Goal: Task Accomplishment & Management: Use online tool/utility

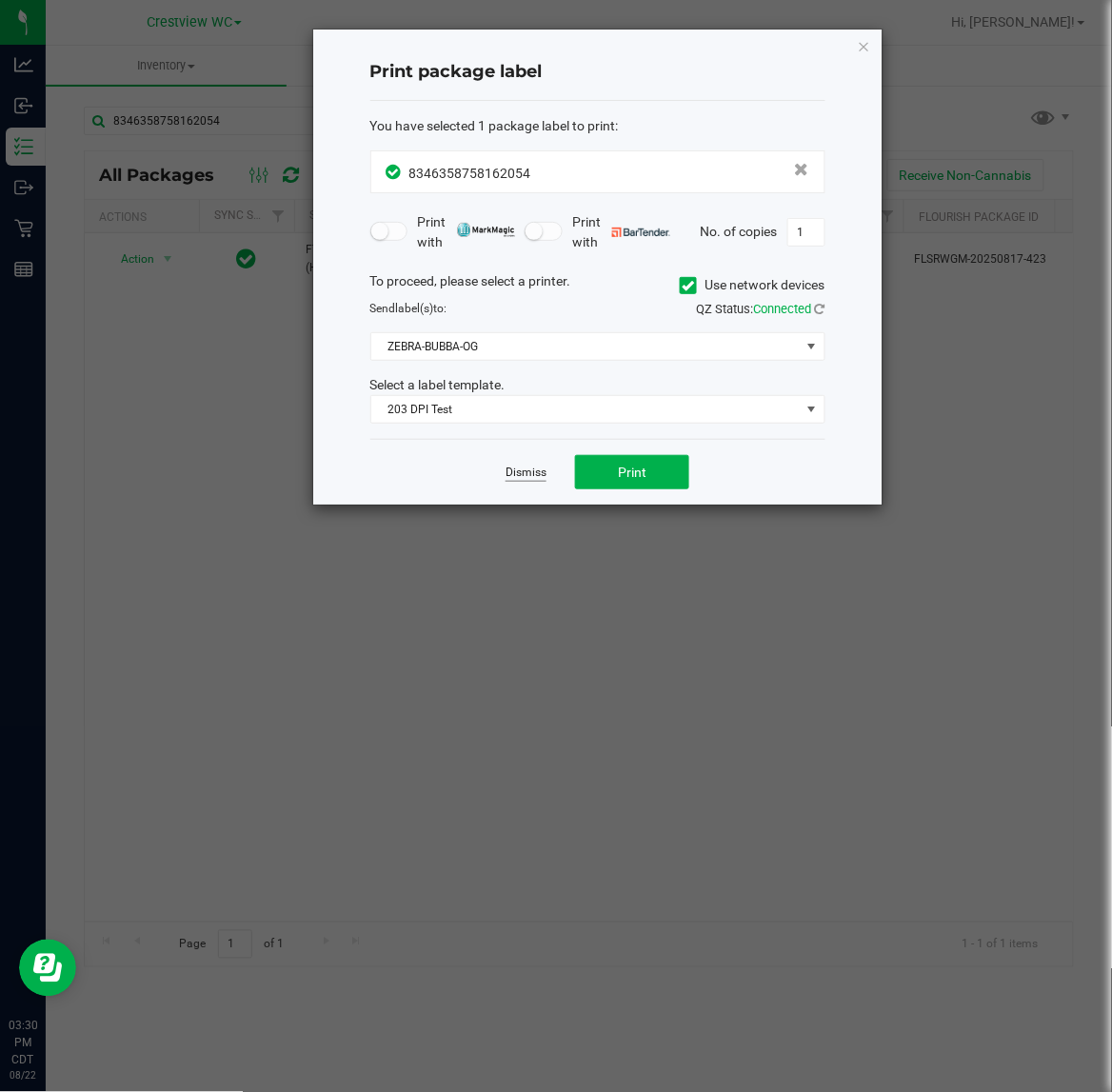
click at [519, 471] on link "Dismiss" at bounding box center [526, 472] width 41 height 16
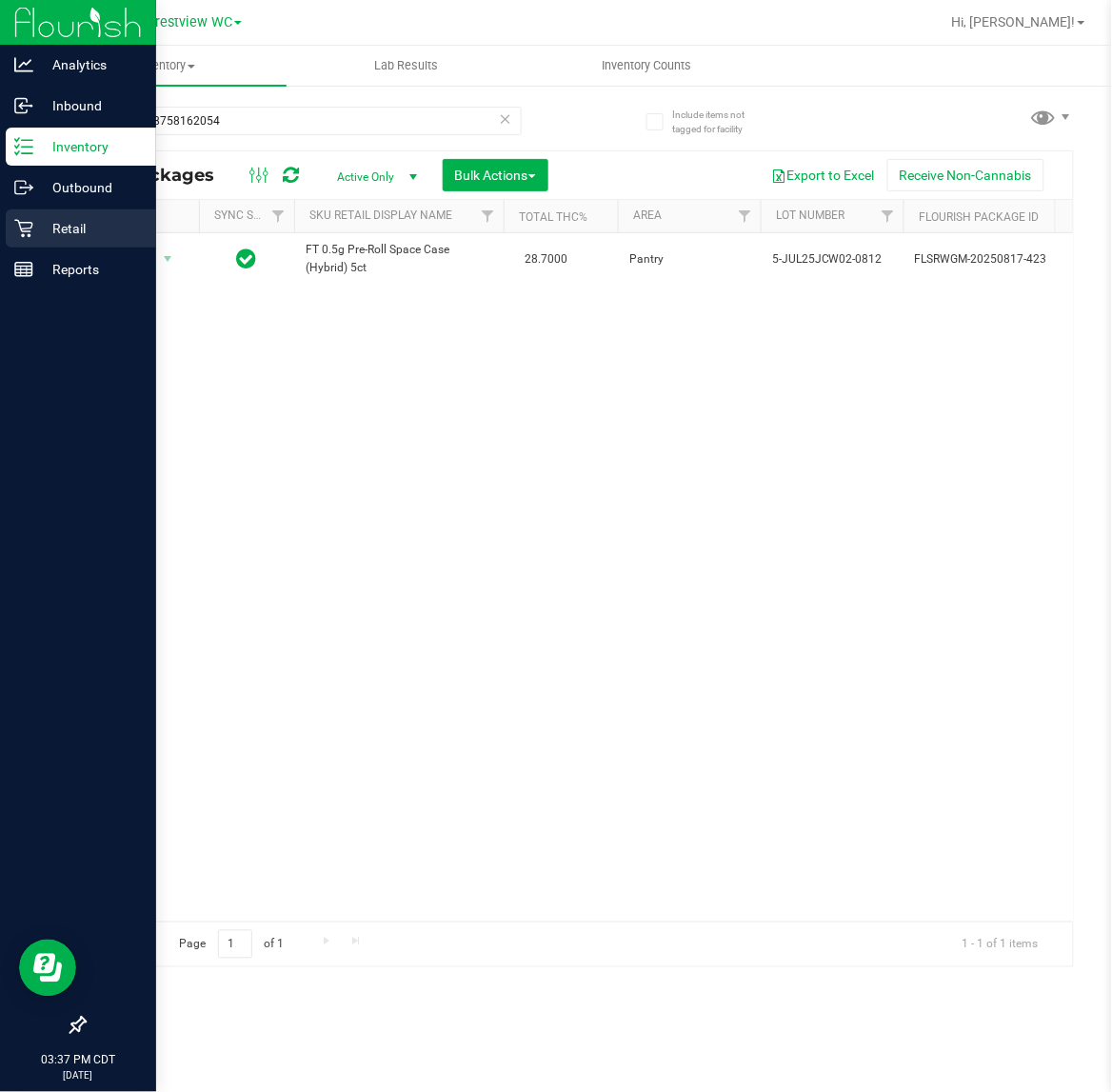
click at [43, 232] on div "Analytics Inbound Inventory Outbound Retail Reports 03:37 PM CDT 08/22/2025 08/…" at bounding box center [556, 546] width 1112 height 1092
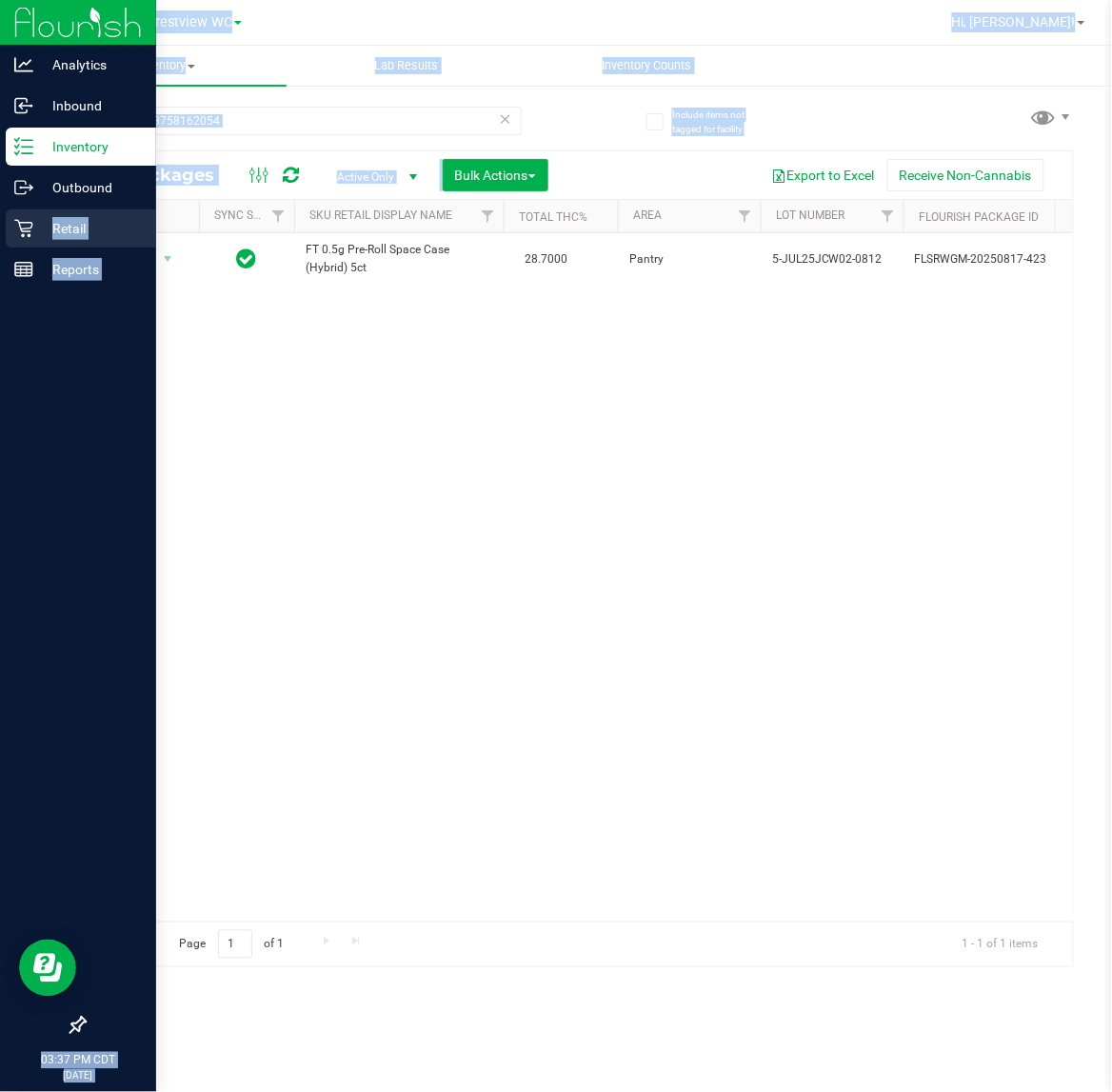
click at [35, 227] on p "Retail" at bounding box center [90, 229] width 114 height 23
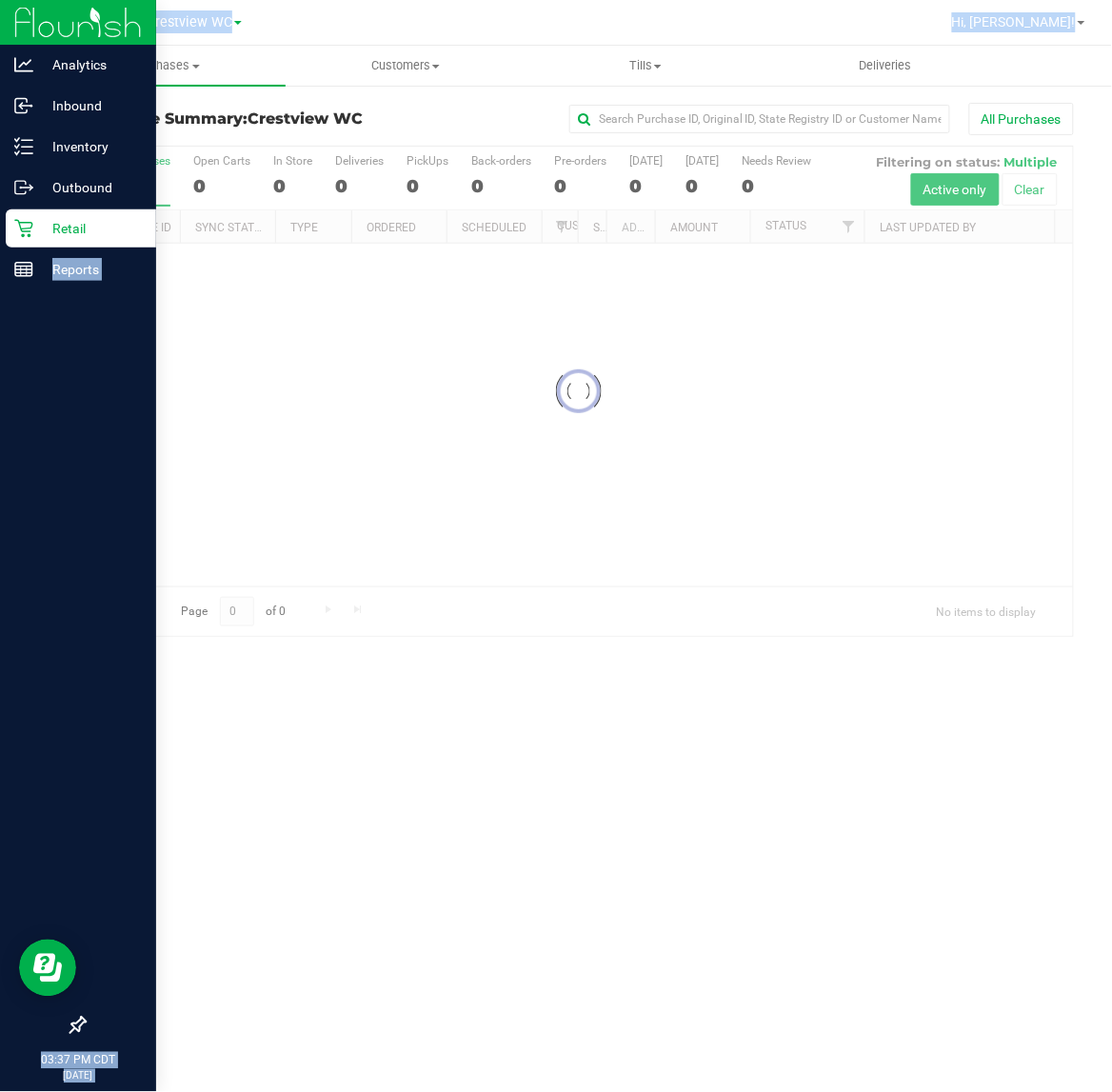
click at [415, 112] on div "All Purchases" at bounding box center [743, 118] width 660 height 32
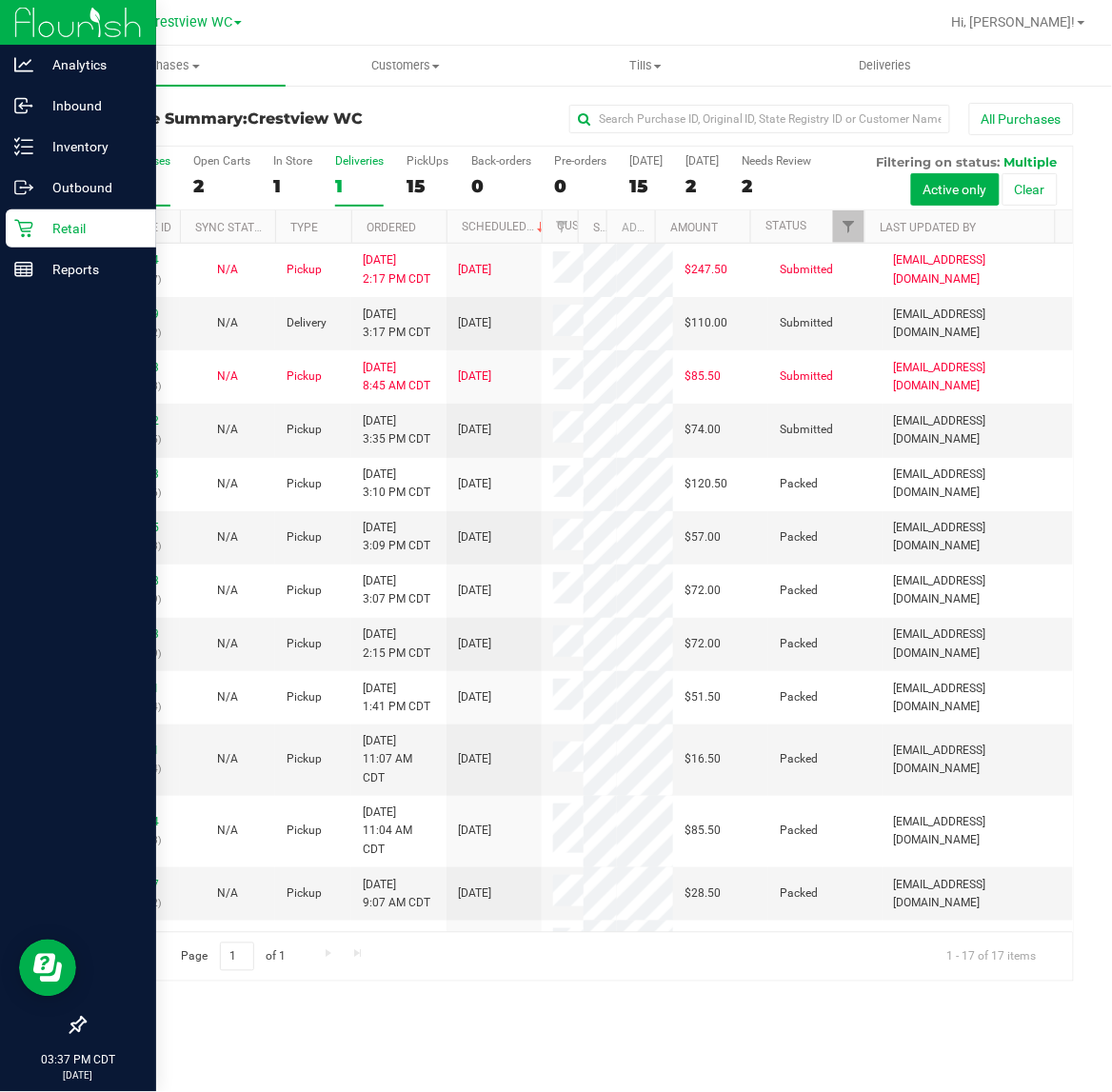
click at [344, 168] on div "Deliveries" at bounding box center [359, 161] width 48 height 14
click at [0, 0] on input "Deliveries 1" at bounding box center [0, 0] width 0 height 0
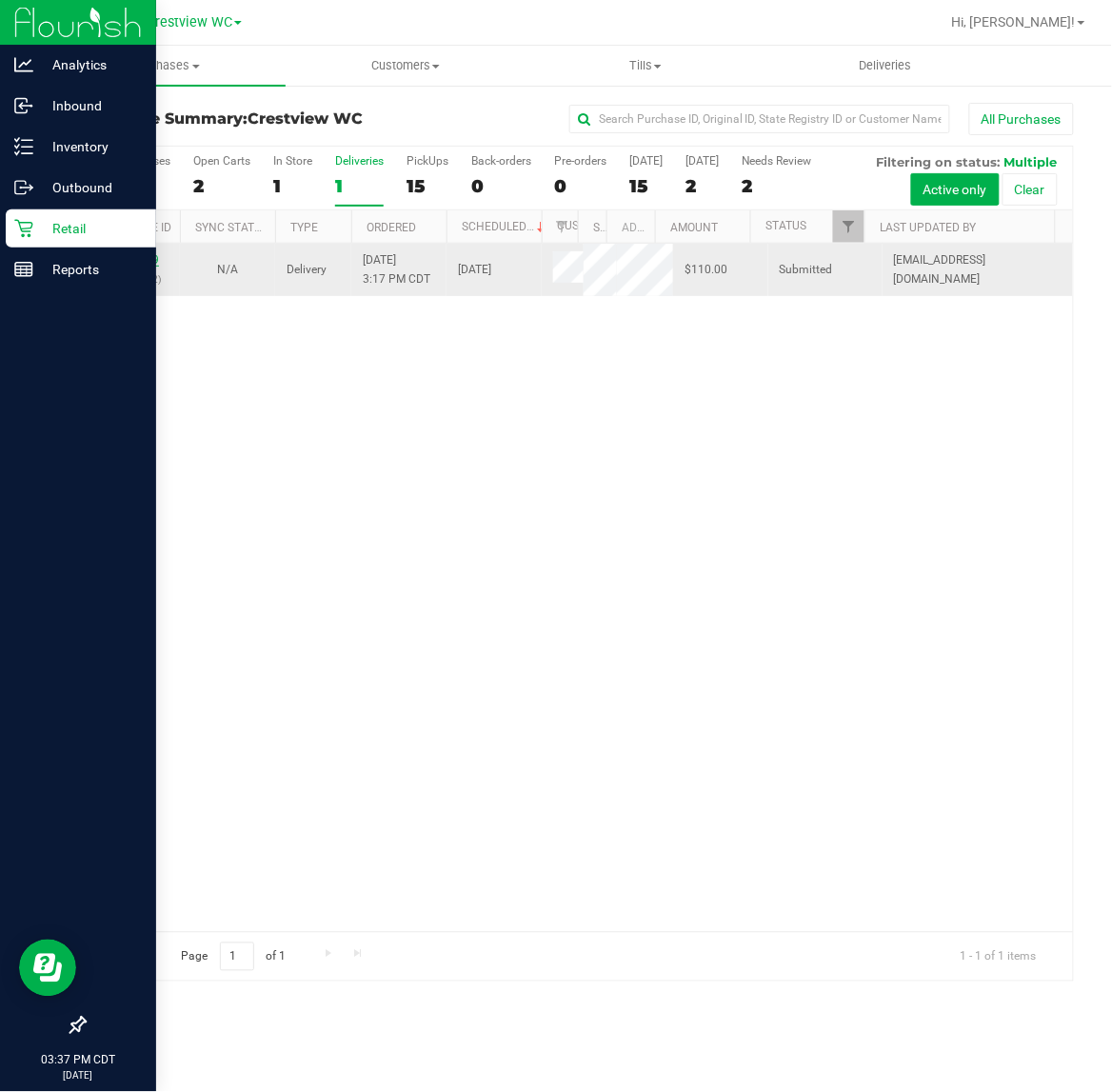
click at [129, 266] on link "11830429" at bounding box center [132, 260] width 53 height 14
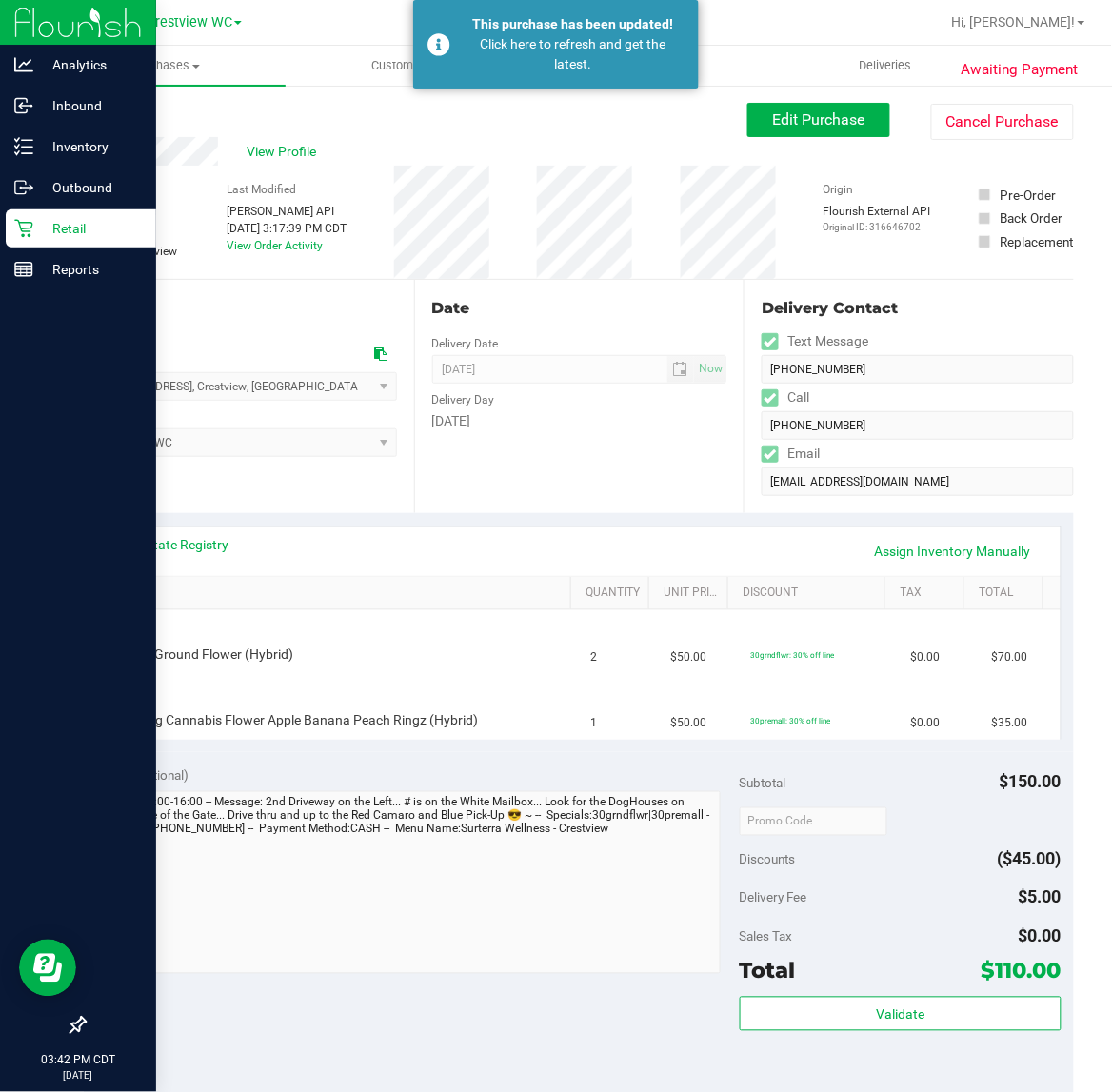
click at [103, 108] on link "Back" at bounding box center [97, 114] width 28 height 14
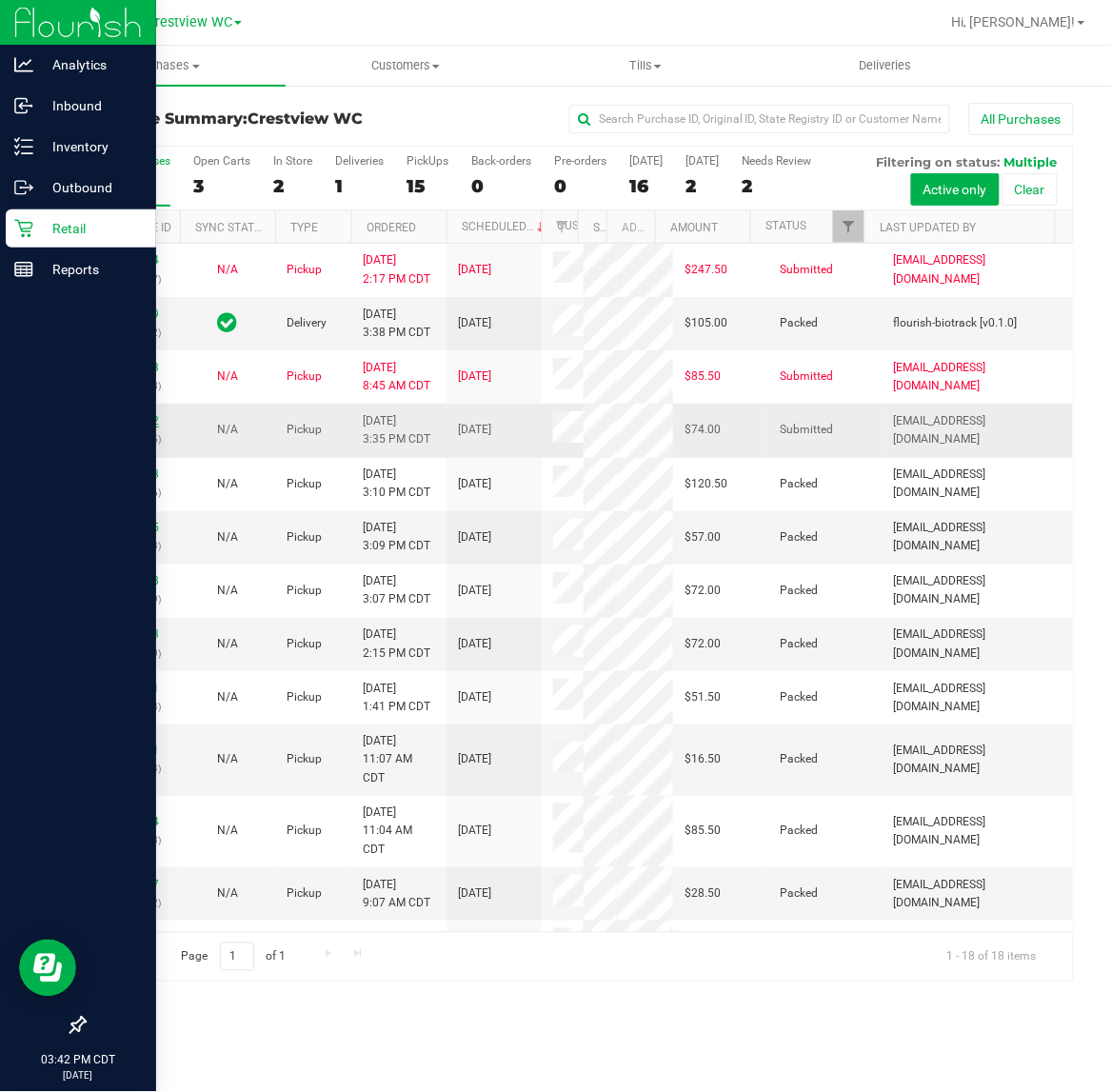
click at [153, 427] on link "11830592" at bounding box center [132, 421] width 53 height 14
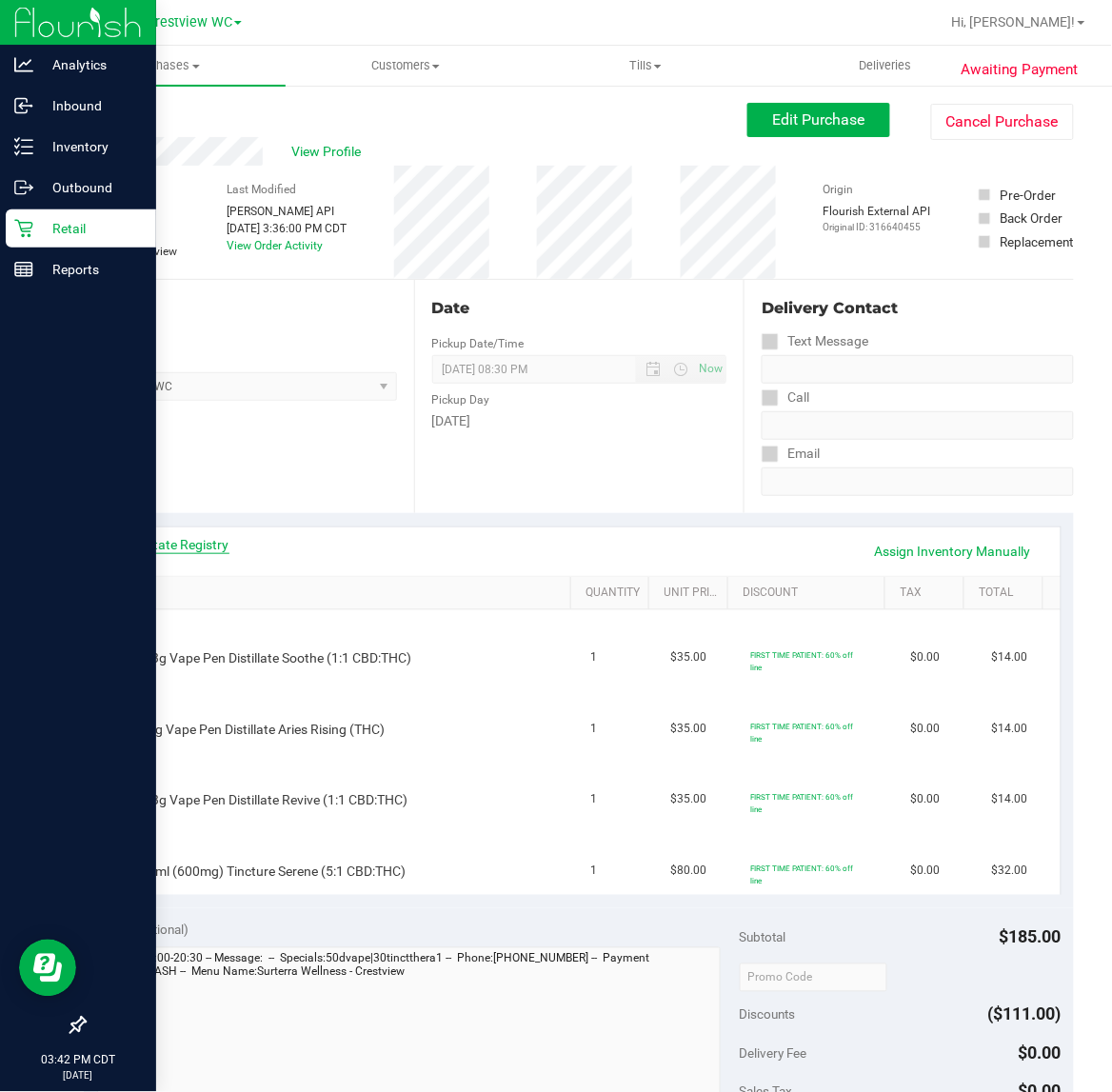
click at [174, 547] on link "View State Registry" at bounding box center [172, 545] width 114 height 19
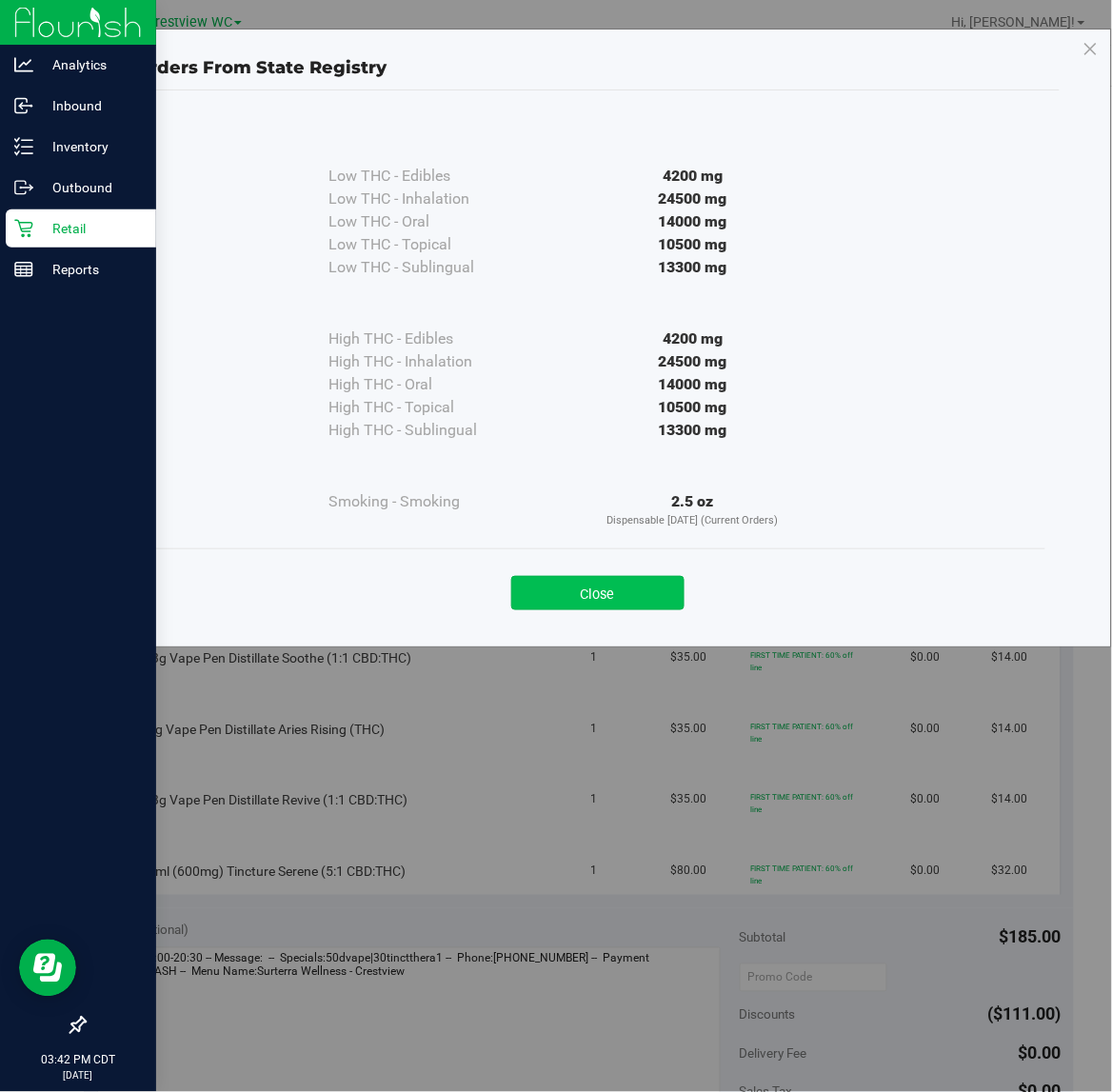
click at [671, 586] on button "Close" at bounding box center [598, 592] width 173 height 34
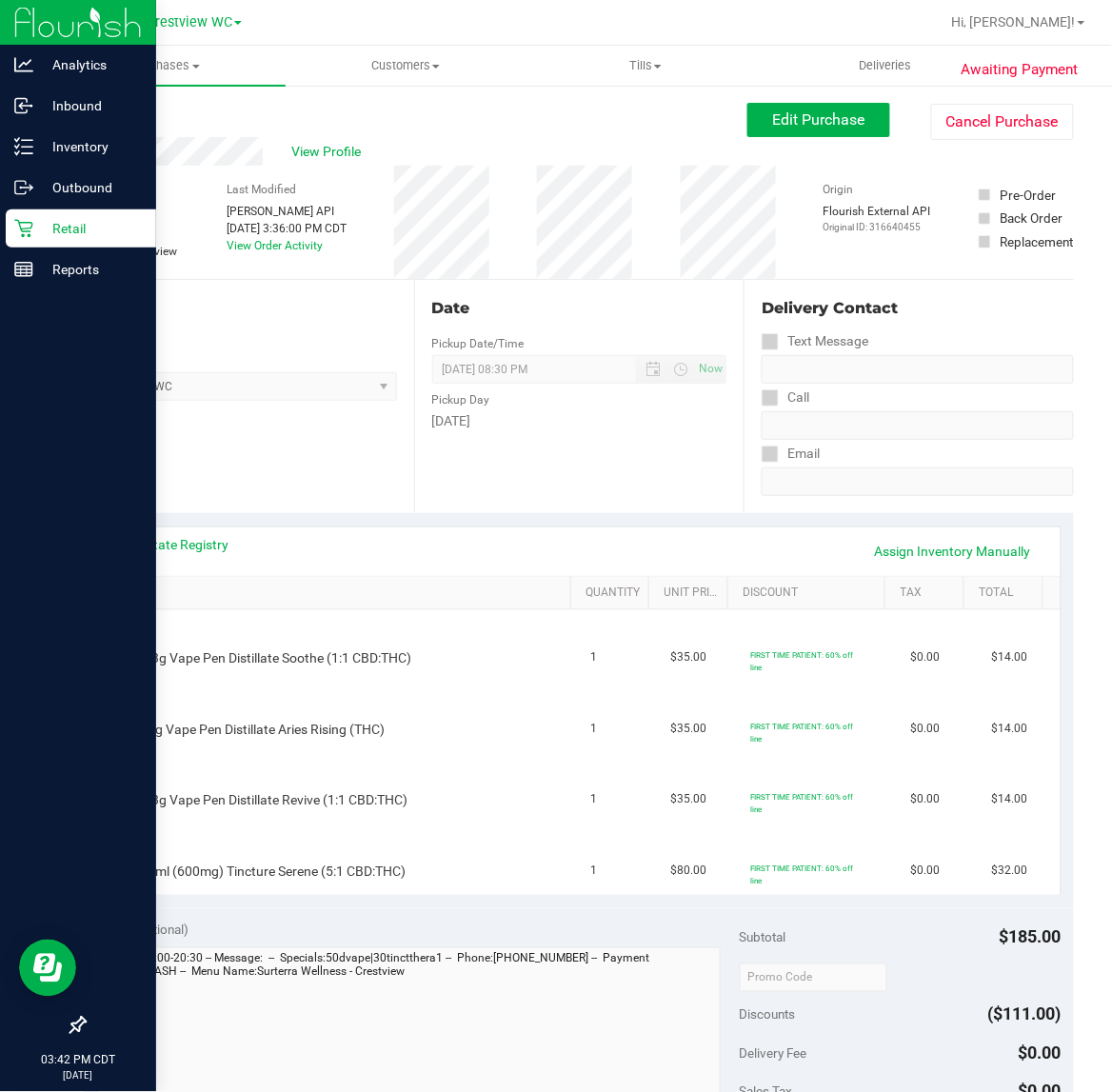
click at [664, 536] on div "View State Registry Assign Inventory Manually" at bounding box center [579, 550] width 928 height 32
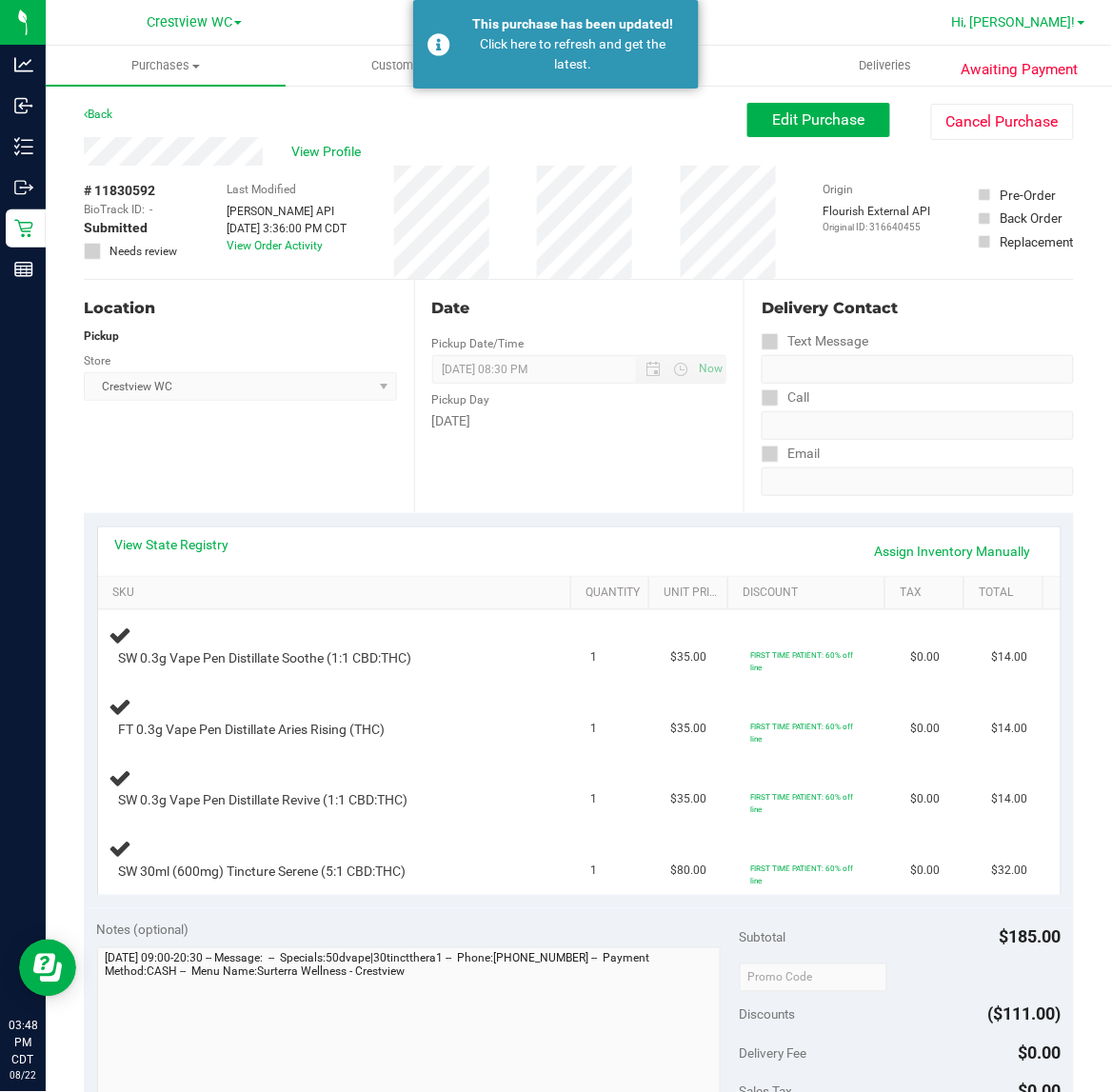
click at [1029, 25] on span "Hi, Lewis!" at bounding box center [1014, 22] width 124 height 16
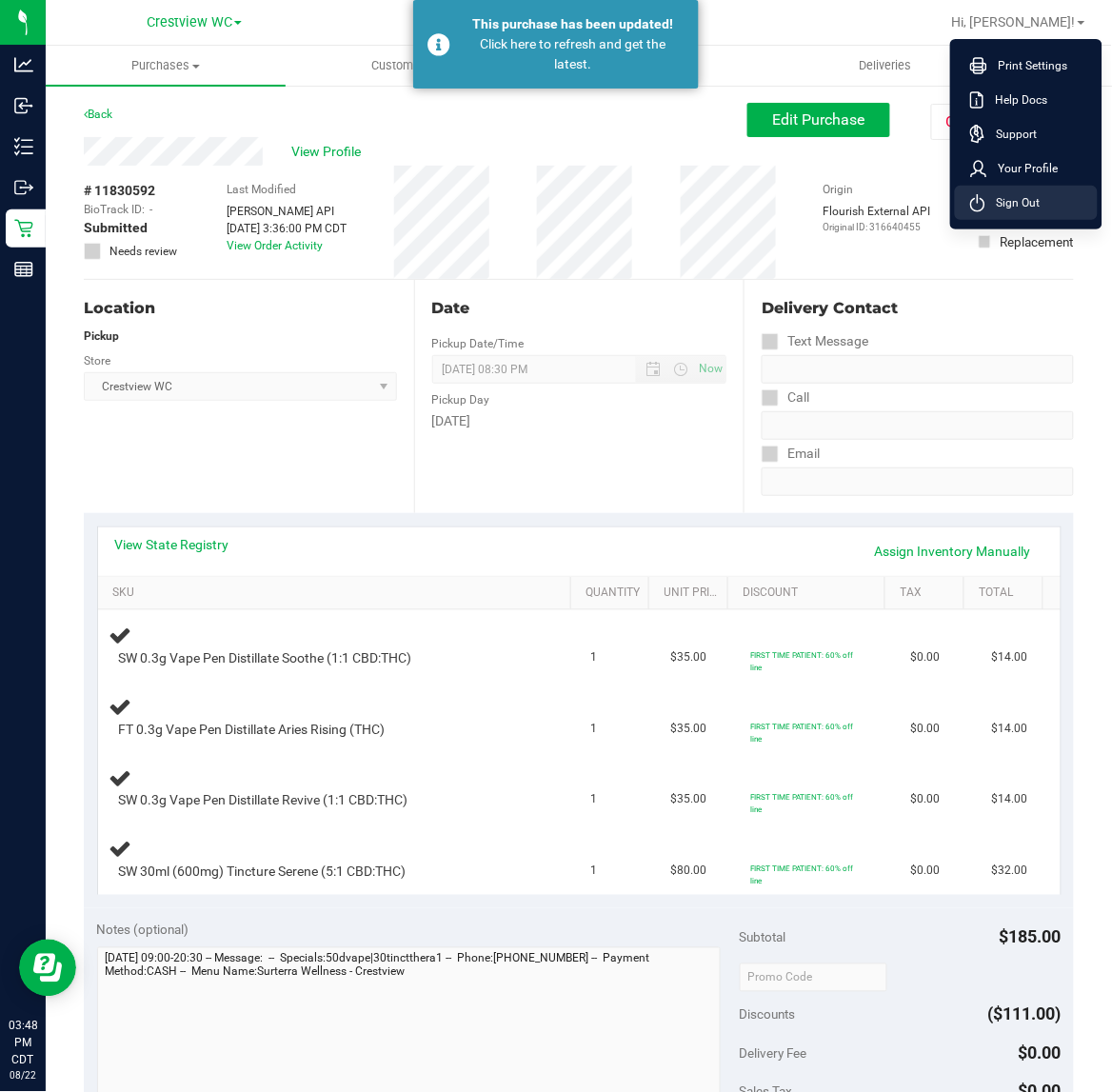
click at [1011, 207] on span "Sign Out" at bounding box center [1012, 203] width 55 height 19
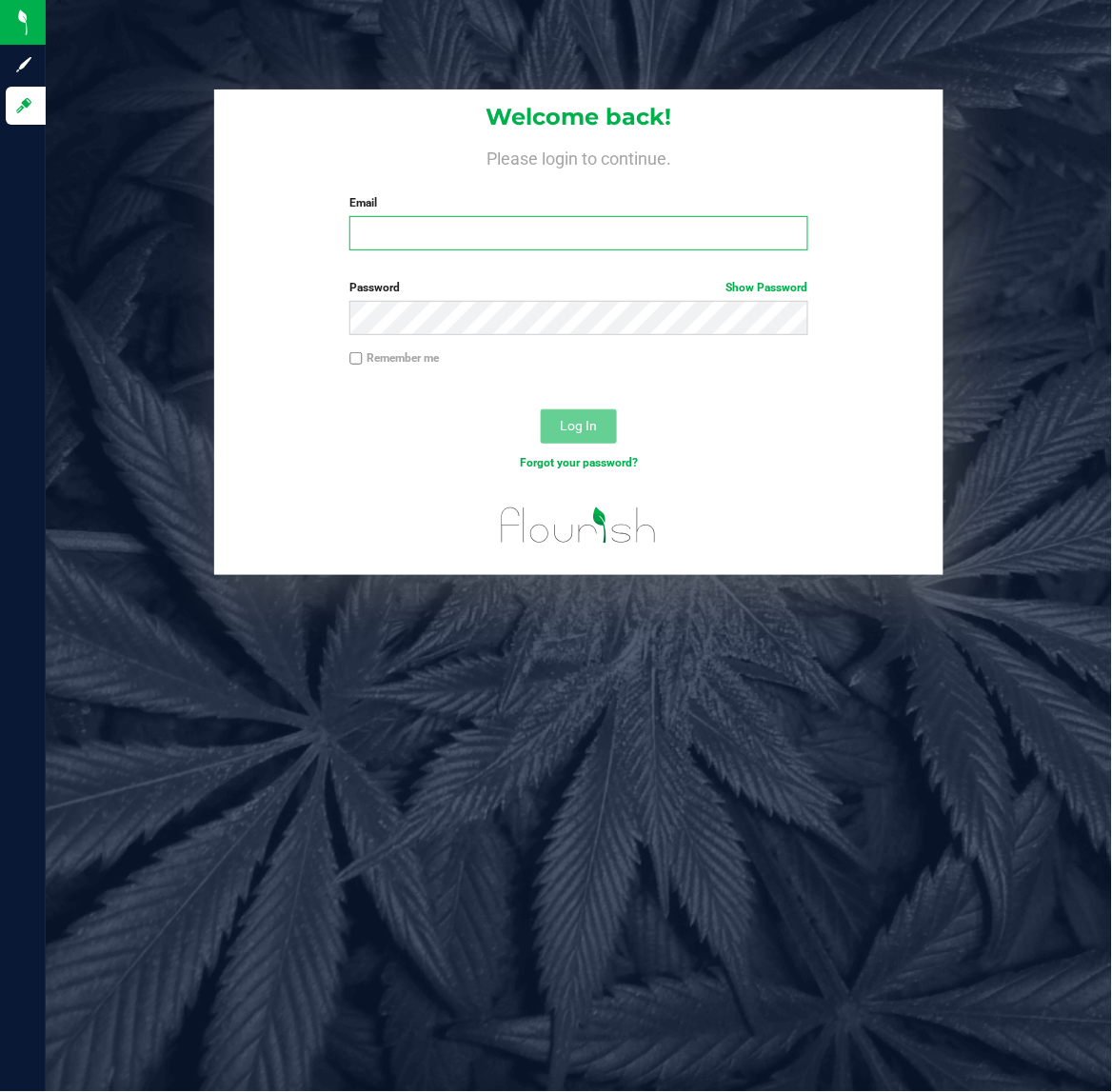
click at [415, 224] on input "Email" at bounding box center [578, 233] width 458 height 34
click at [525, 229] on input "lallen@liveparallel.co0m" at bounding box center [578, 233] width 458 height 34
type input "lallen@liveparallel.com"
click at [541, 410] on button "Log In" at bounding box center [578, 426] width 77 height 34
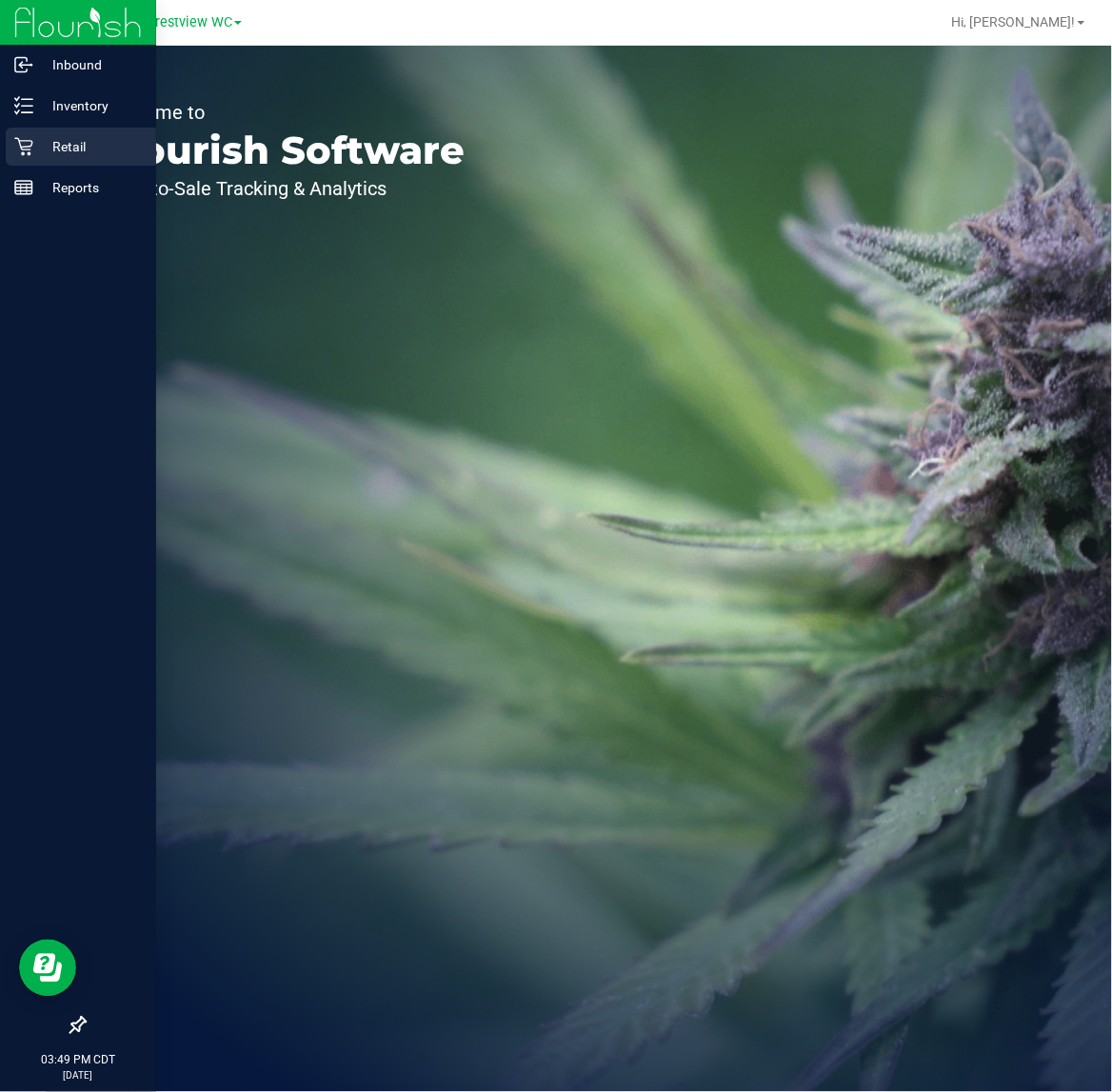
click at [24, 158] on div "Retail" at bounding box center [80, 146] width 150 height 38
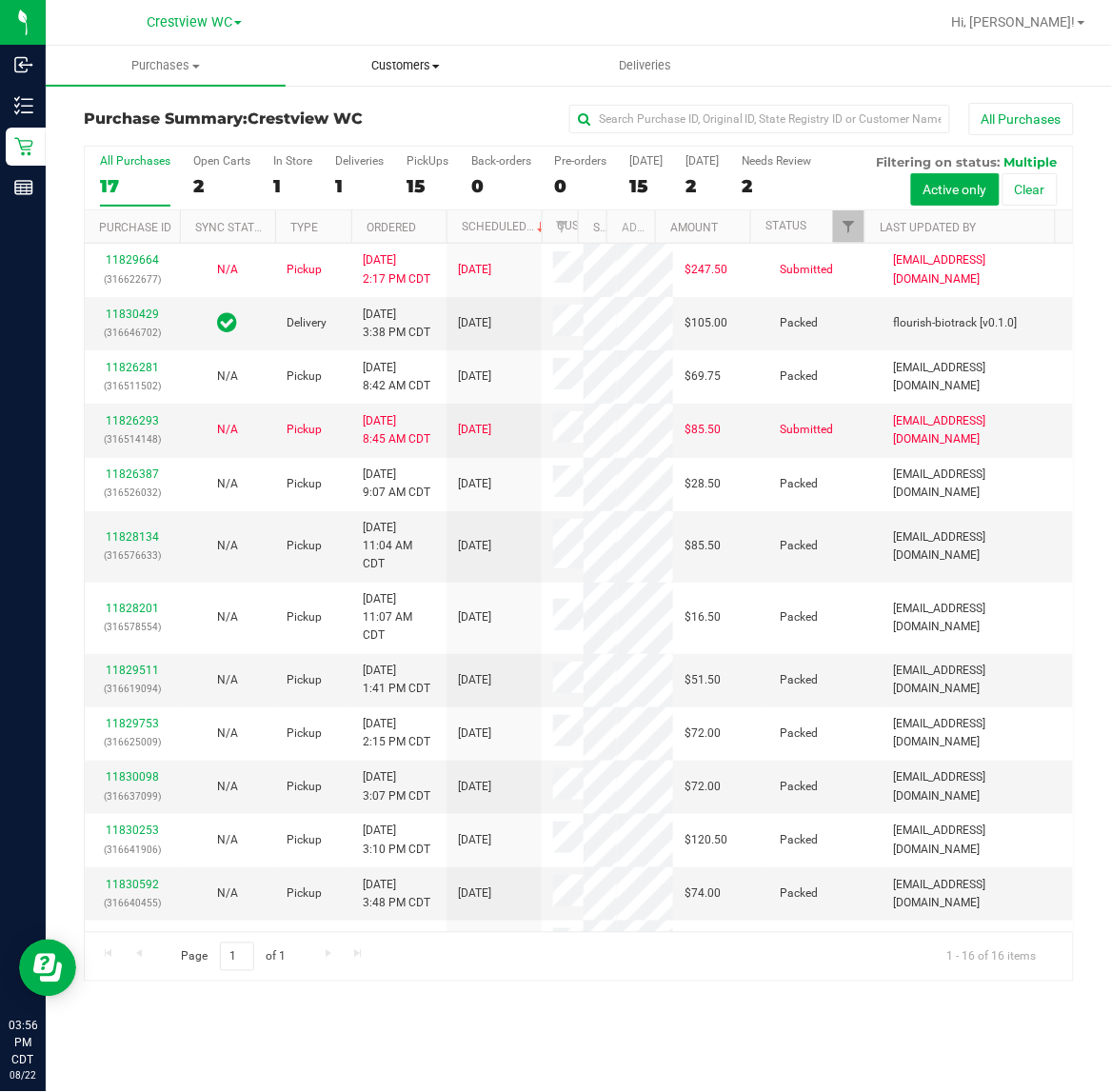
click at [395, 54] on uib-tab-heading "Customers All customers Add a new customer All physicians" at bounding box center [406, 65] width 238 height 38
click at [367, 114] on span "All customers" at bounding box center [354, 114] width 137 height 16
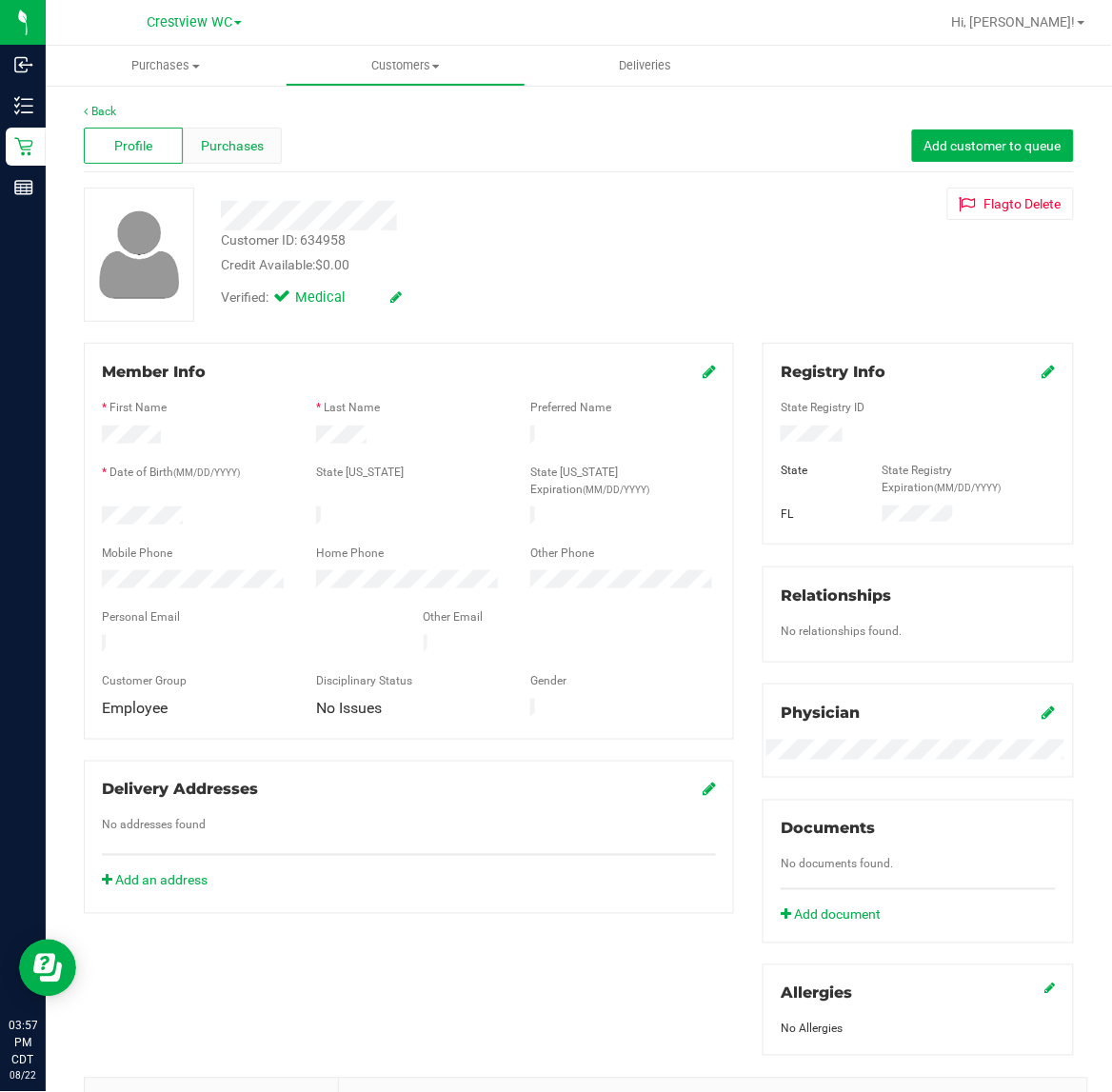
click at [266, 132] on div "Purchases" at bounding box center [232, 145] width 99 height 36
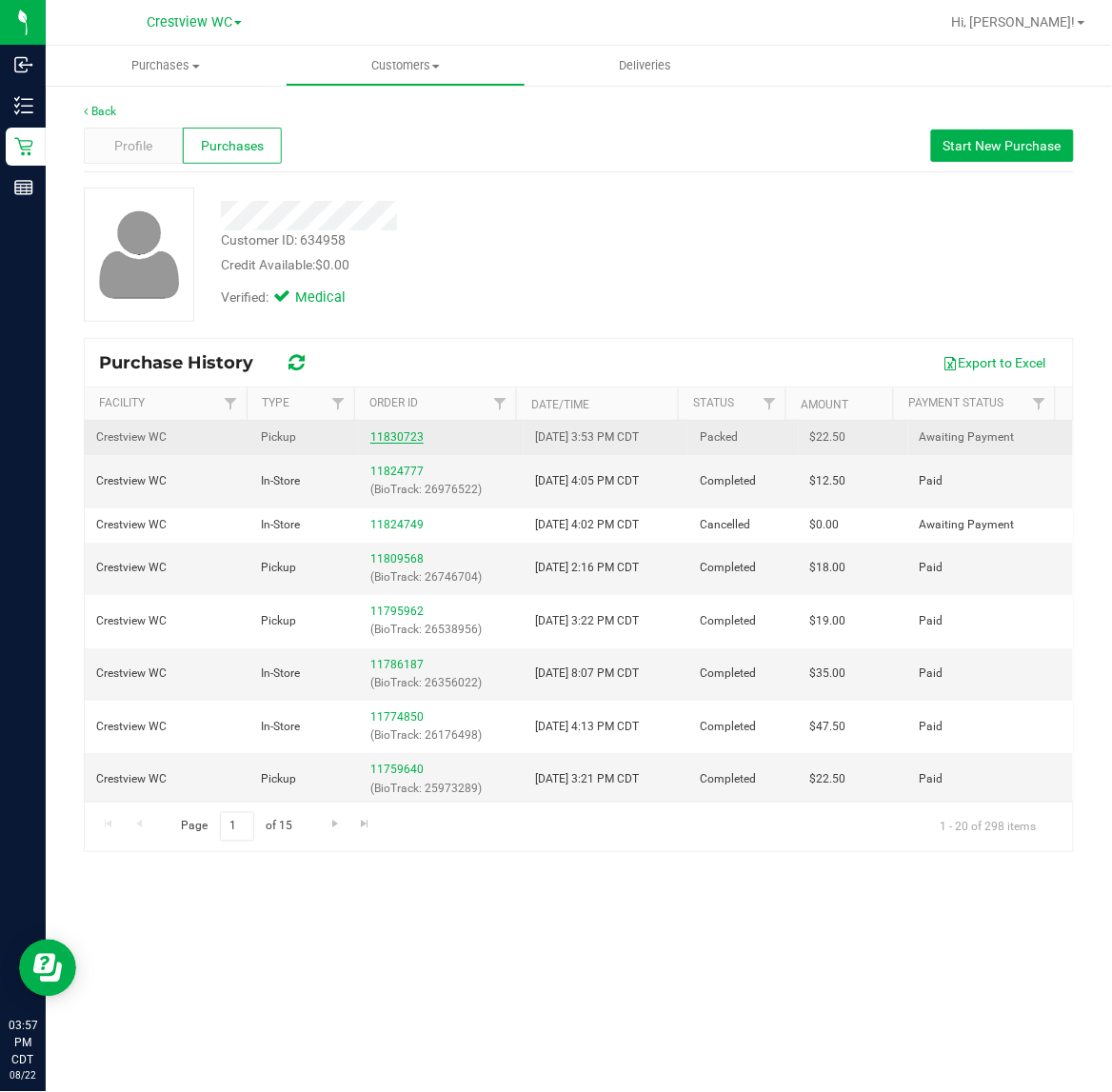
click at [414, 435] on link "11830723" at bounding box center [396, 437] width 53 height 14
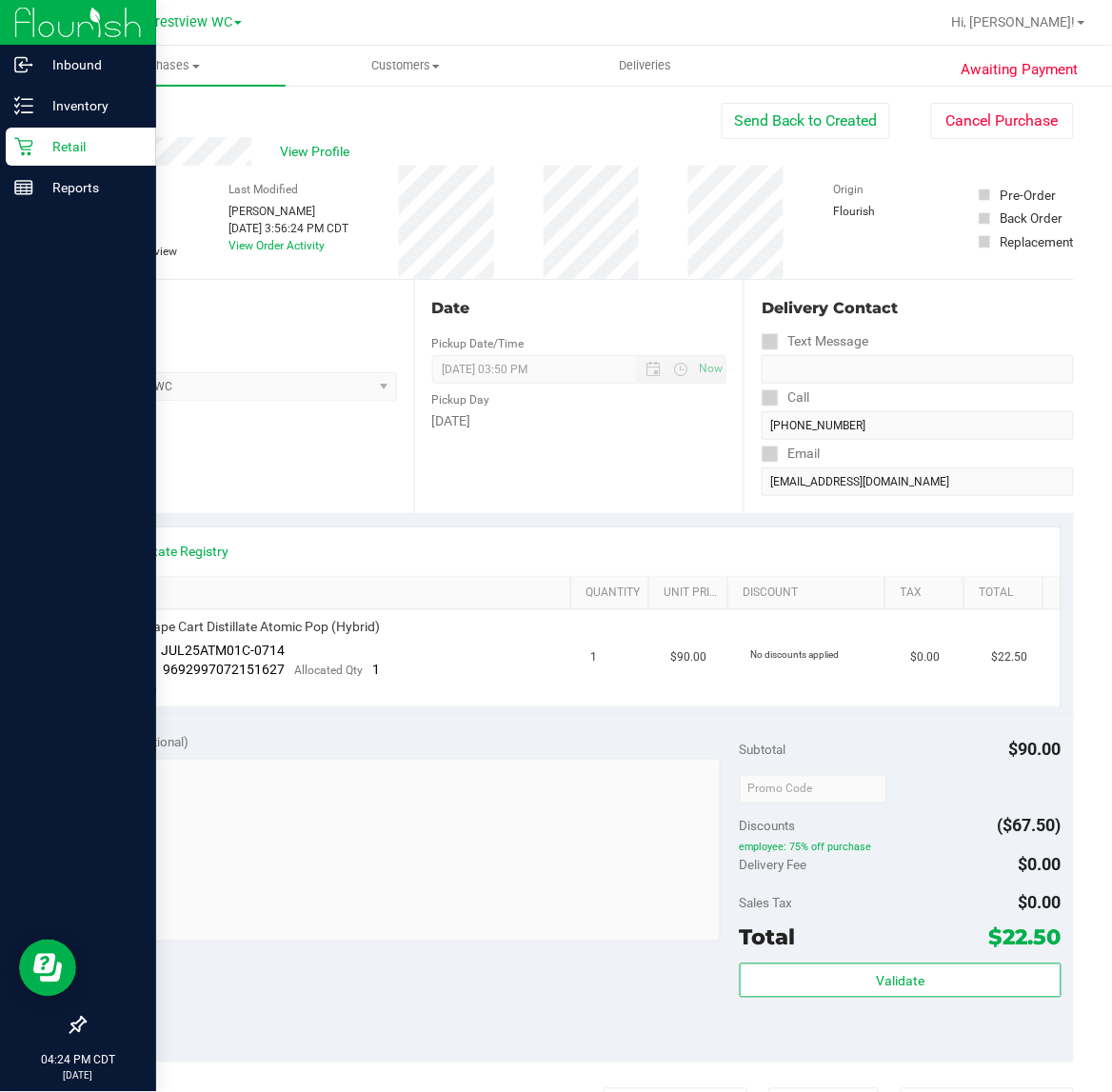
click at [63, 152] on p "Retail" at bounding box center [90, 147] width 114 height 23
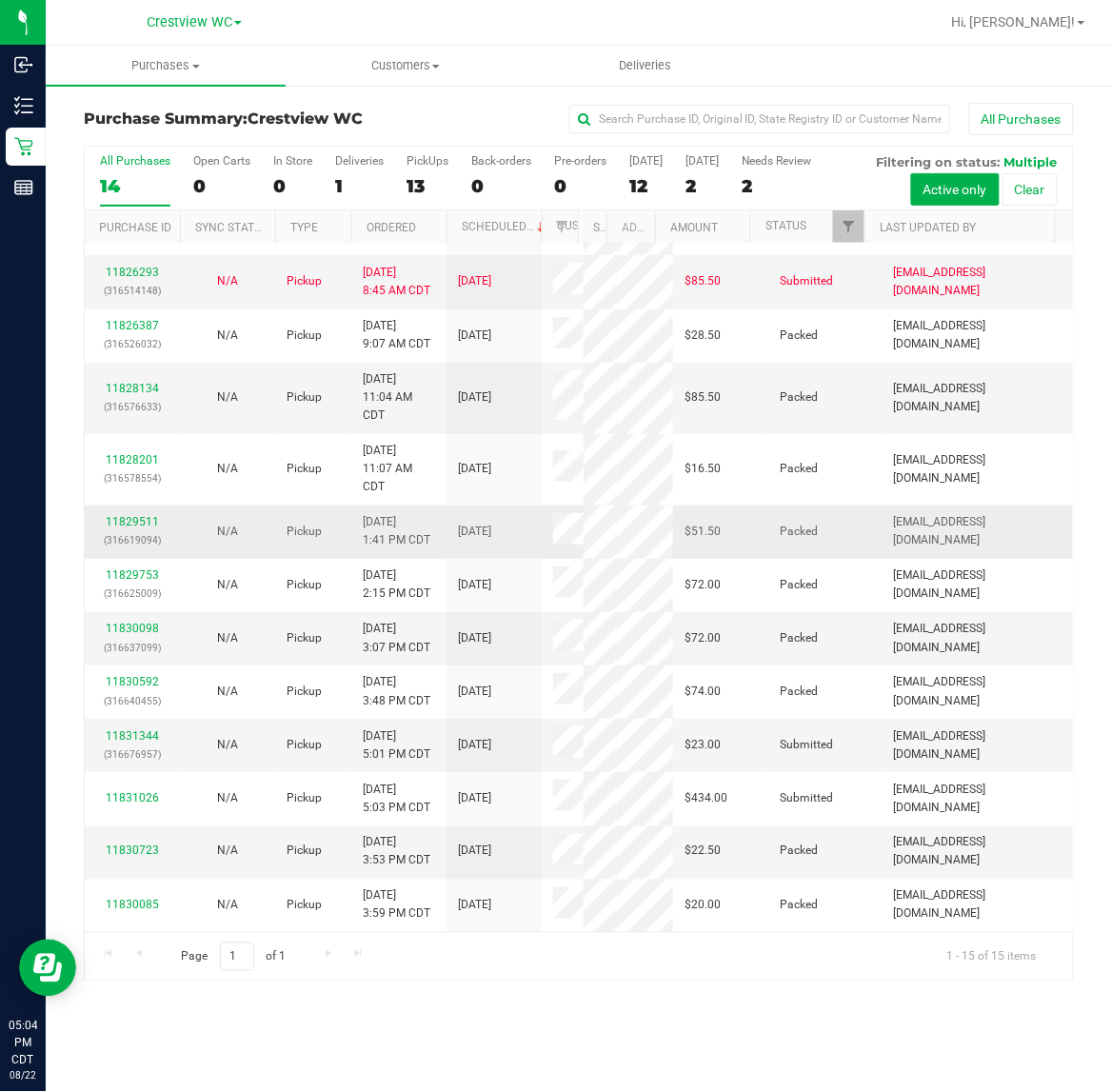
scroll to position [343, 0]
click at [155, 740] on link "11831344" at bounding box center [132, 736] width 53 height 14
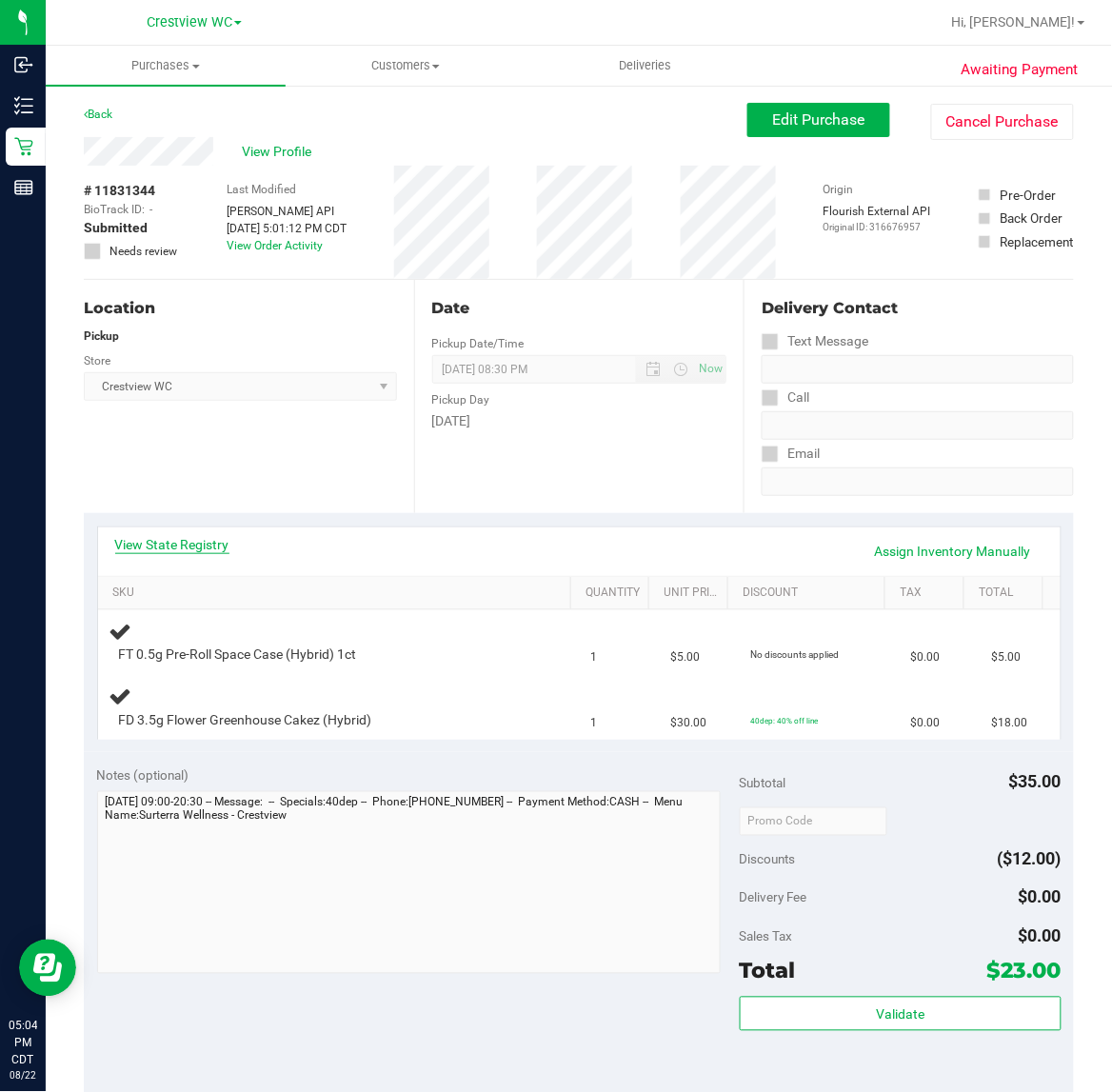
click at [226, 546] on link "View State Registry" at bounding box center [172, 545] width 114 height 19
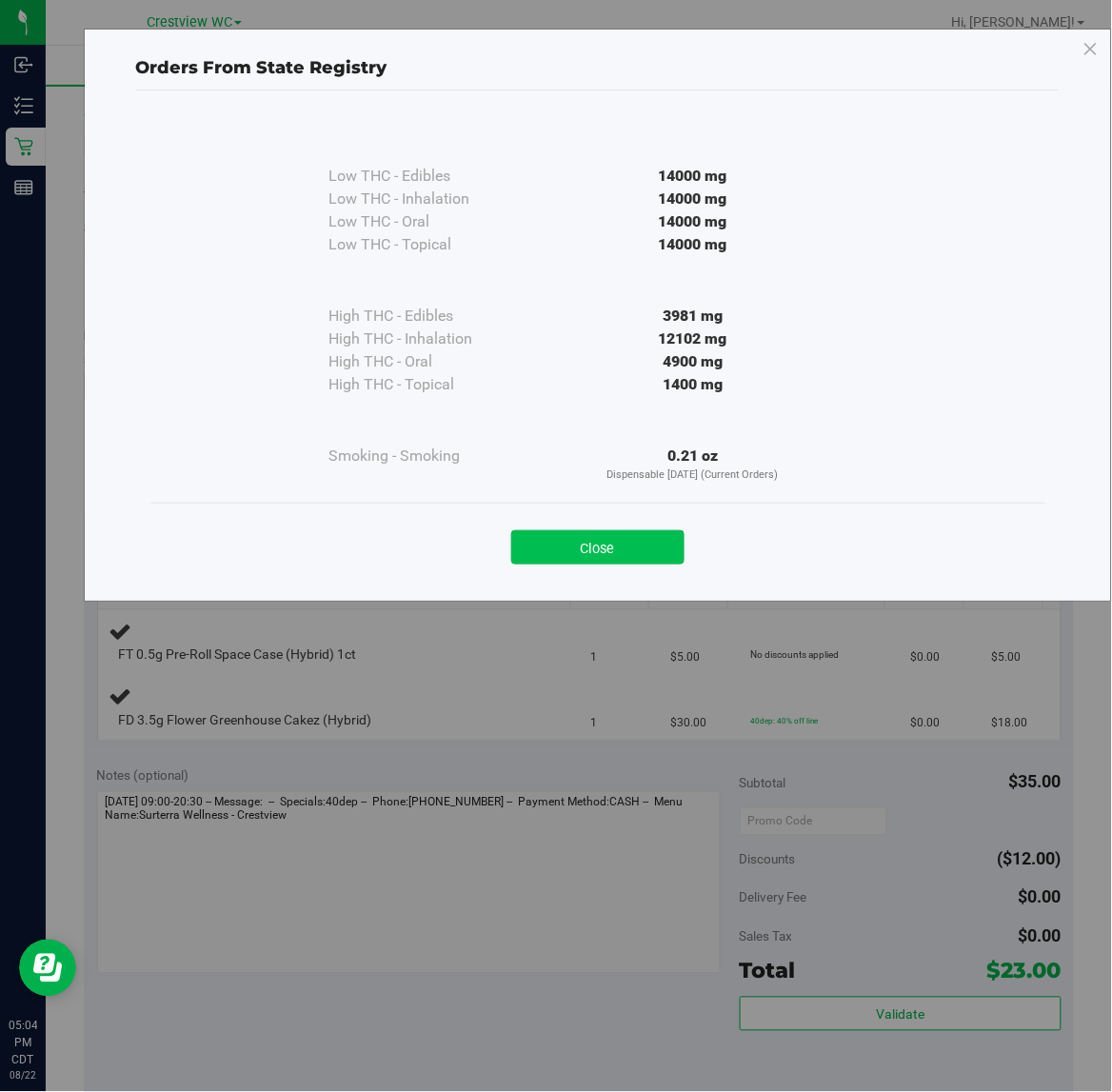
click at [587, 536] on button "Close" at bounding box center [598, 546] width 173 height 34
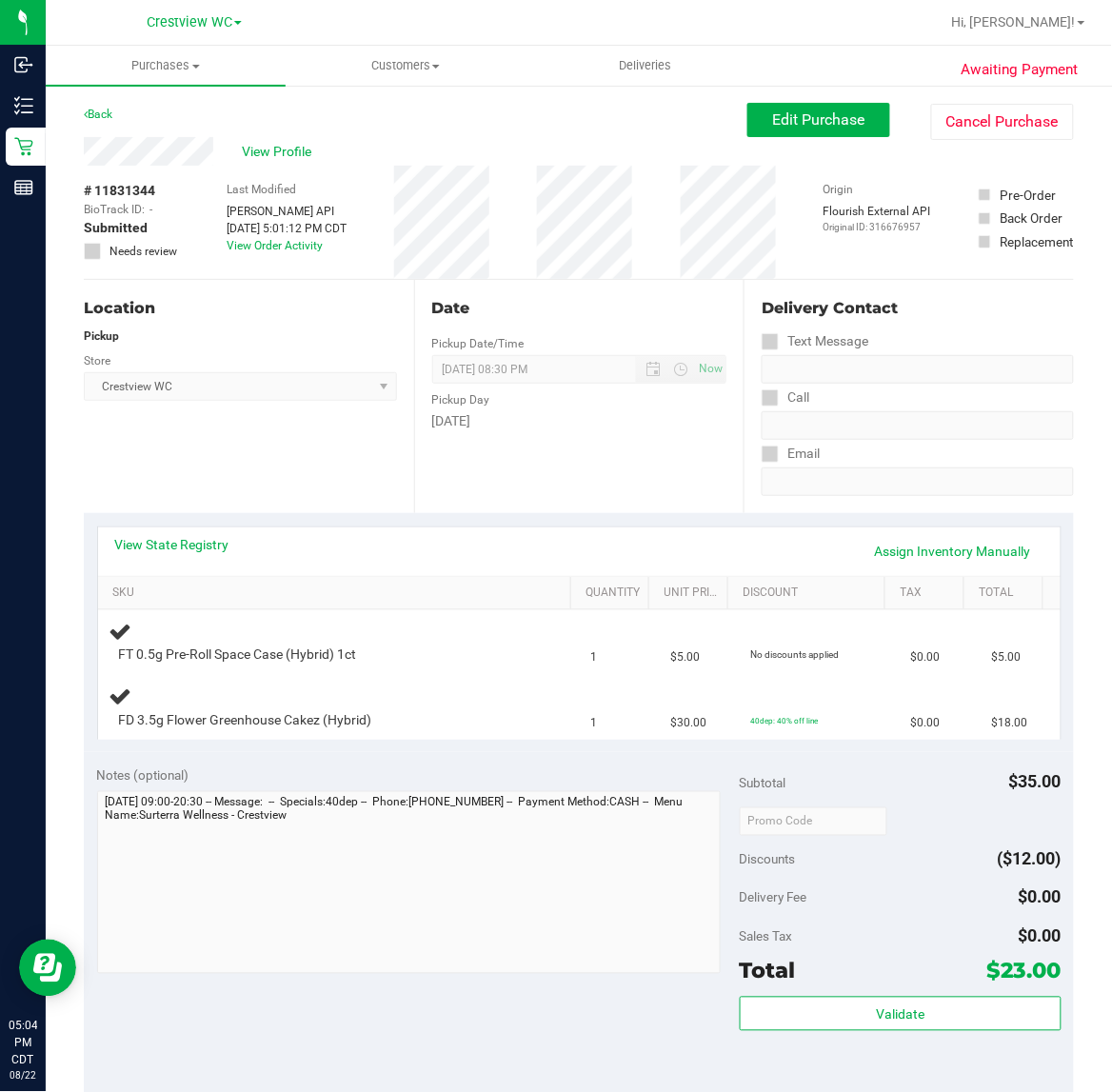
click at [587, 536] on div "View State Registry Assign Inventory Manually" at bounding box center [579, 550] width 928 height 32
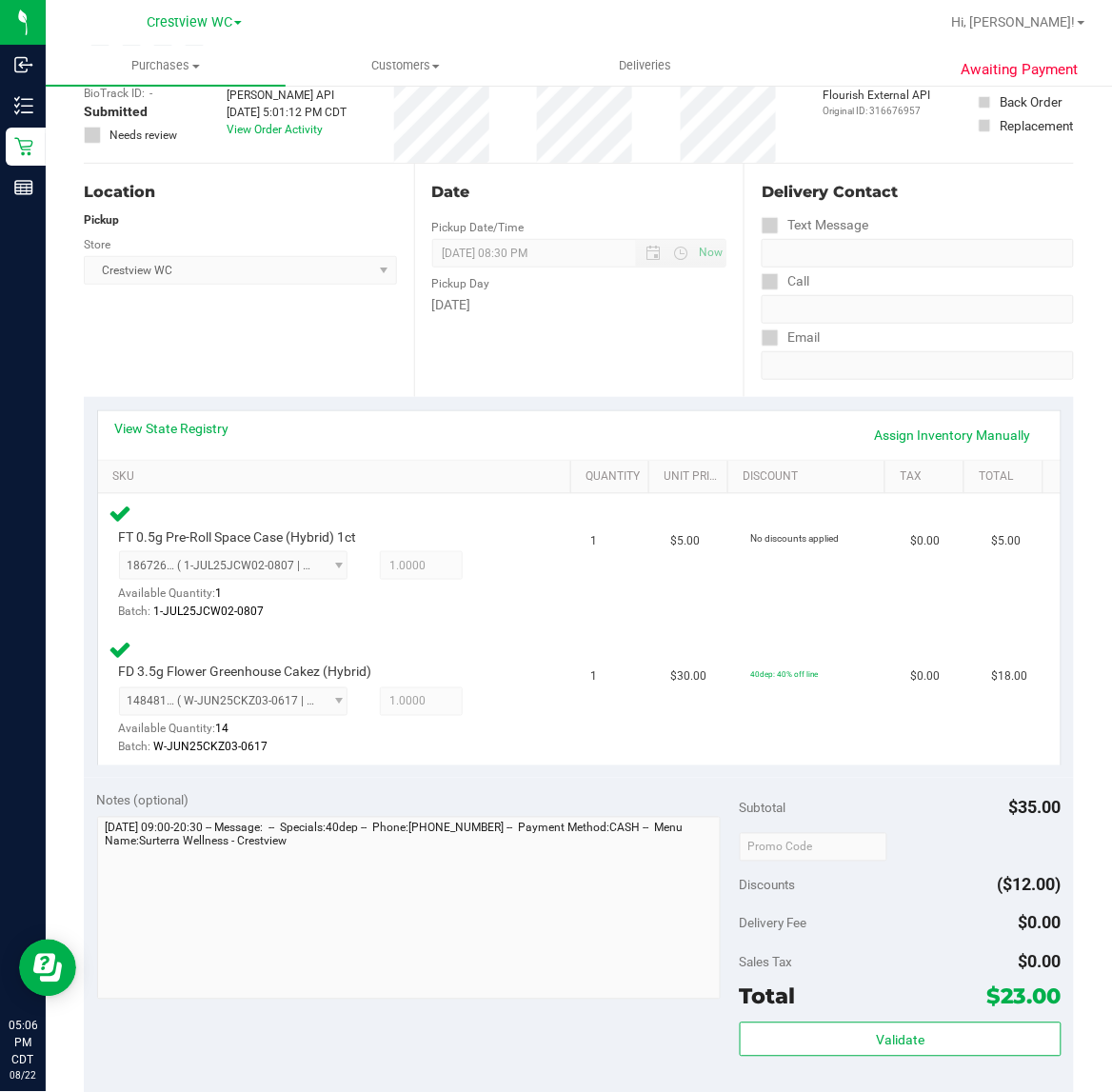
scroll to position [595, 0]
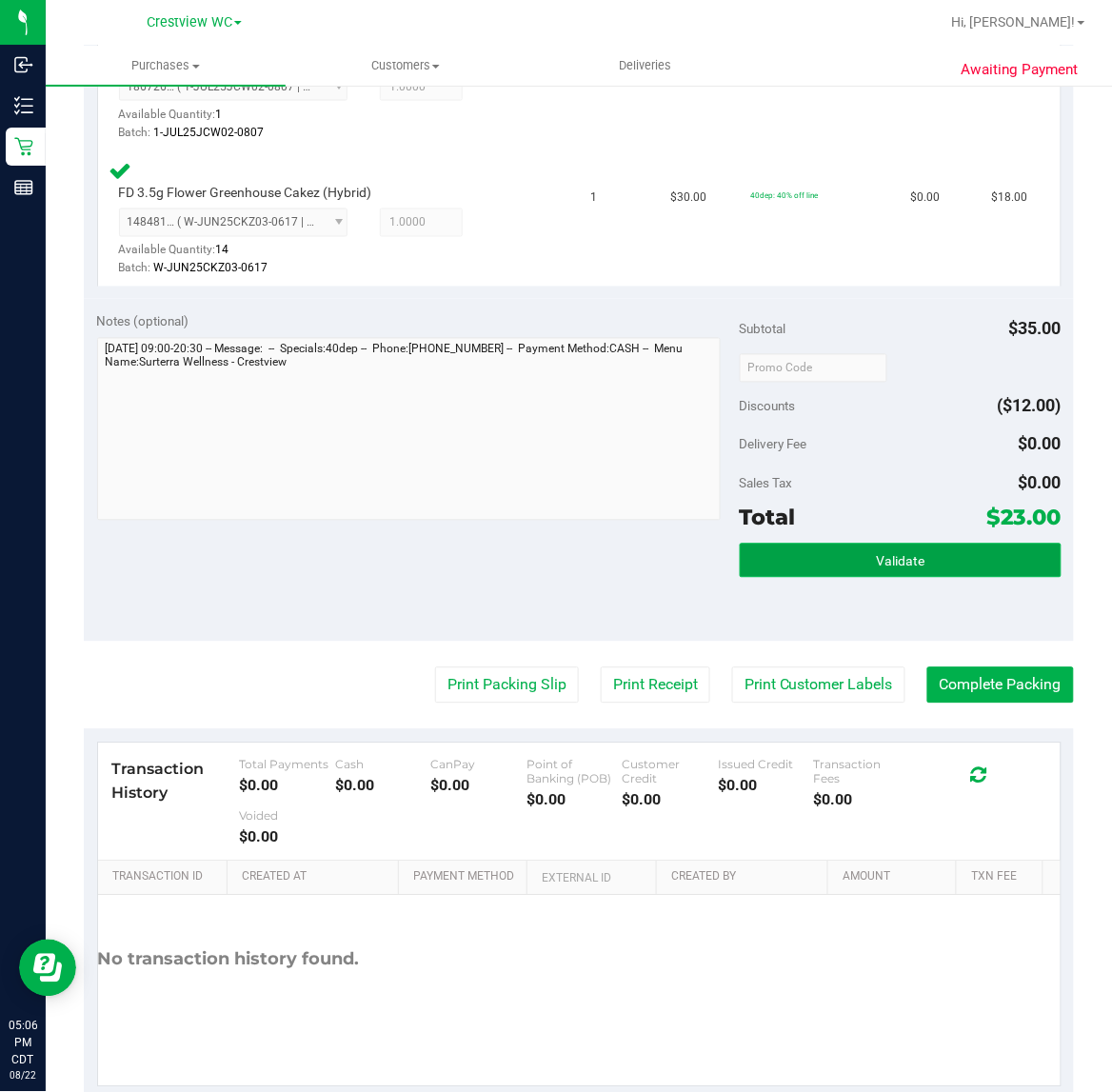
click at [838, 564] on button "Validate" at bounding box center [900, 560] width 322 height 34
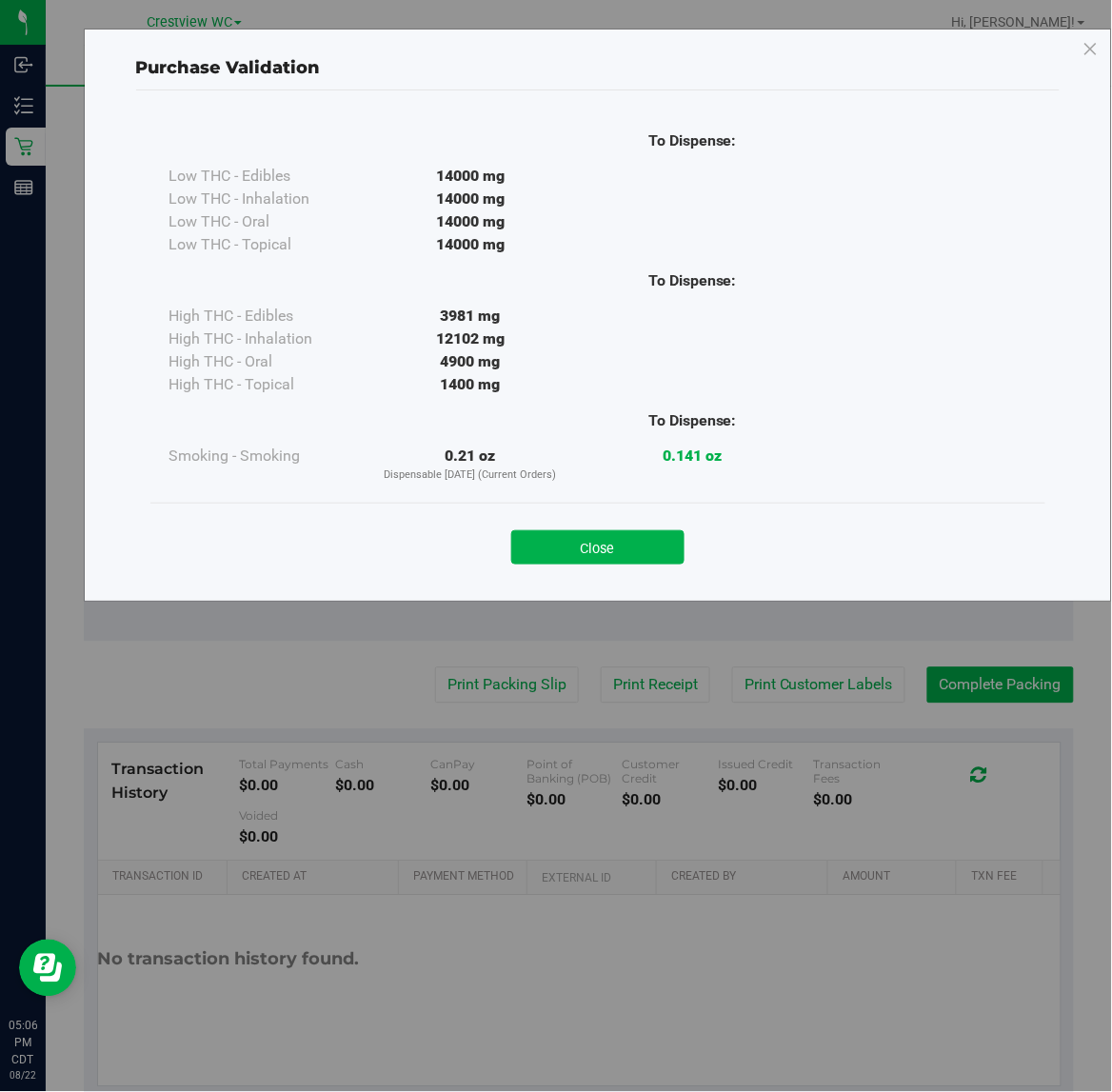
click at [639, 567] on div "Close" at bounding box center [598, 542] width 895 height 78
click at [639, 558] on button "Close" at bounding box center [598, 546] width 173 height 34
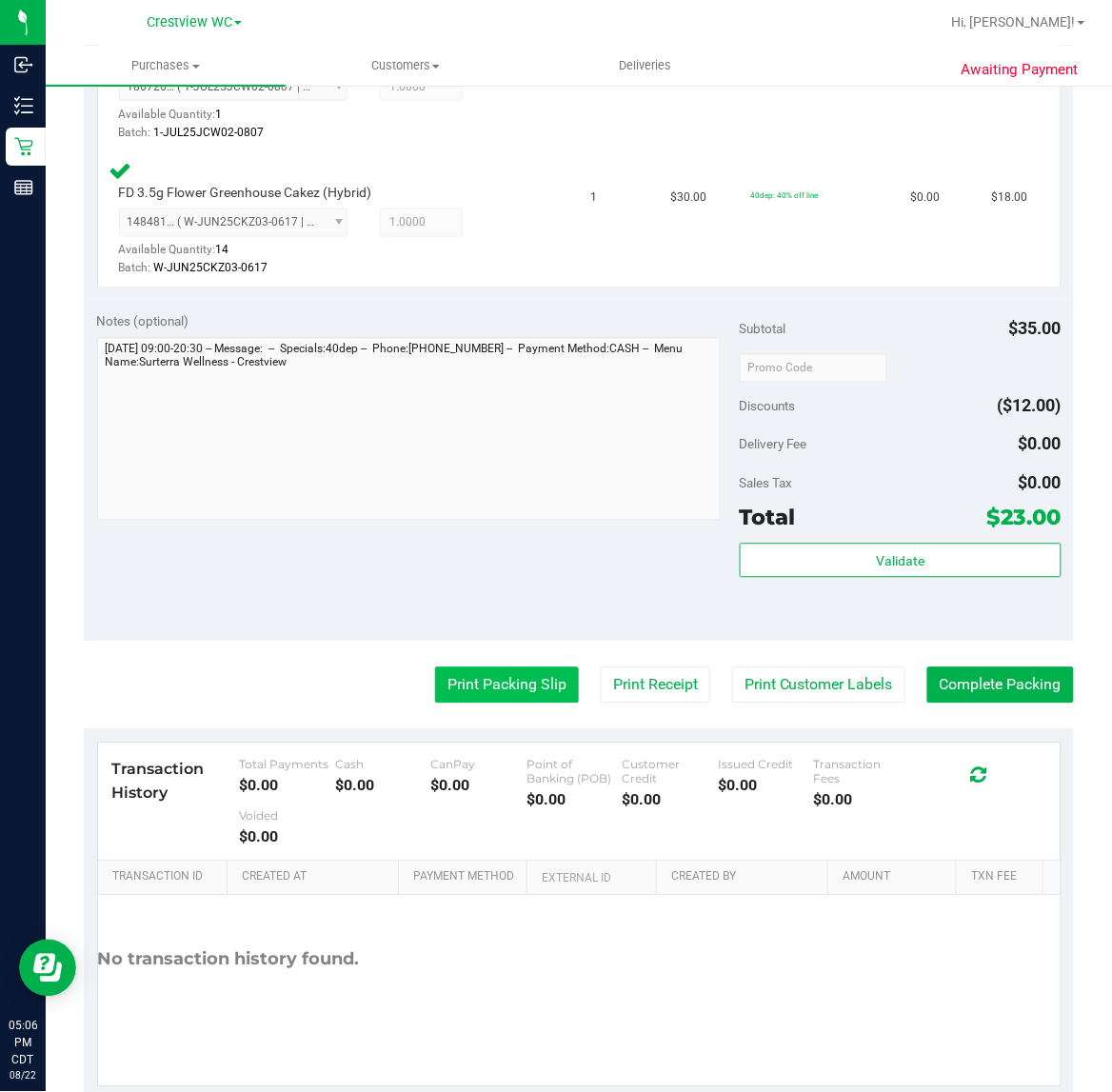
click at [498, 681] on button "Print Packing Slip" at bounding box center [507, 685] width 143 height 36
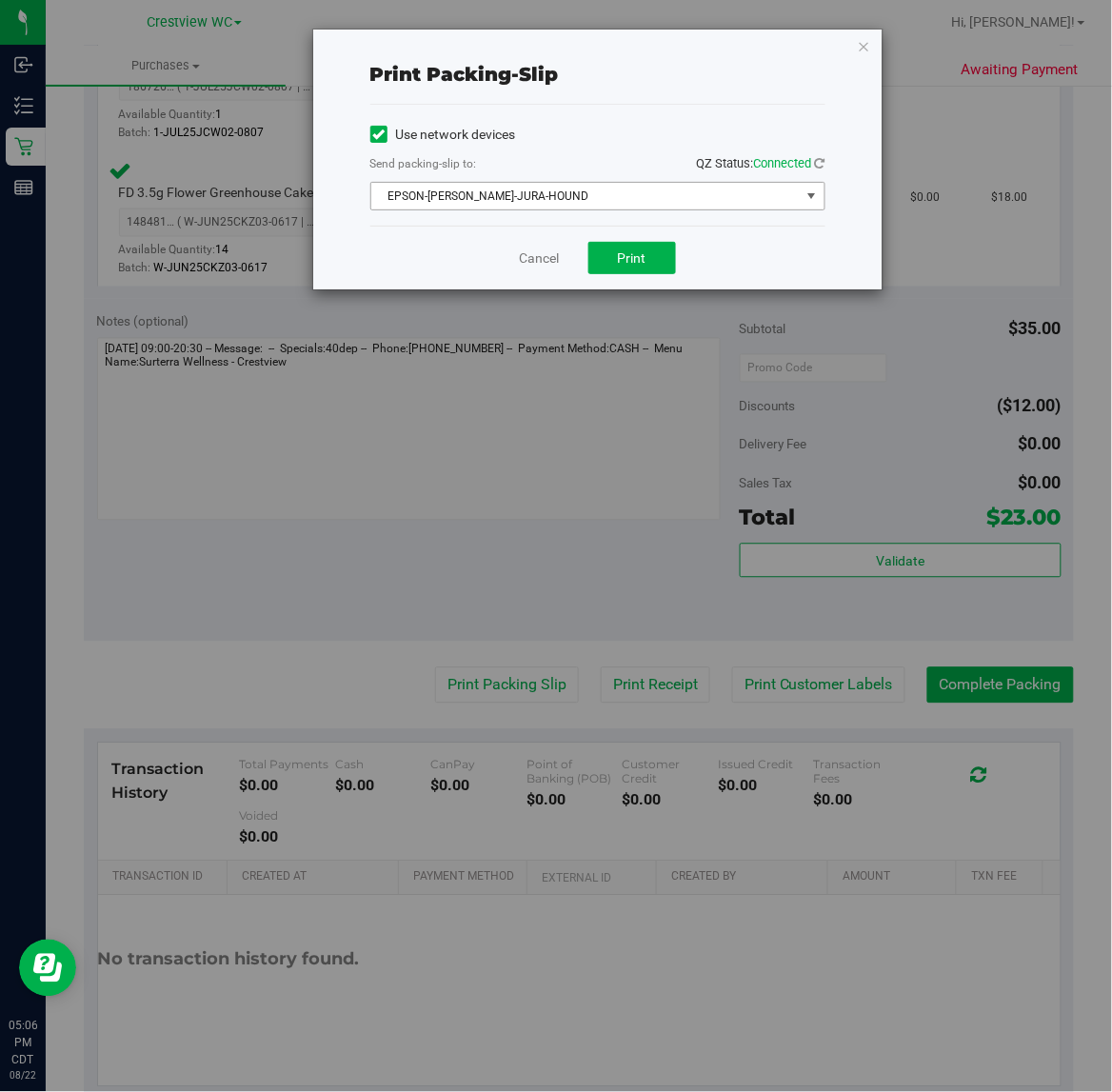
click at [581, 207] on span "EPSON-[PERSON_NAME]-JURA-HOUND" at bounding box center [585, 197] width 429 height 27
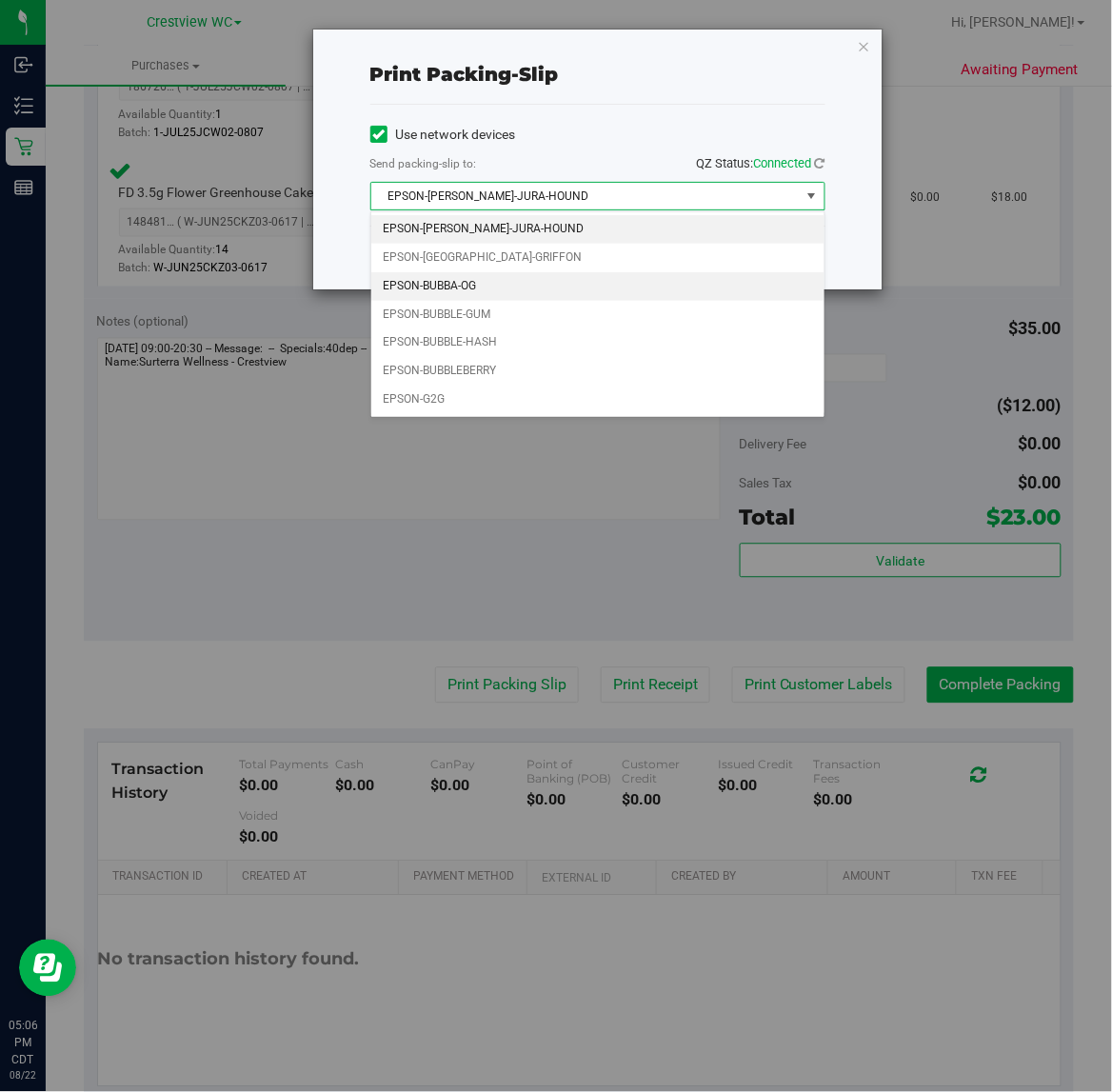
click at [517, 276] on li "EPSON-BUBBA-OG" at bounding box center [598, 286] width 453 height 28
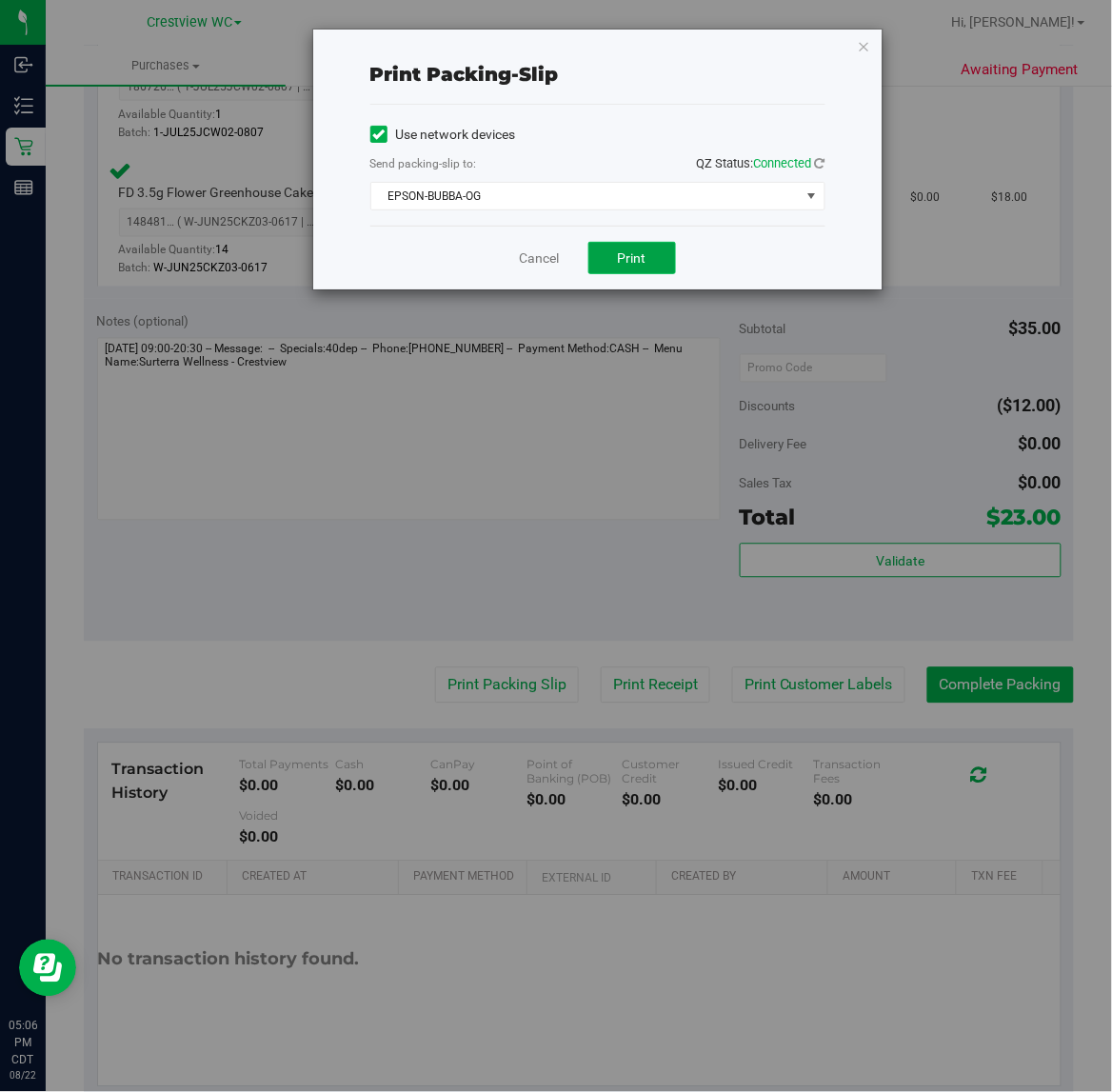
click at [610, 263] on button "Print" at bounding box center [632, 258] width 87 height 32
click at [543, 263] on link "Cancel" at bounding box center [539, 258] width 40 height 20
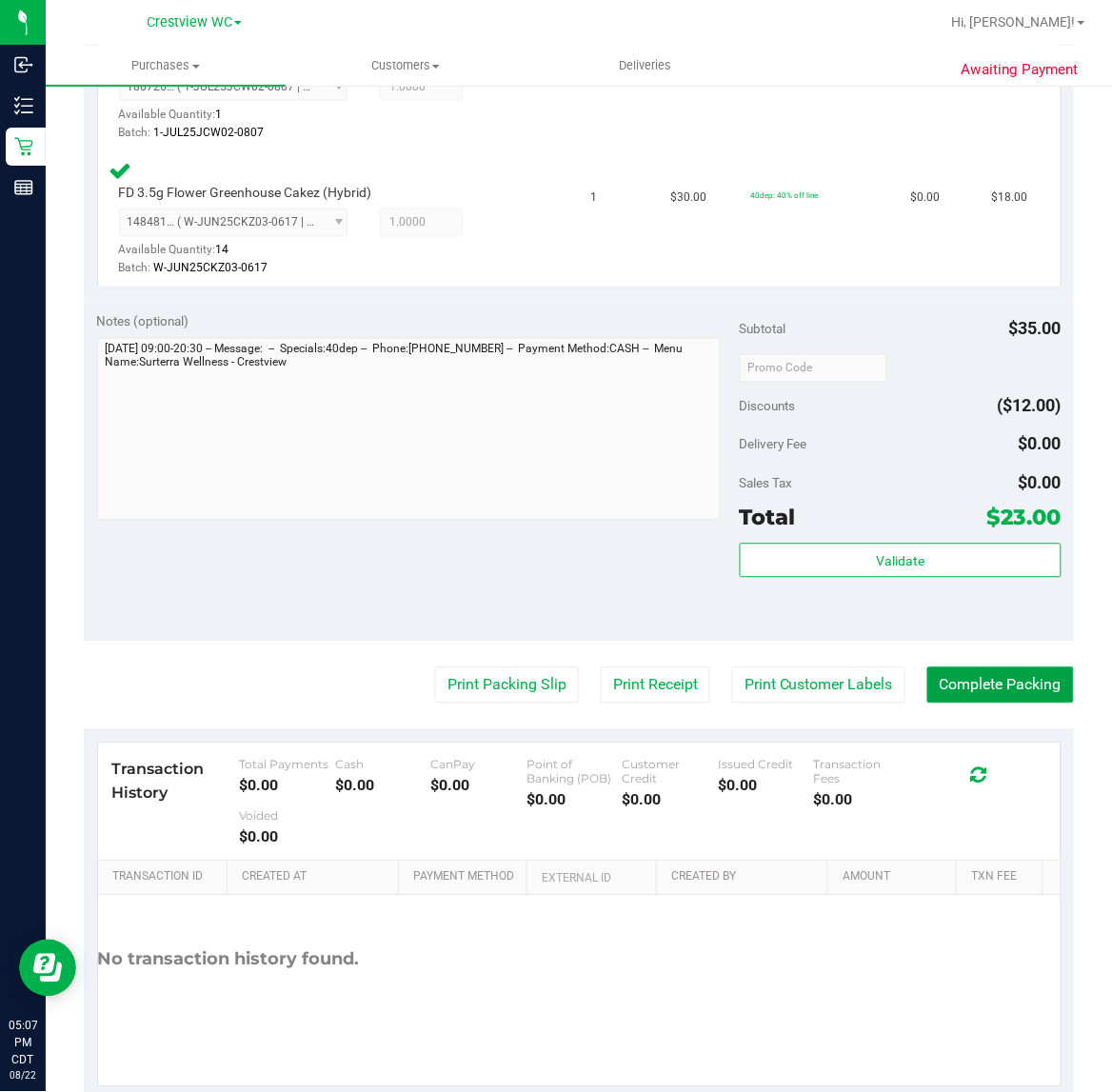
click at [1002, 686] on button "Complete Packing" at bounding box center [1000, 685] width 146 height 36
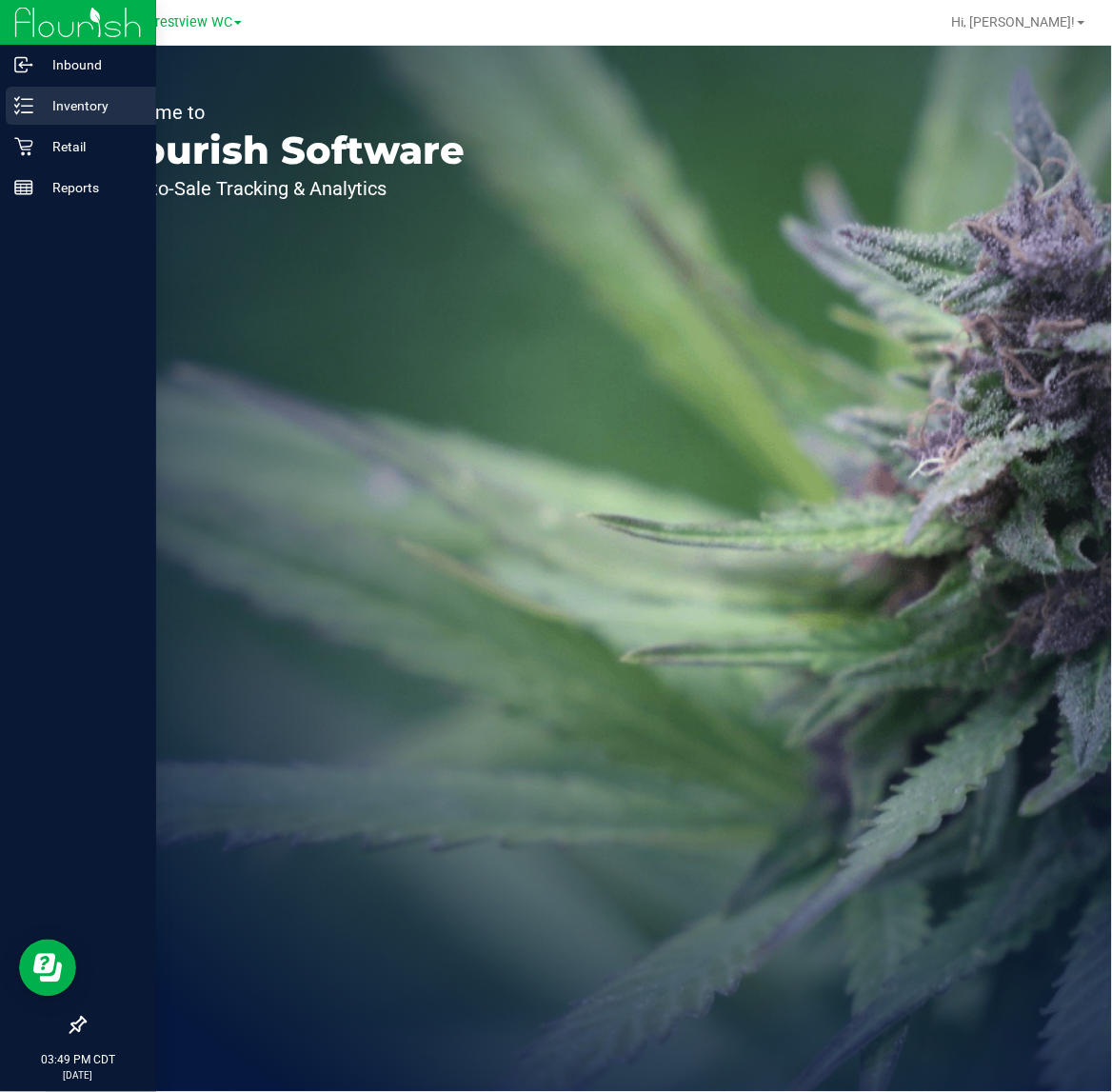
click at [28, 91] on div "Inventory" at bounding box center [80, 105] width 150 height 38
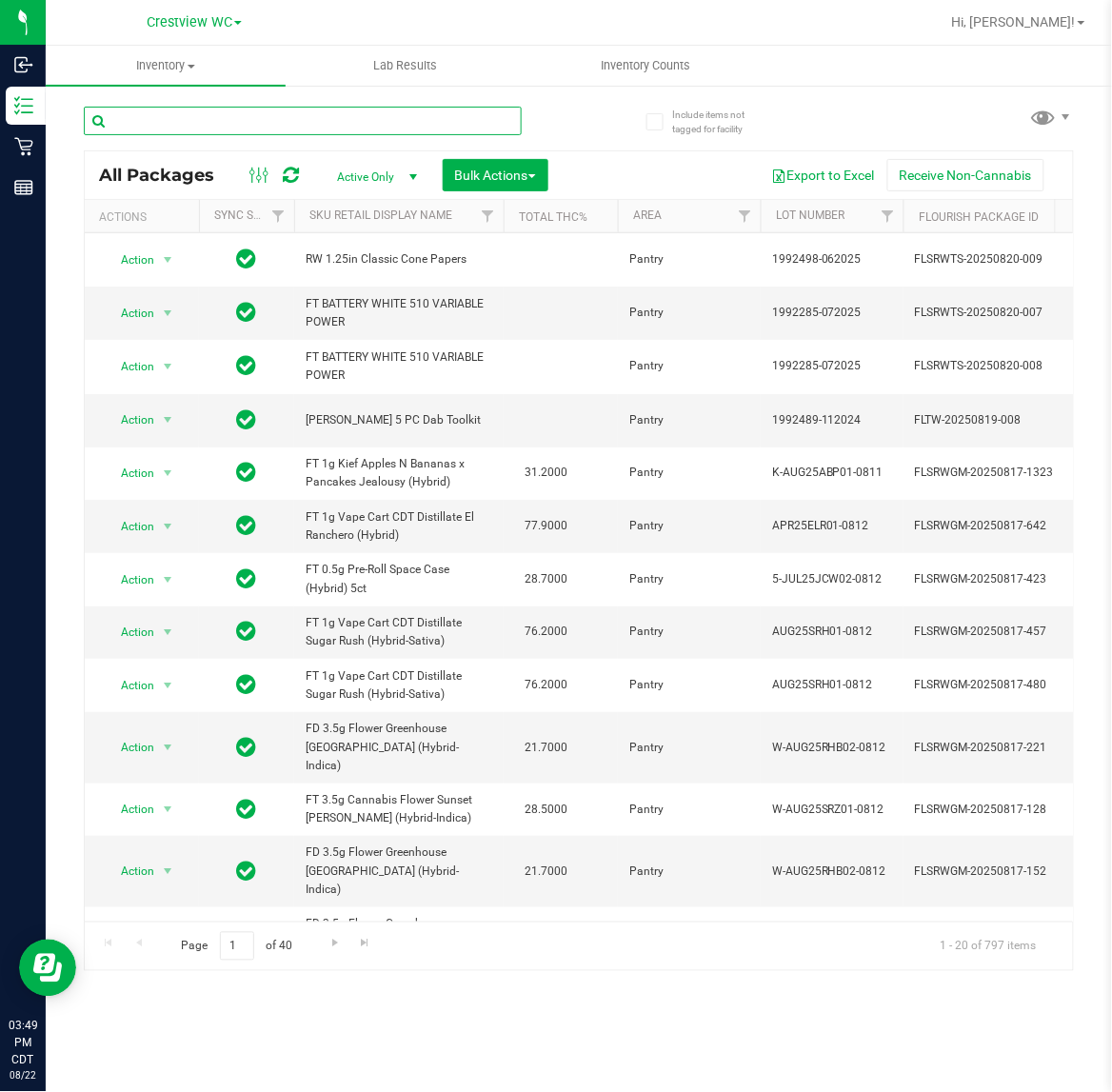
click at [165, 135] on input "text" at bounding box center [302, 120] width 438 height 28
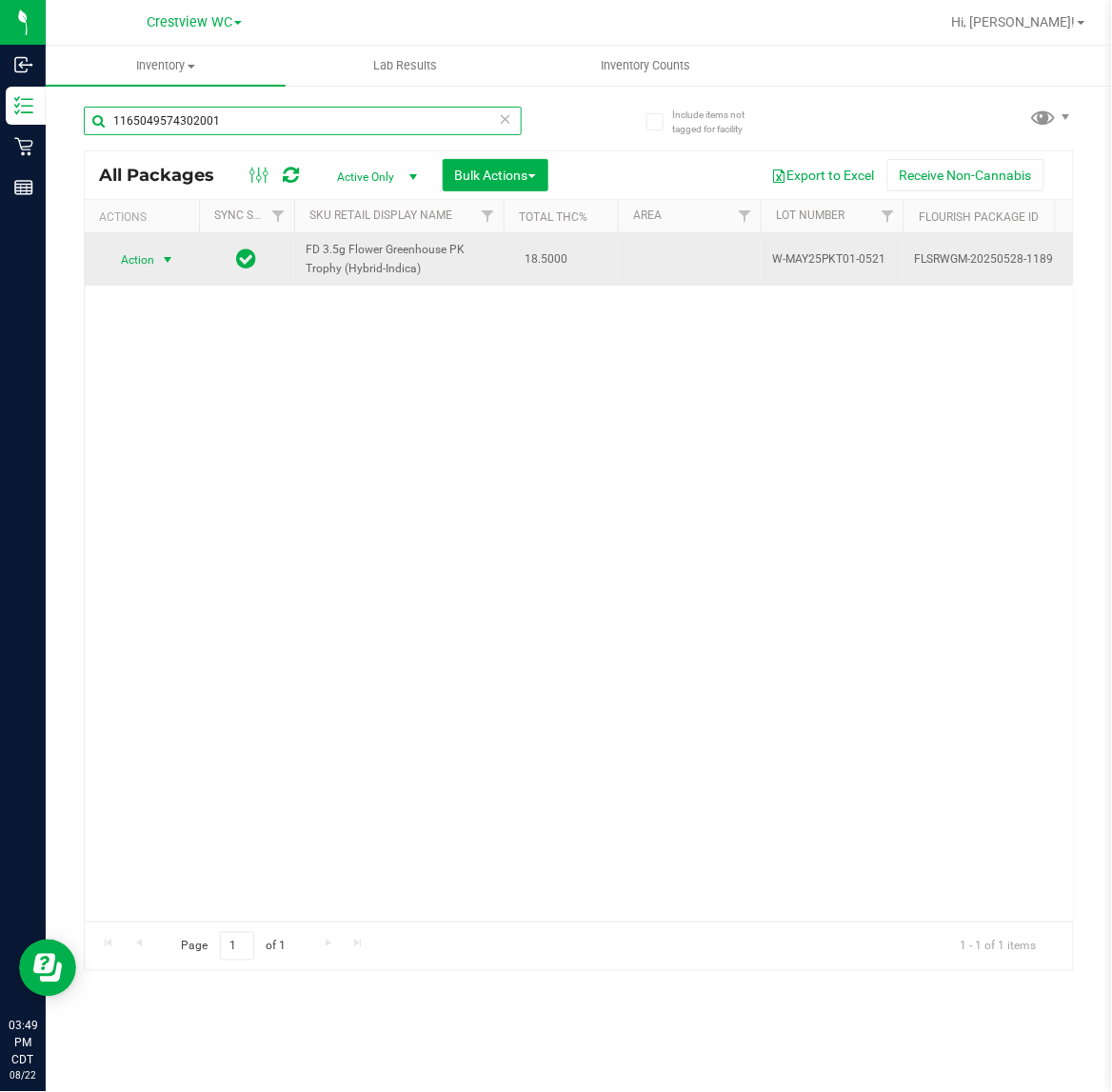
type input "1165049574302001"
click at [169, 263] on span "select" at bounding box center [168, 260] width 15 height 16
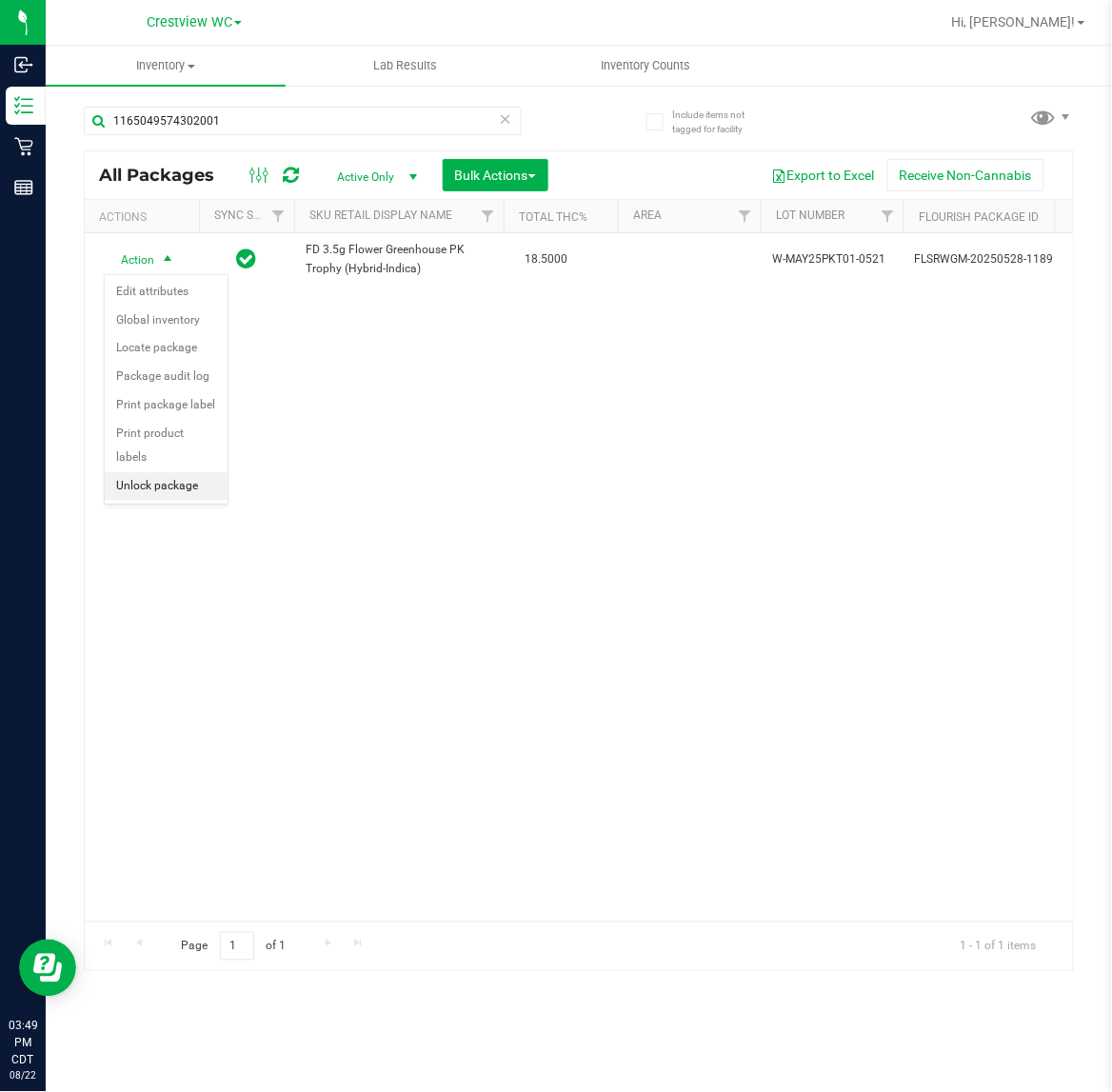
click at [173, 472] on li "Unlock package" at bounding box center [166, 485] width 123 height 28
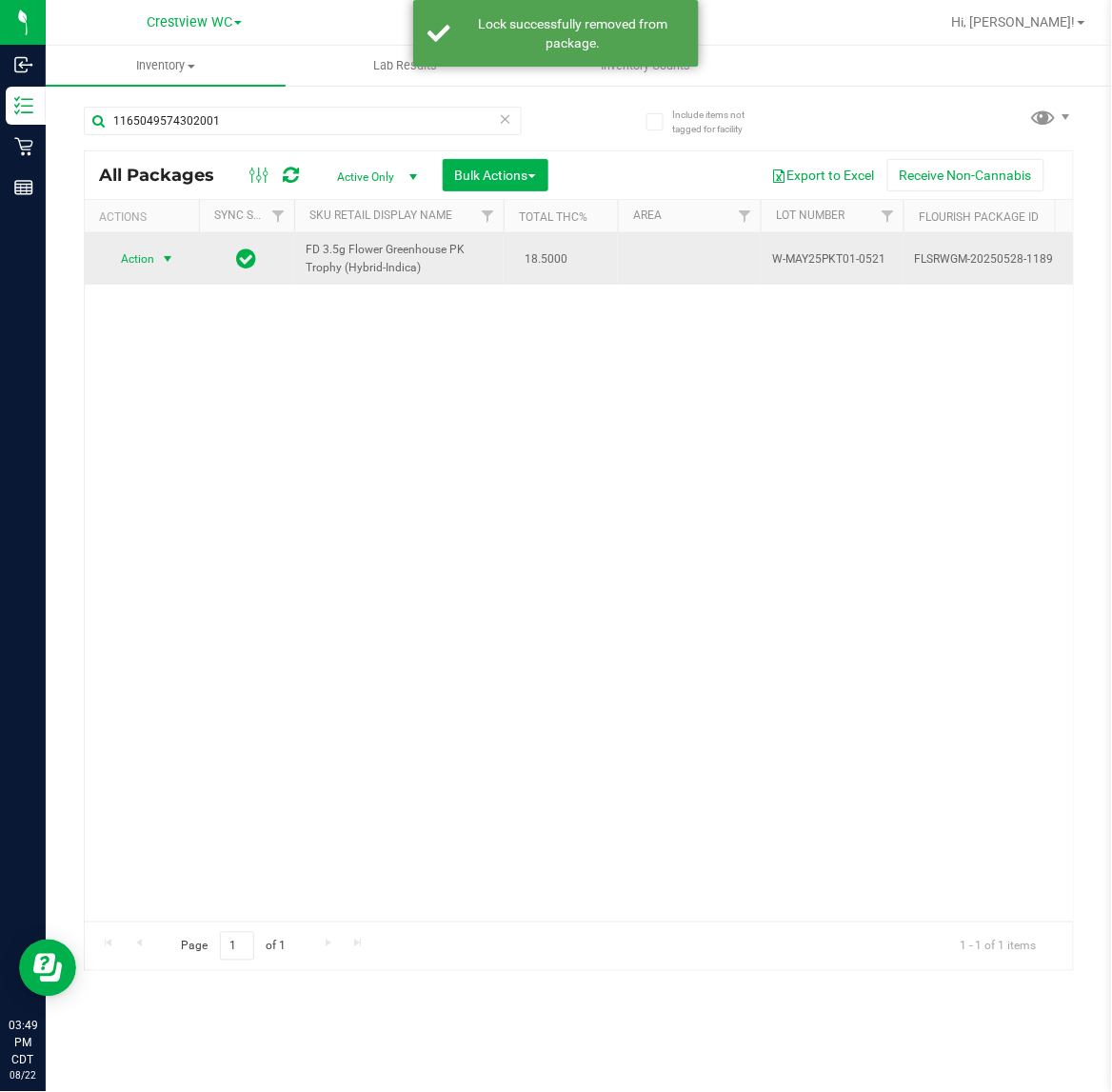
click at [138, 258] on span "Action" at bounding box center [129, 260] width 51 height 27
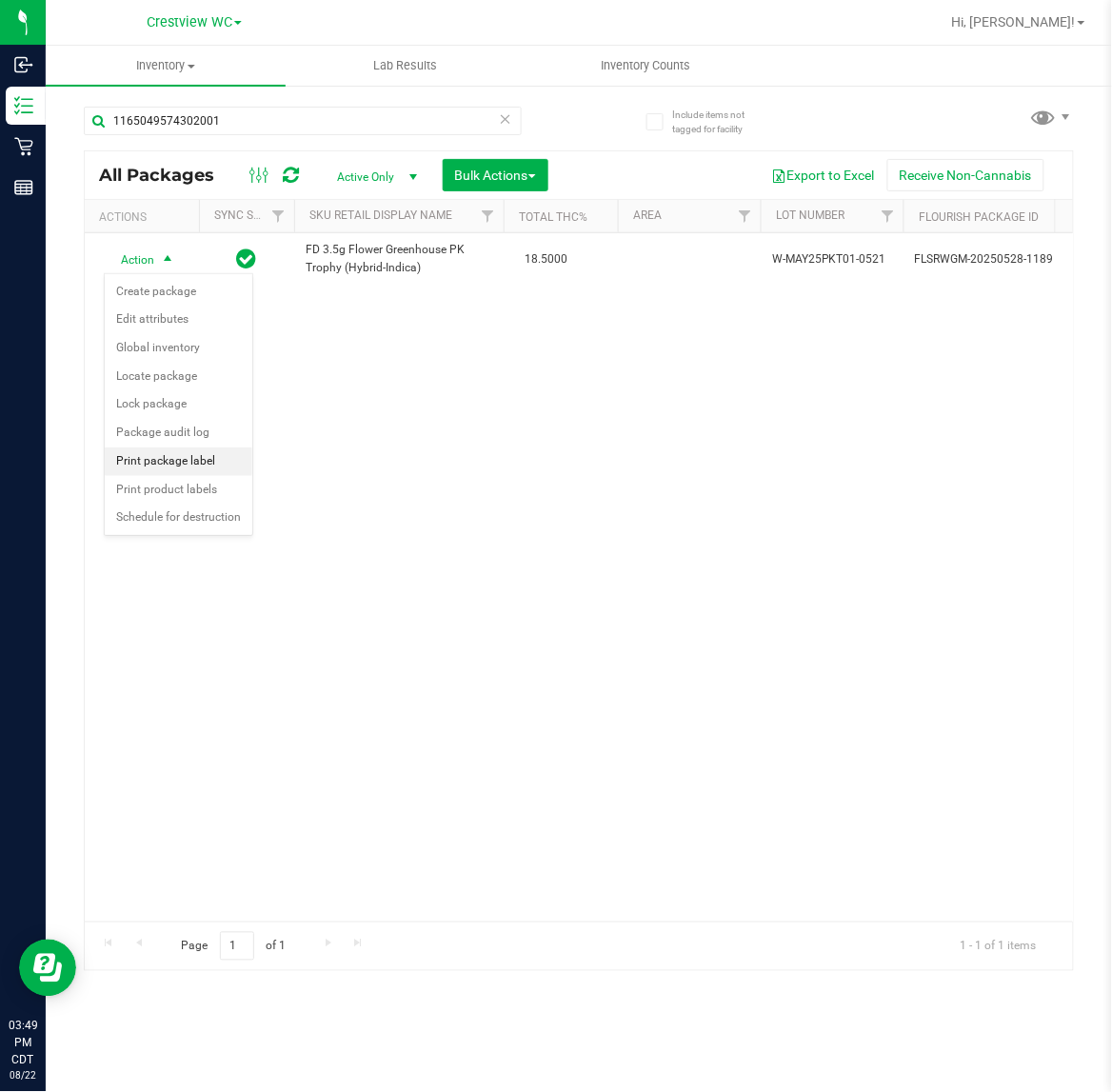
click at [186, 467] on li "Print package label" at bounding box center [178, 461] width 147 height 28
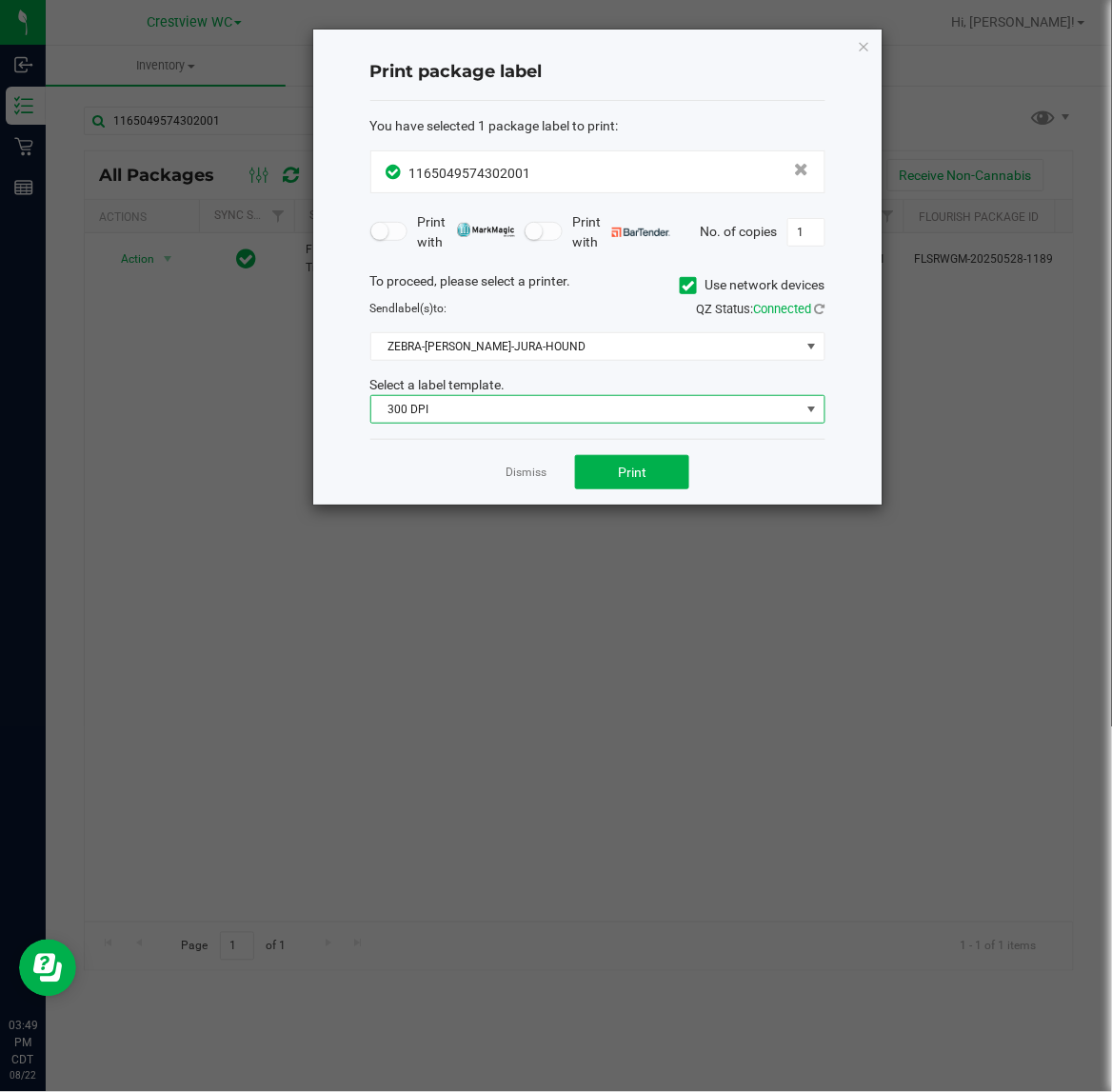
click at [571, 411] on span "300 DPI" at bounding box center [585, 410] width 429 height 27
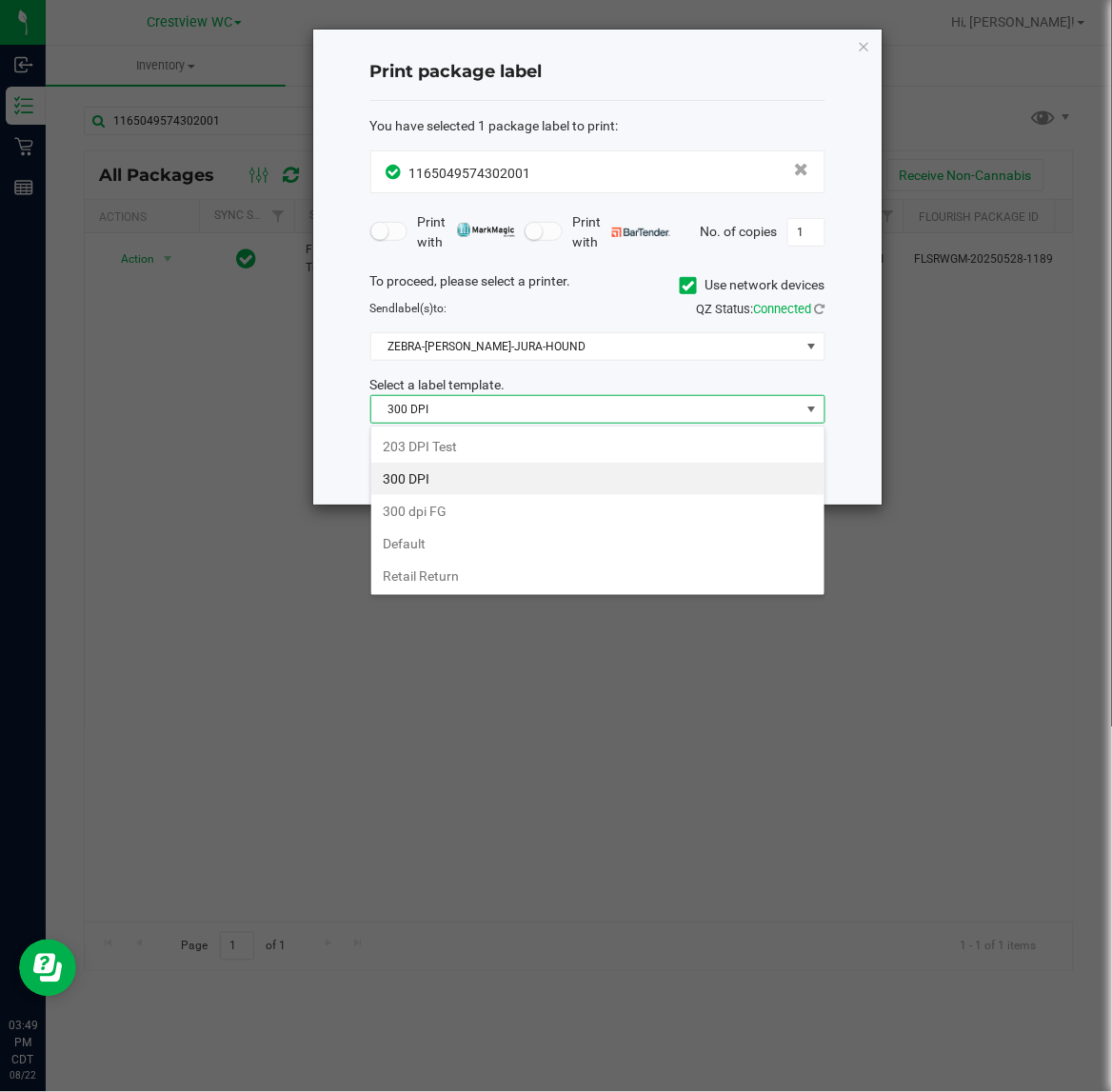
scroll to position [29, 454]
click at [516, 431] on li "203 DPI Test" at bounding box center [598, 446] width 453 height 32
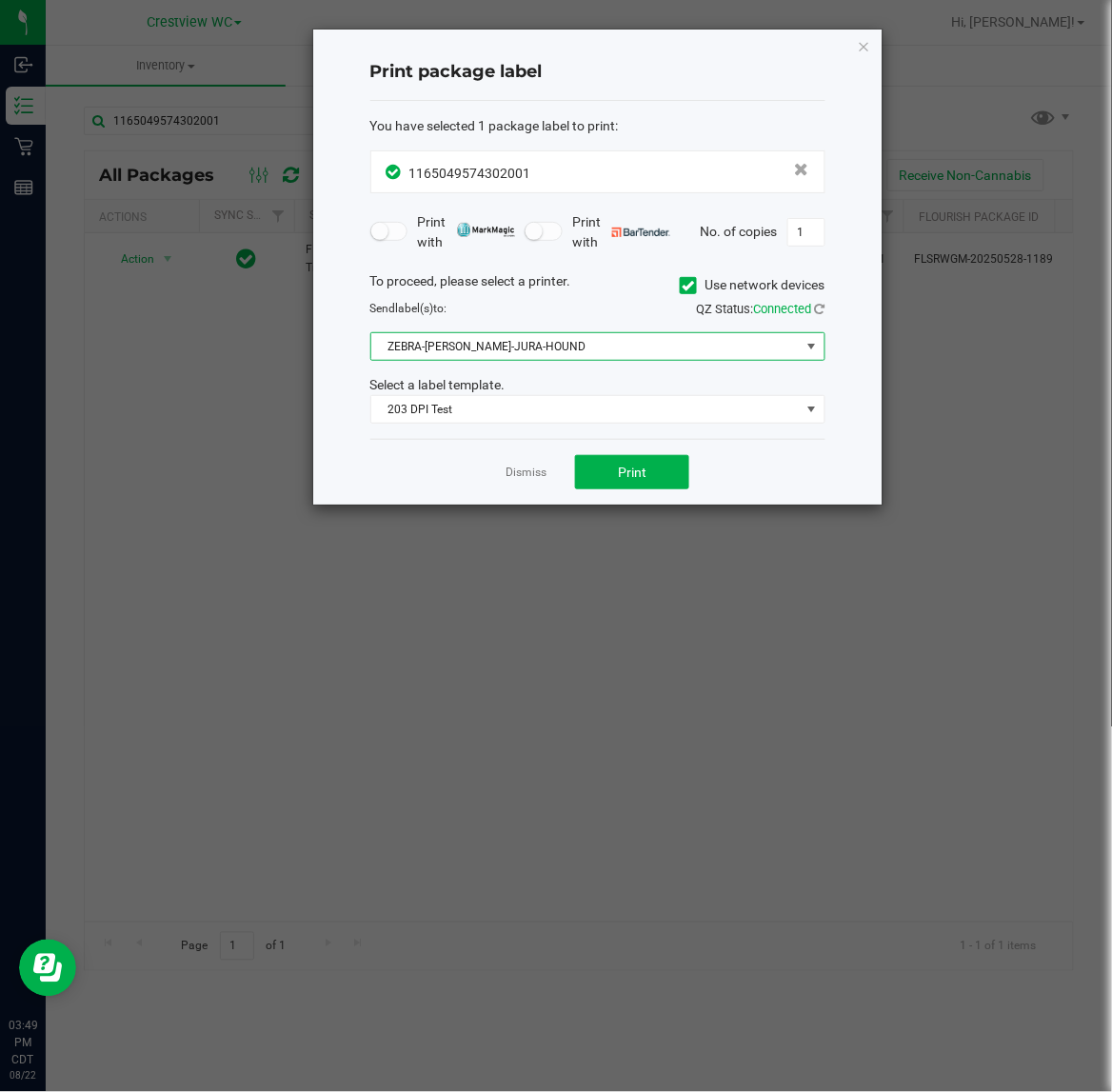
click at [520, 336] on span "ZEBRA-BRUNO-JURA-HOUND" at bounding box center [585, 347] width 429 height 27
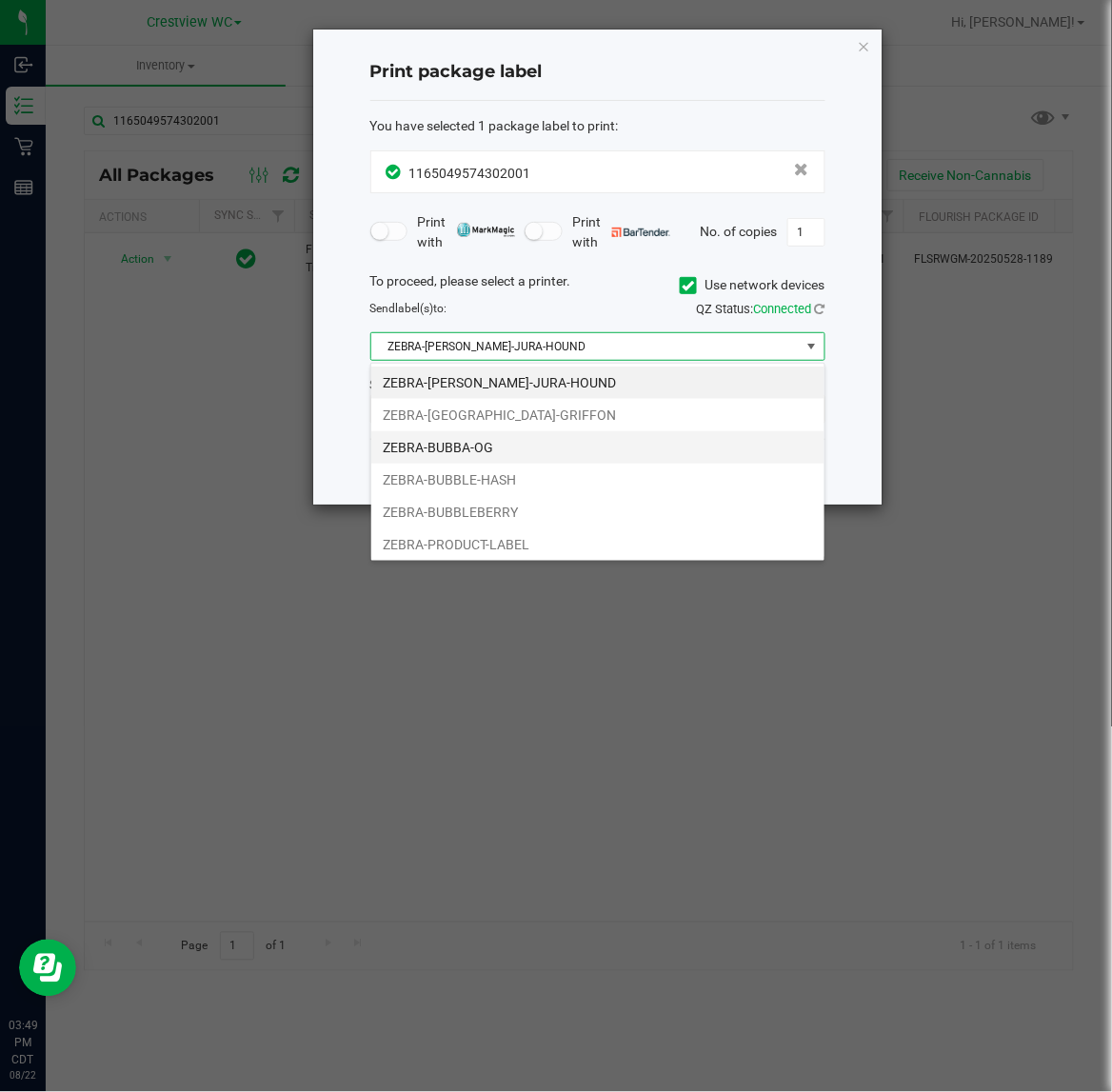
click at [483, 439] on li "ZEBRA-BUBBA-OG" at bounding box center [598, 447] width 453 height 32
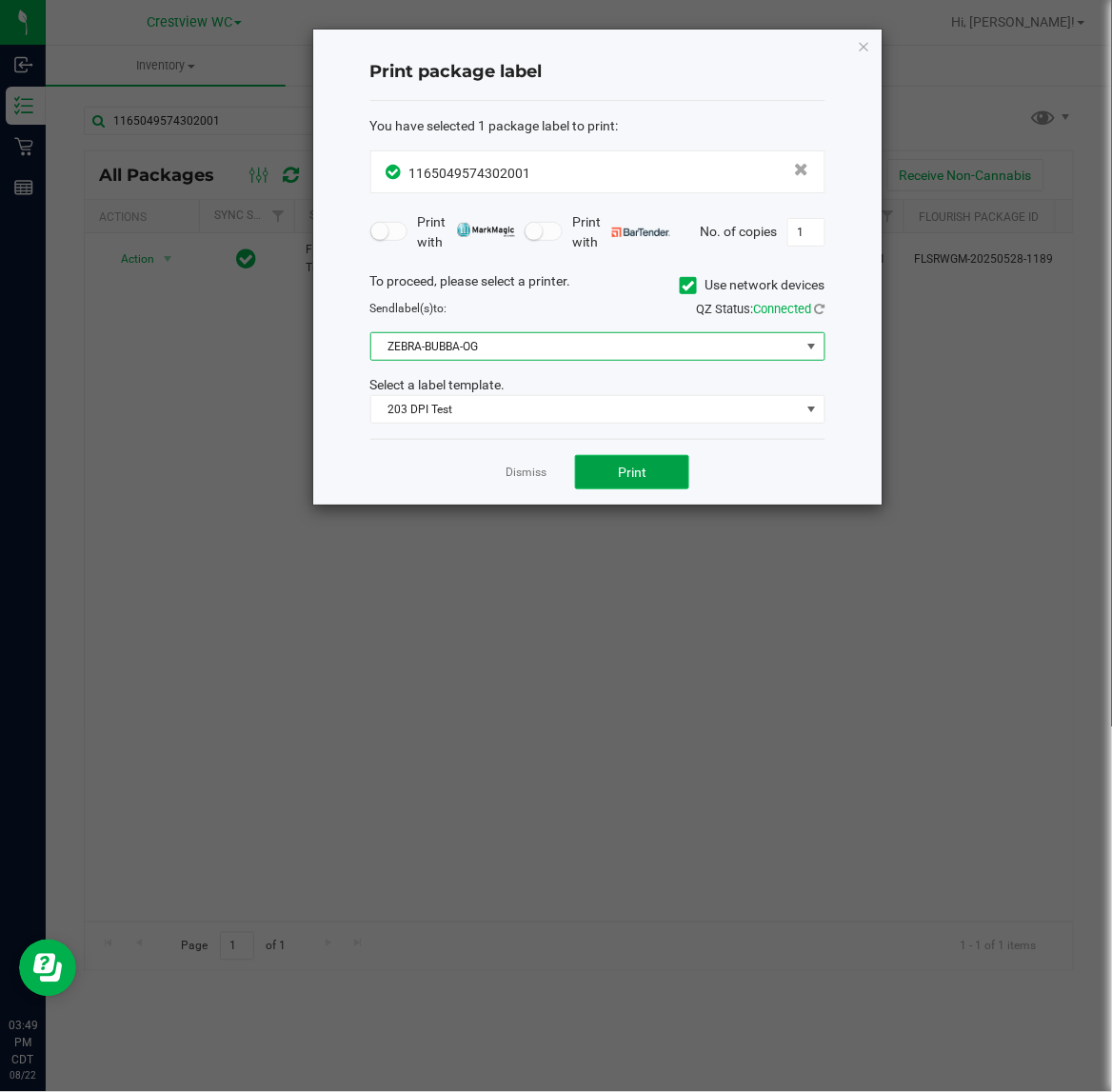
click at [664, 481] on button "Print" at bounding box center [632, 472] width 114 height 34
click at [506, 473] on link "Dismiss" at bounding box center [526, 472] width 41 height 16
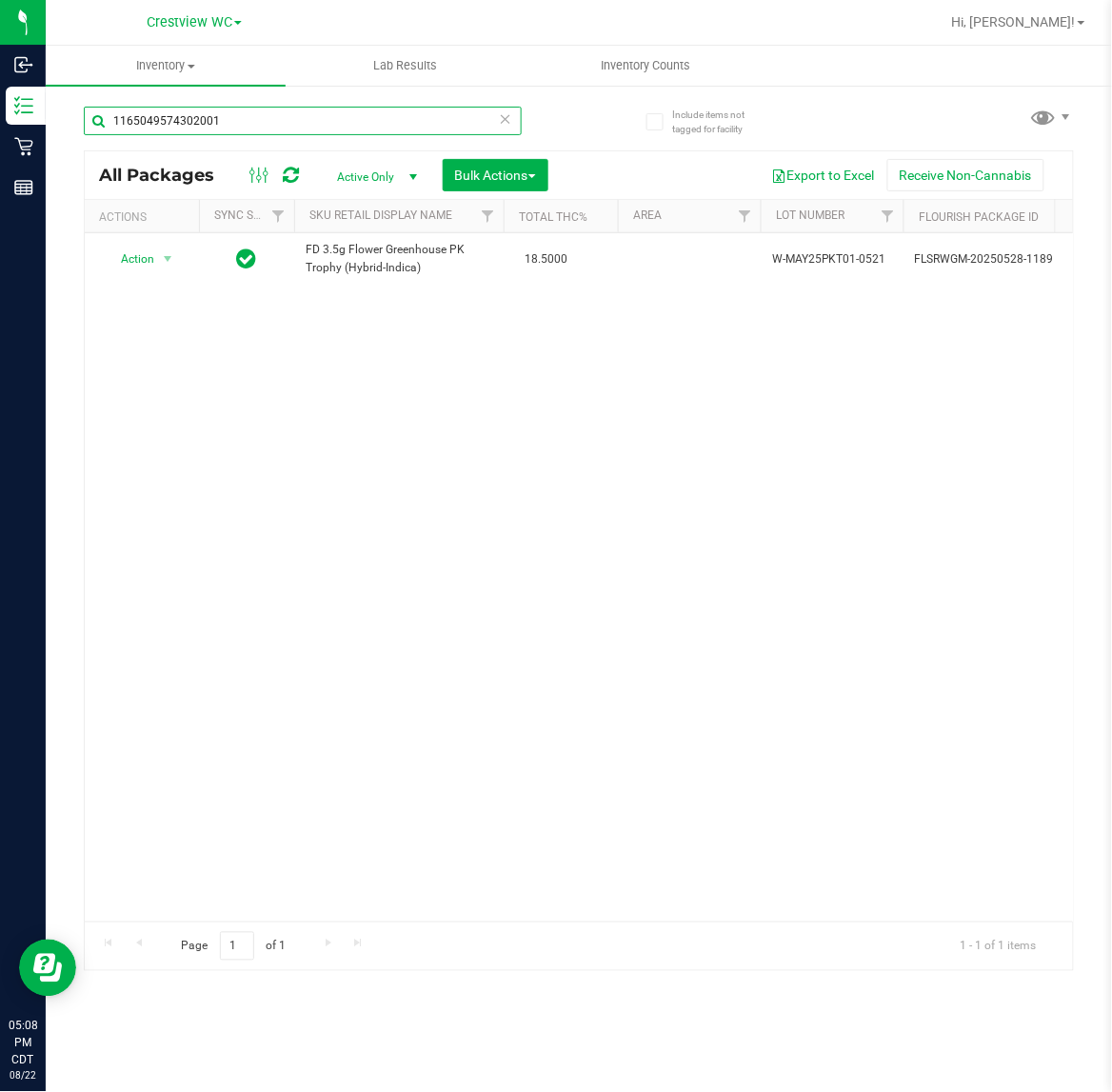
drag, startPoint x: 304, startPoint y: 108, endPoint x: -680, endPoint y: 50, distance: 985.7
click at [0, 50] on html "Inbound Inventory Retail Reports 05:08 PM CDT 08/22/2025 08/22 Crestview WC Hi,…" at bounding box center [556, 546] width 1112 height 1092
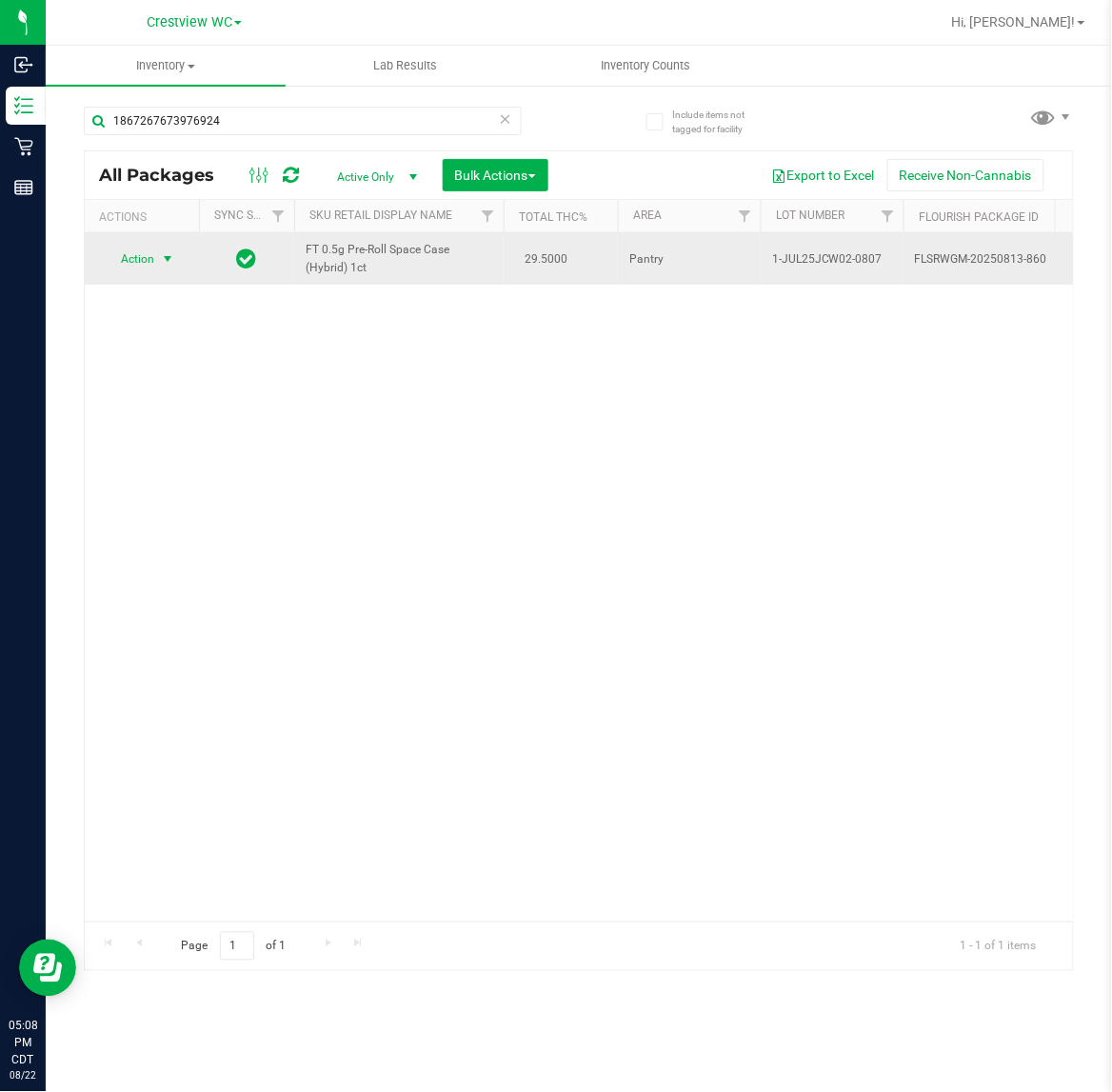
click at [160, 259] on span "select" at bounding box center [168, 259] width 15 height 16
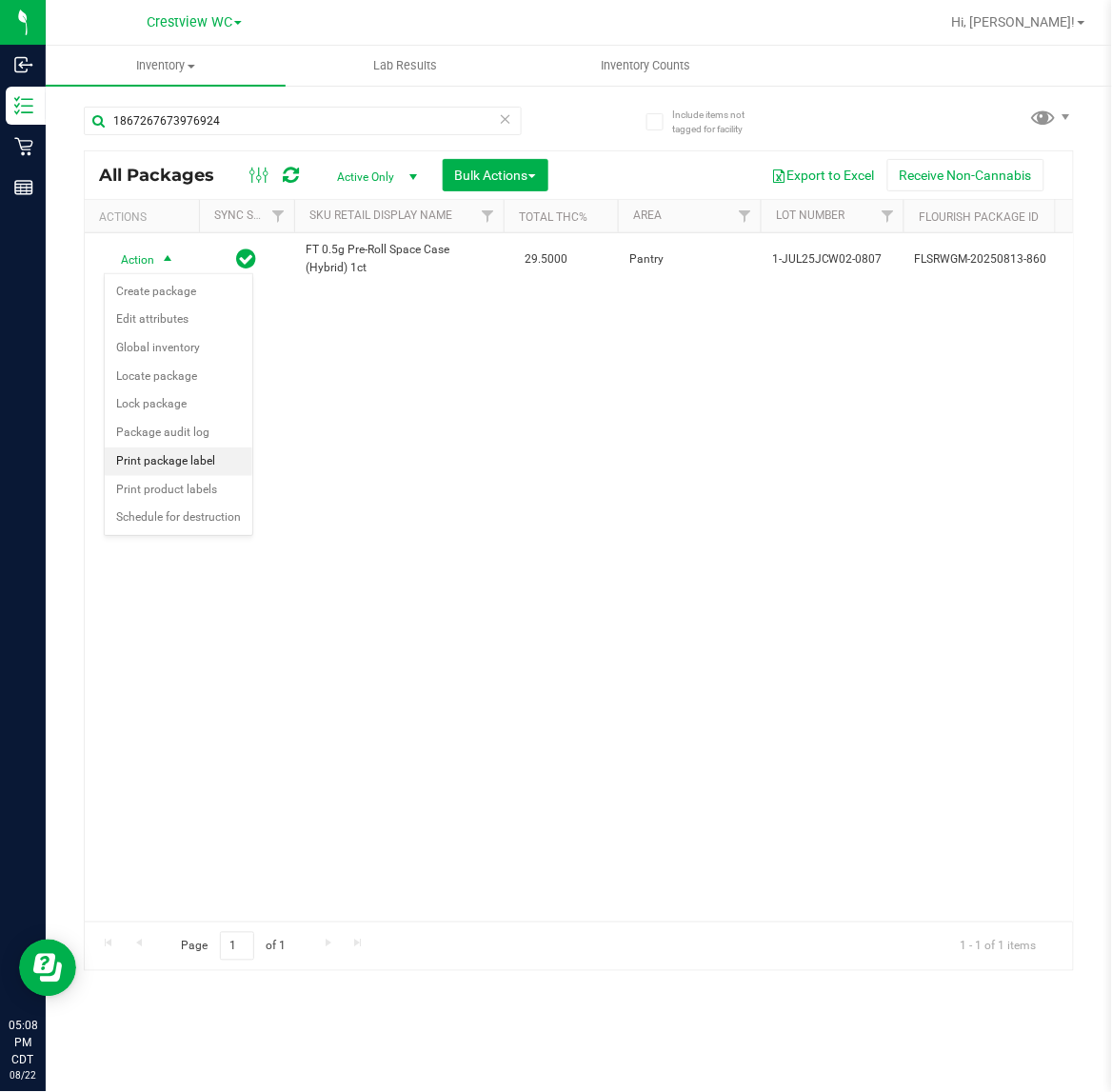
click at [191, 452] on li "Print package label" at bounding box center [178, 461] width 147 height 28
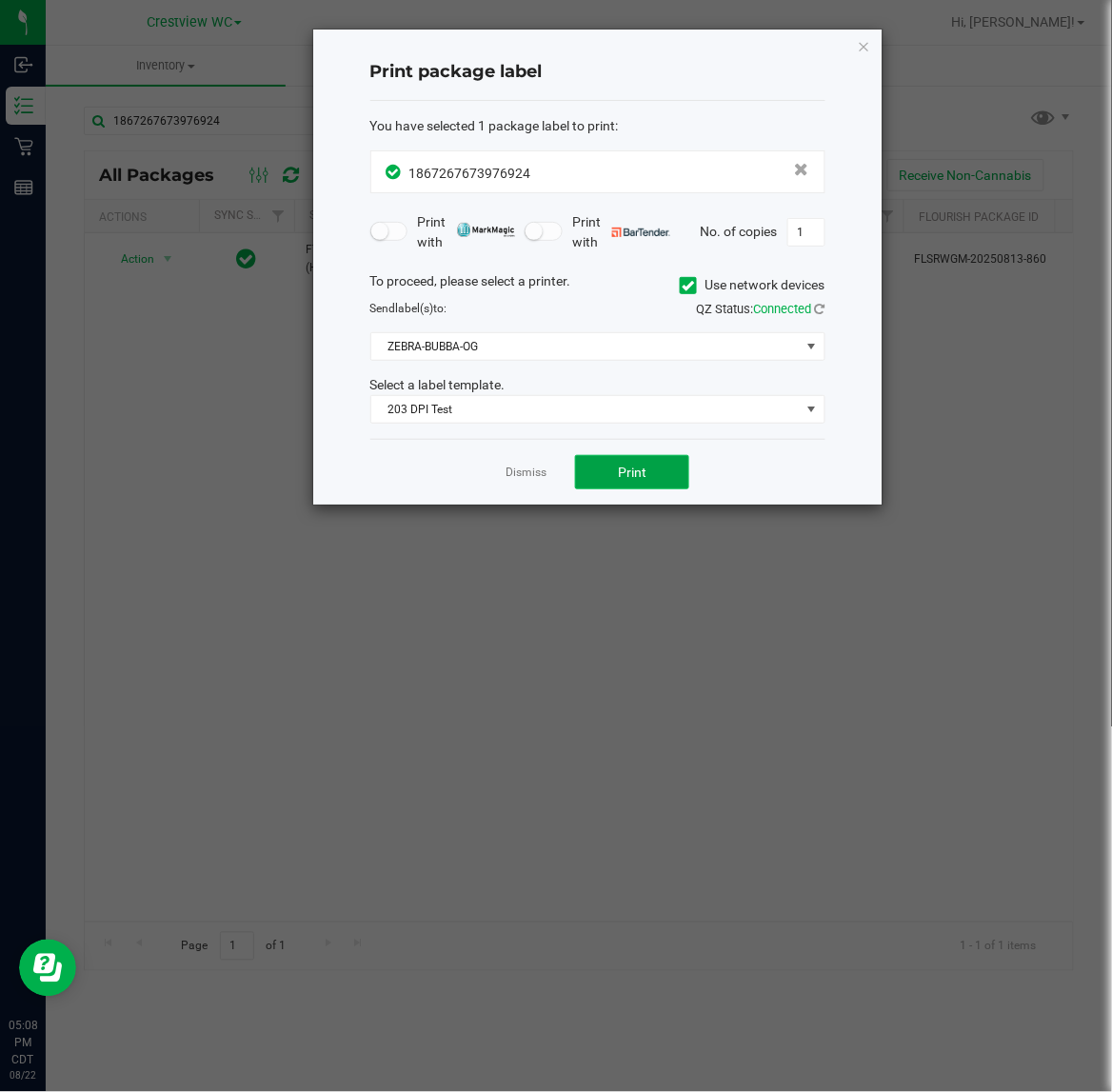
click at [639, 464] on button "Print" at bounding box center [632, 472] width 114 height 34
click at [525, 479] on link "Dismiss" at bounding box center [526, 472] width 41 height 16
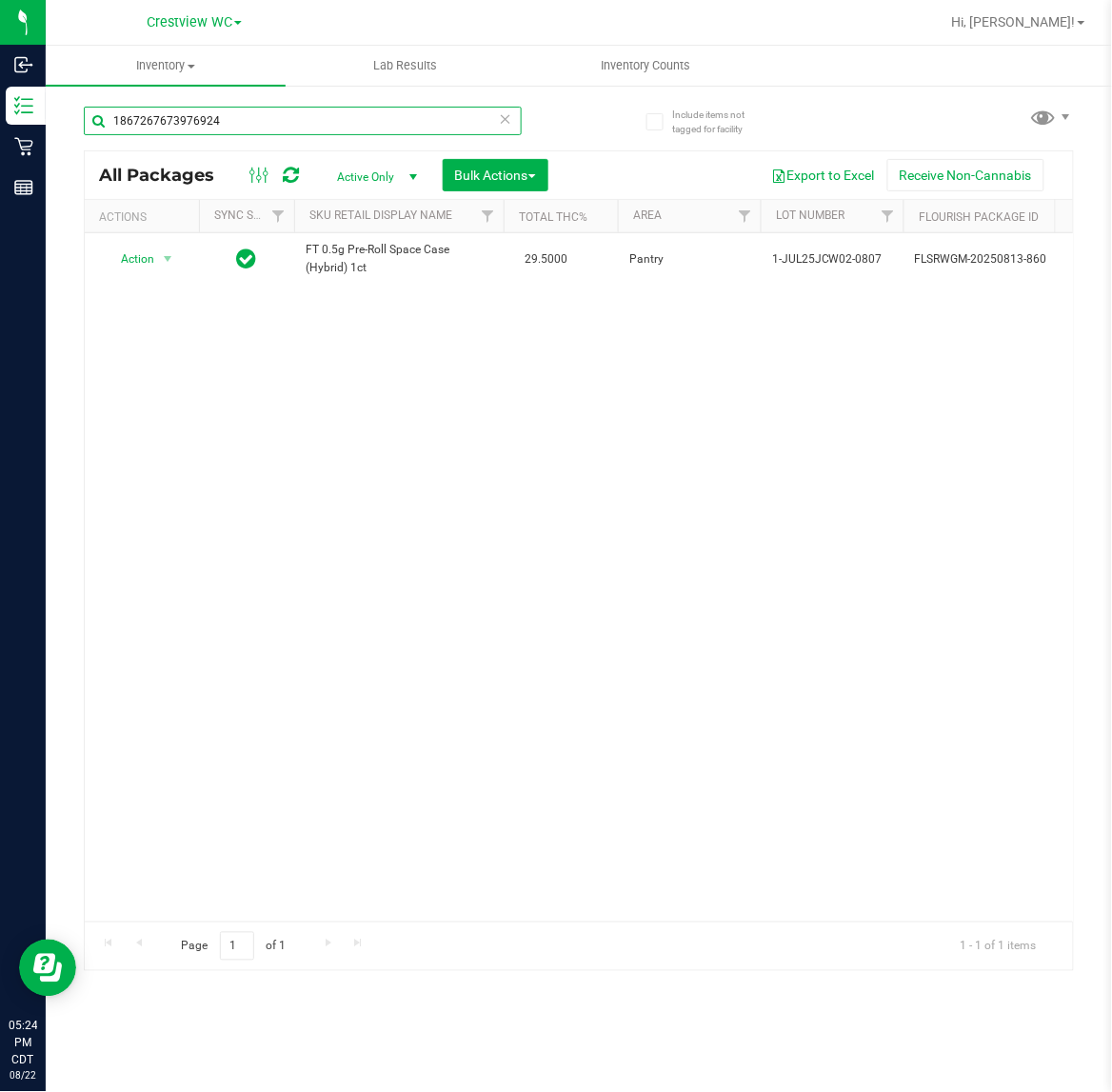
drag, startPoint x: 231, startPoint y: 107, endPoint x: -1160, endPoint y: 85, distance: 1391.2
click at [0, 85] on html "Inbound Inventory Retail Reports 05:24 PM CDT 08/22/2025 08/22 Crestview WC Hi,…" at bounding box center [556, 546] width 1112 height 1092
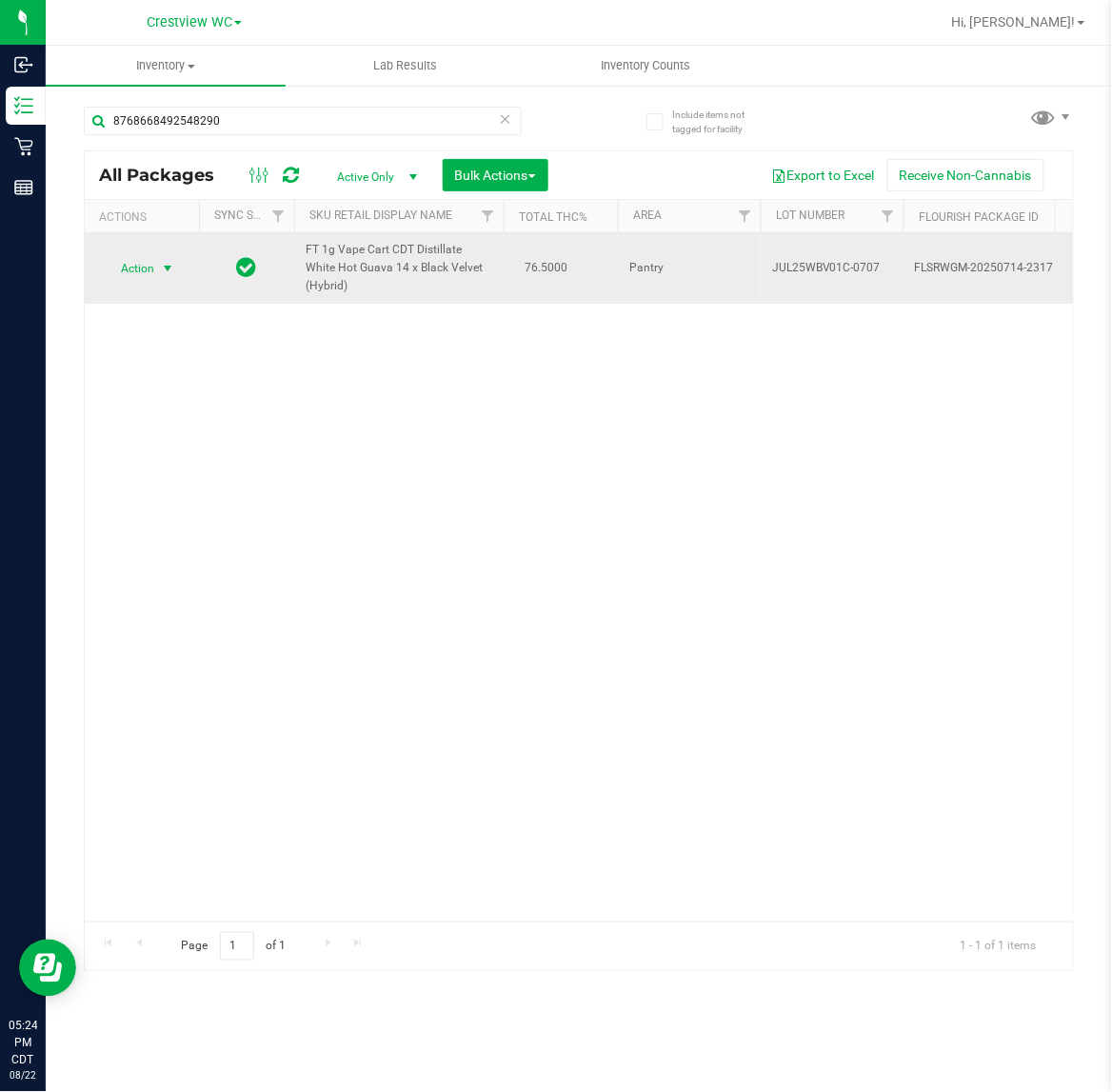
click at [139, 262] on span "Action" at bounding box center [129, 268] width 51 height 27
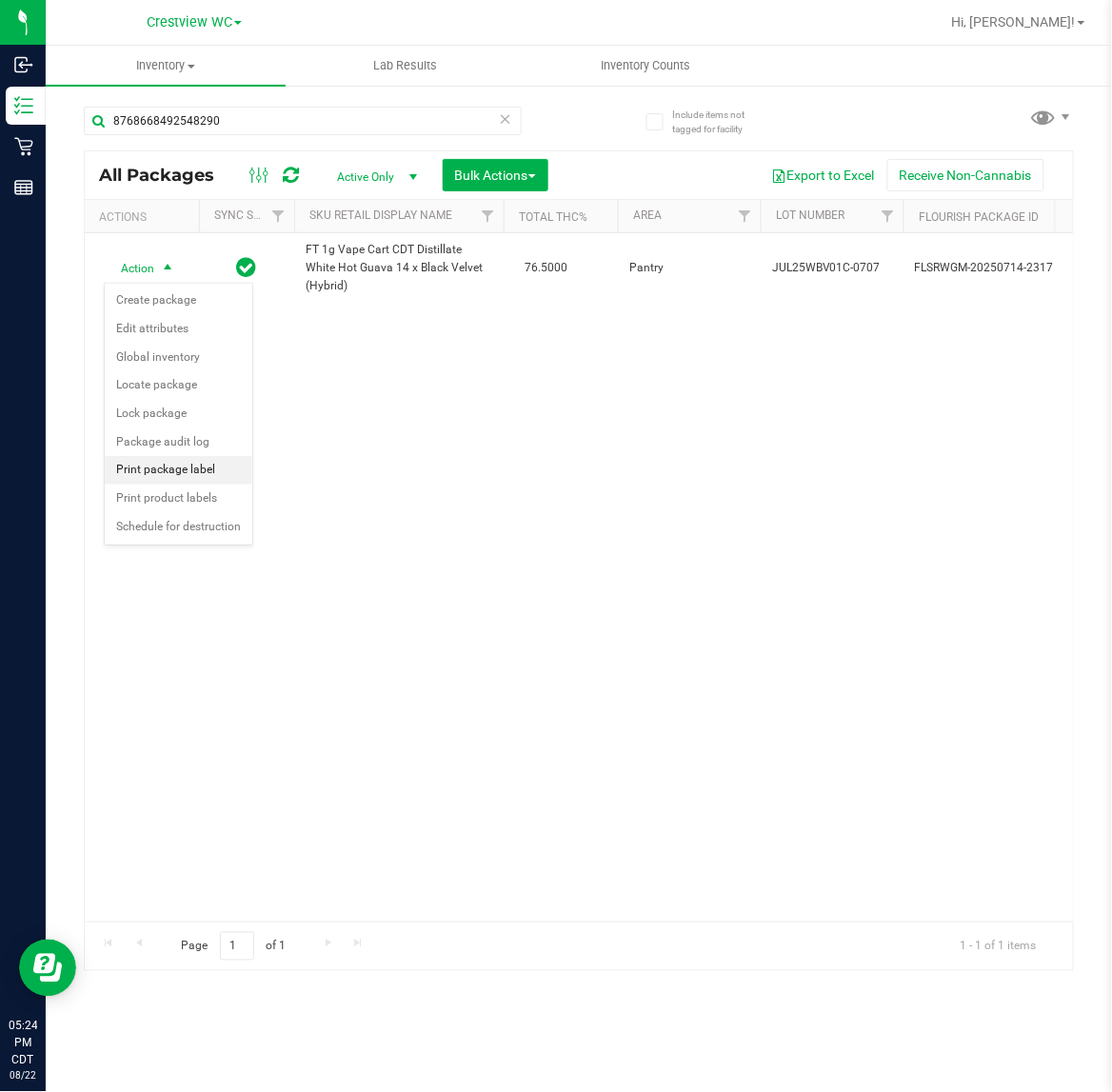
click at [167, 468] on li "Print package label" at bounding box center [178, 470] width 147 height 28
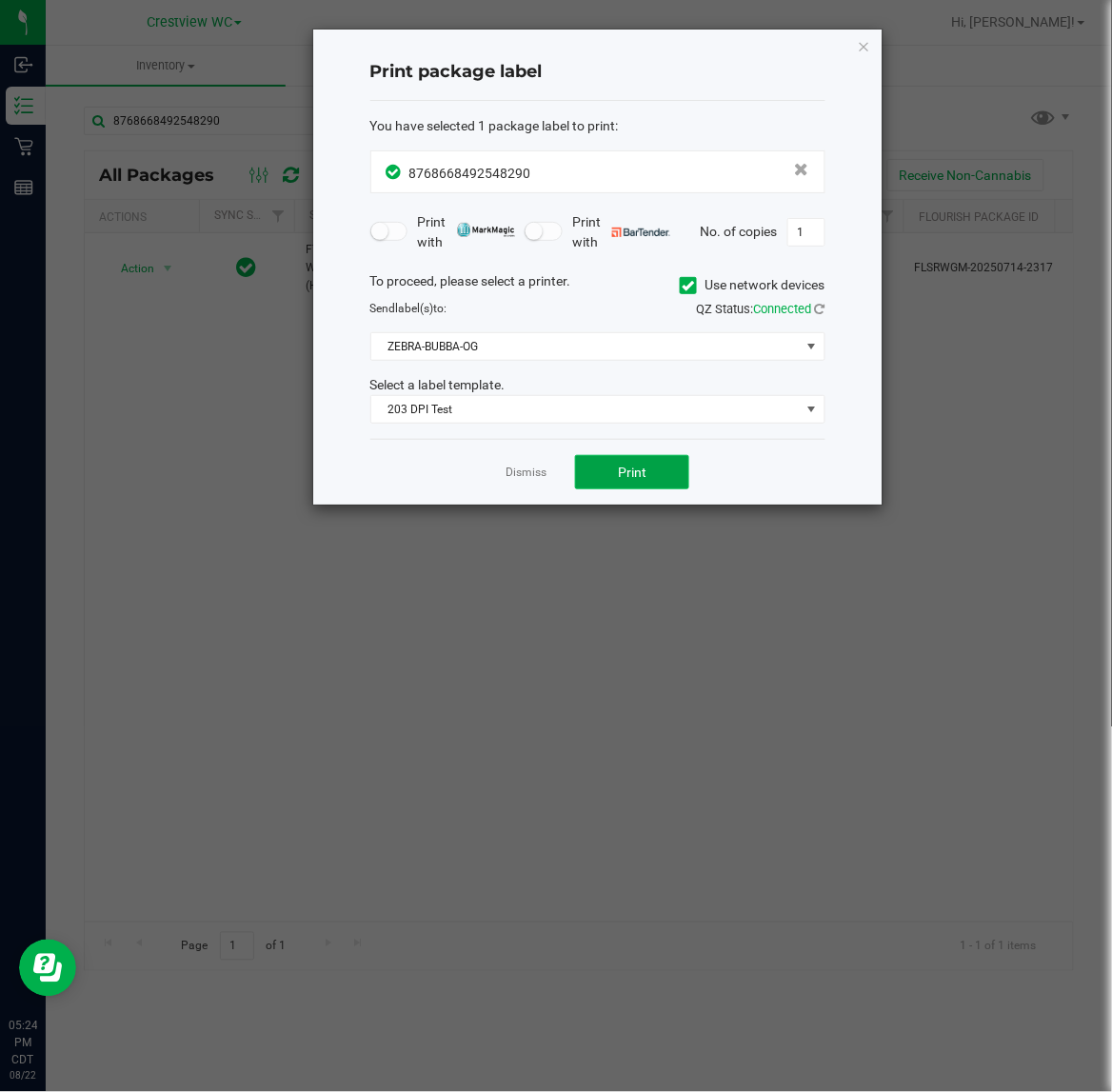
click at [630, 478] on span "Print" at bounding box center [632, 472] width 28 height 16
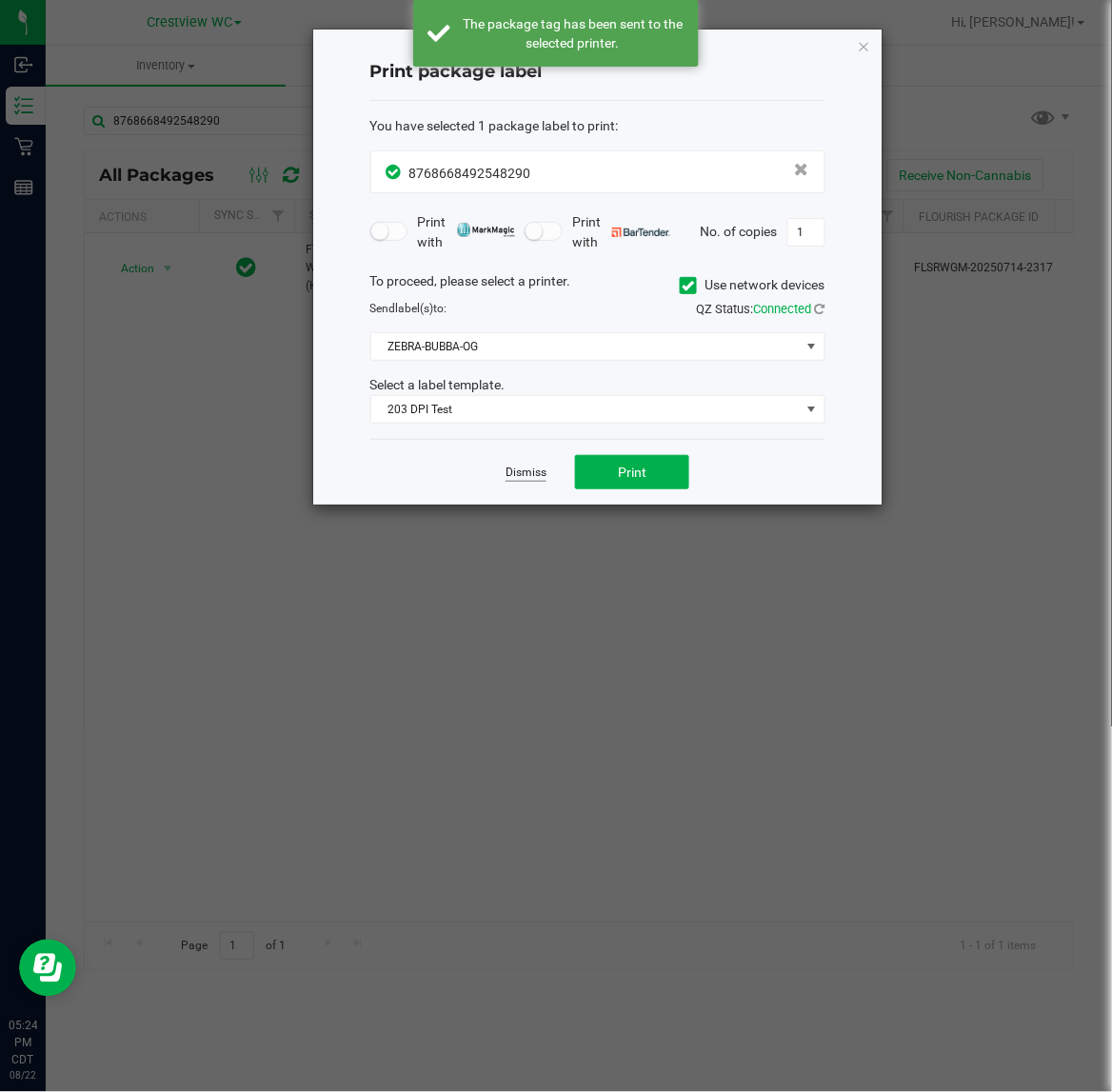
click at [523, 479] on link "Dismiss" at bounding box center [526, 472] width 41 height 16
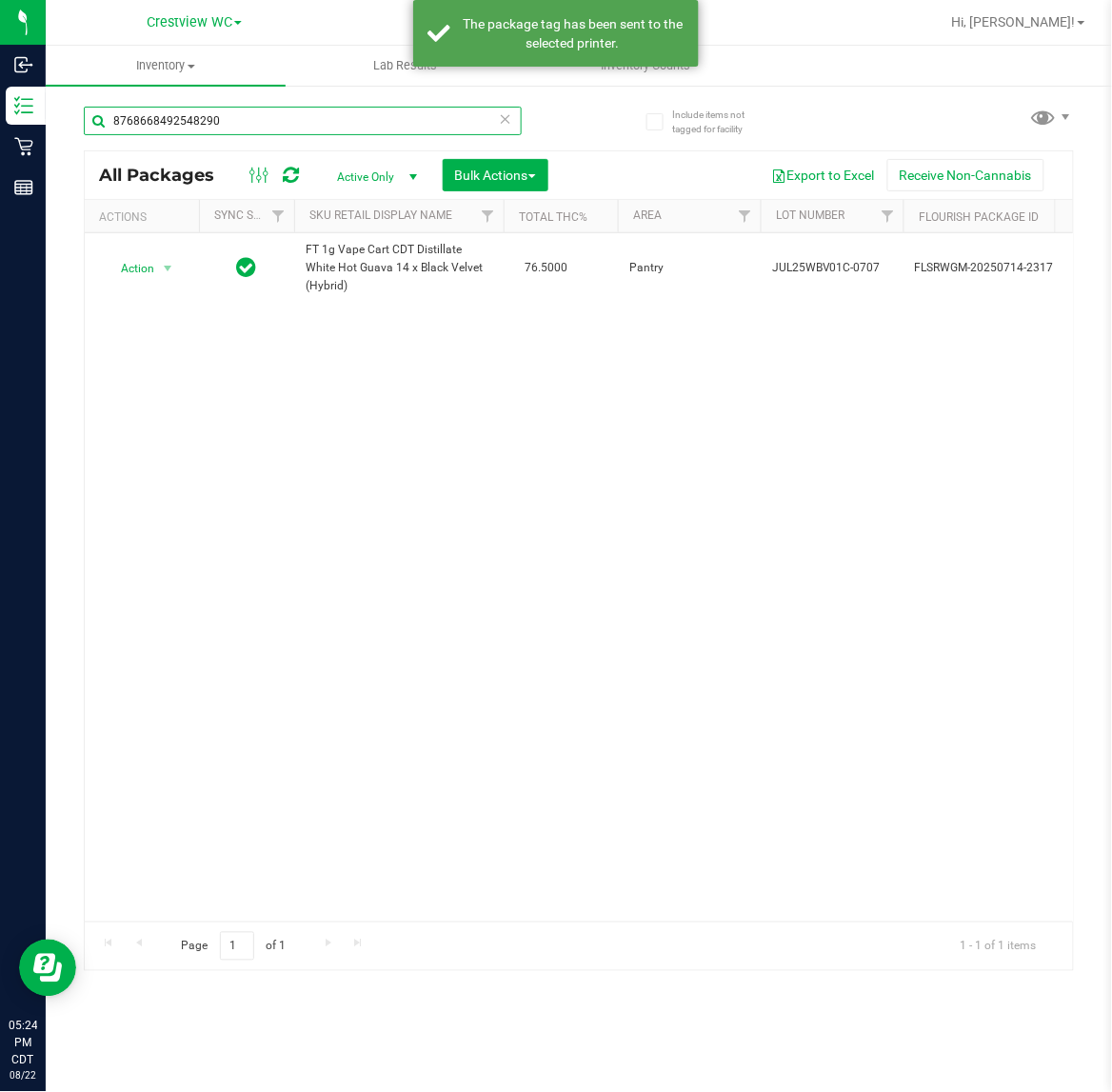
drag, startPoint x: 333, startPoint y: 129, endPoint x: -838, endPoint y: 127, distance: 1171.0
click at [0, 127] on html "Inbound Inventory Retail Reports 05:24 PM CDT 08/22/2025 08/22 Crestview WC Hi,…" at bounding box center [556, 546] width 1112 height 1092
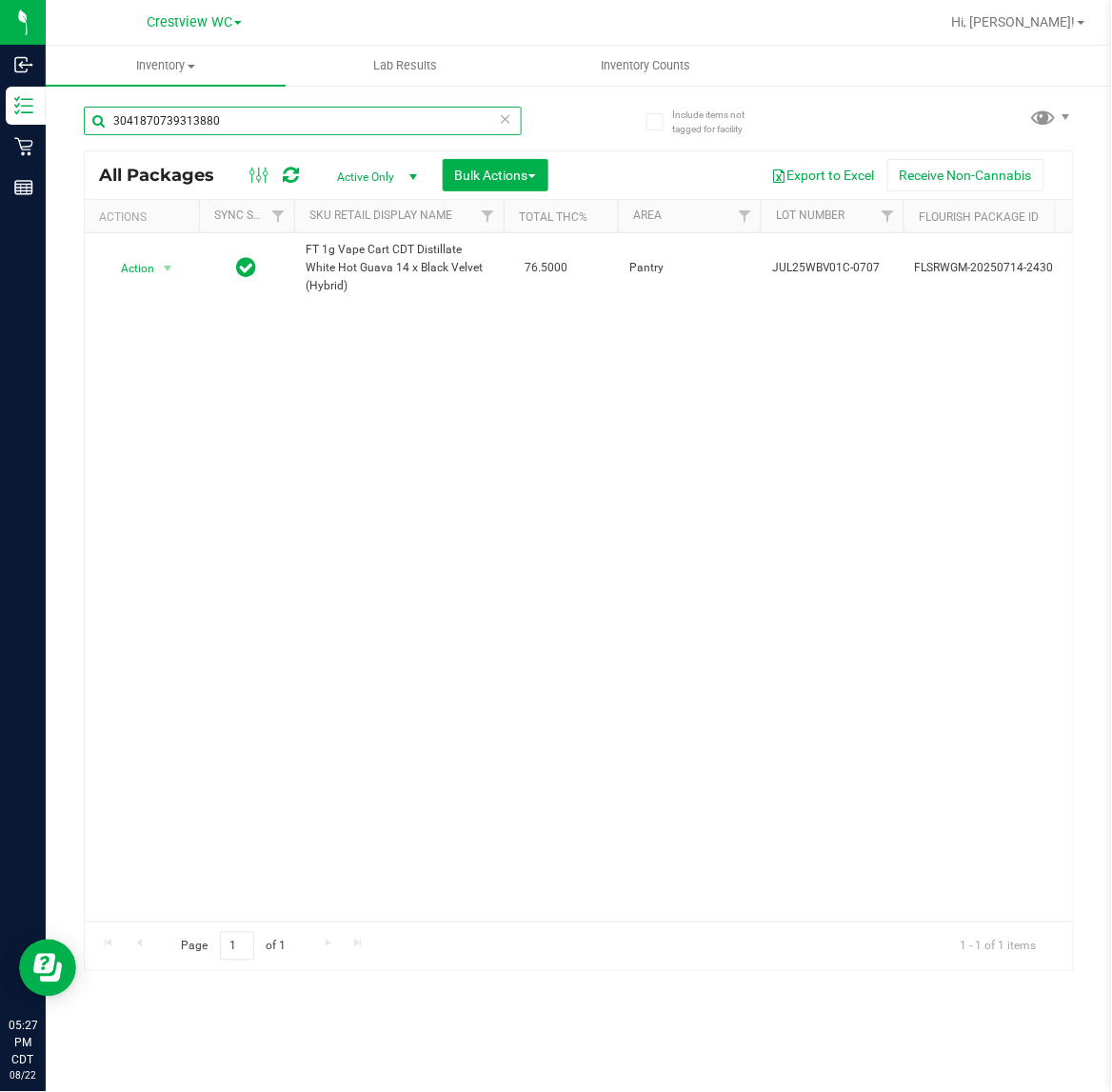
drag, startPoint x: 250, startPoint y: 125, endPoint x: -569, endPoint y: 112, distance: 819.1
click at [0, 112] on html "Inbound Inventory Retail Reports 05:27 PM CDT 08/22/2025 08/22 Crestview WC Hi,…" at bounding box center [556, 546] width 1112 height 1092
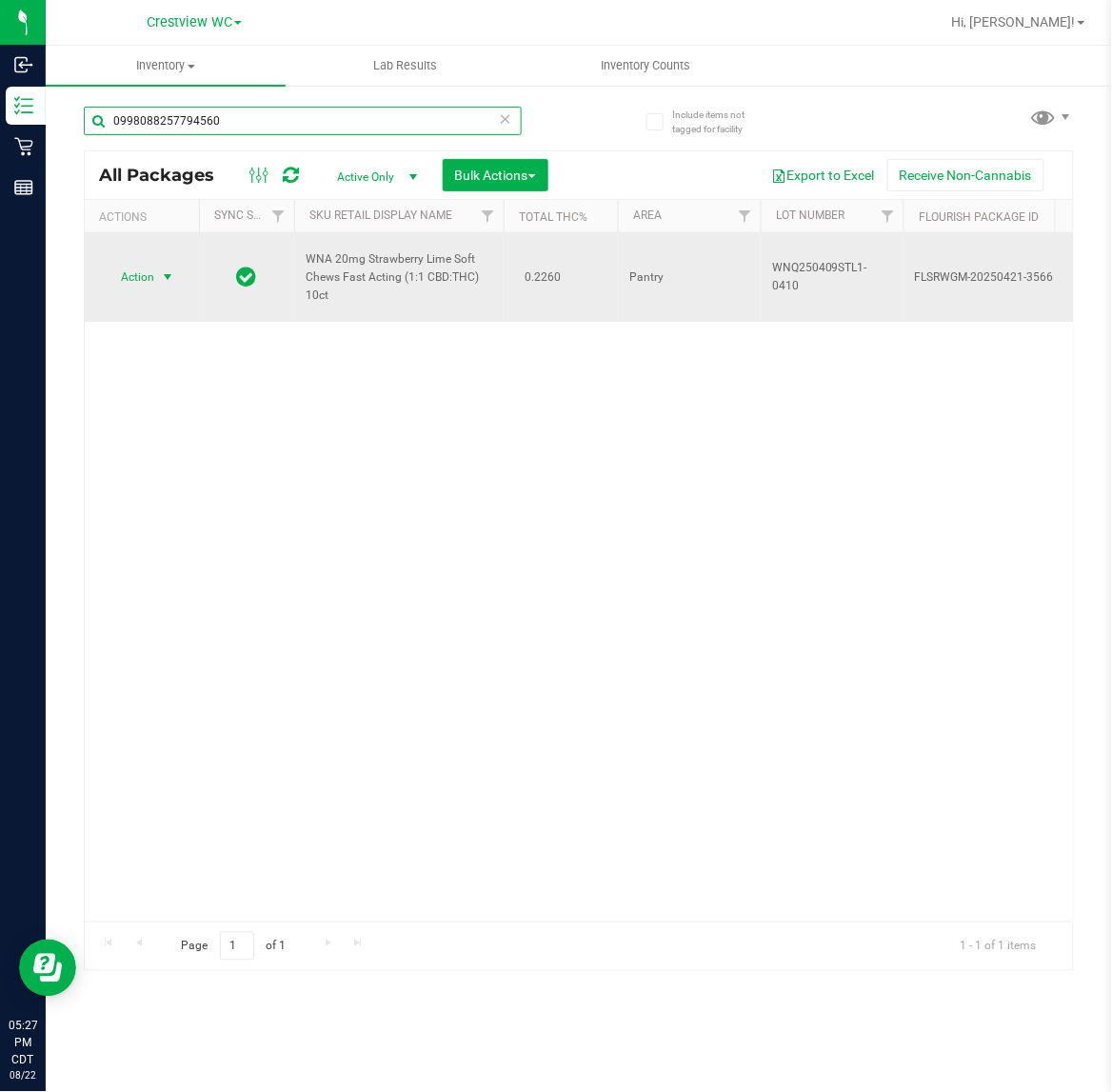
type input "0998088257794560"
click at [145, 288] on span "Action" at bounding box center [129, 277] width 51 height 27
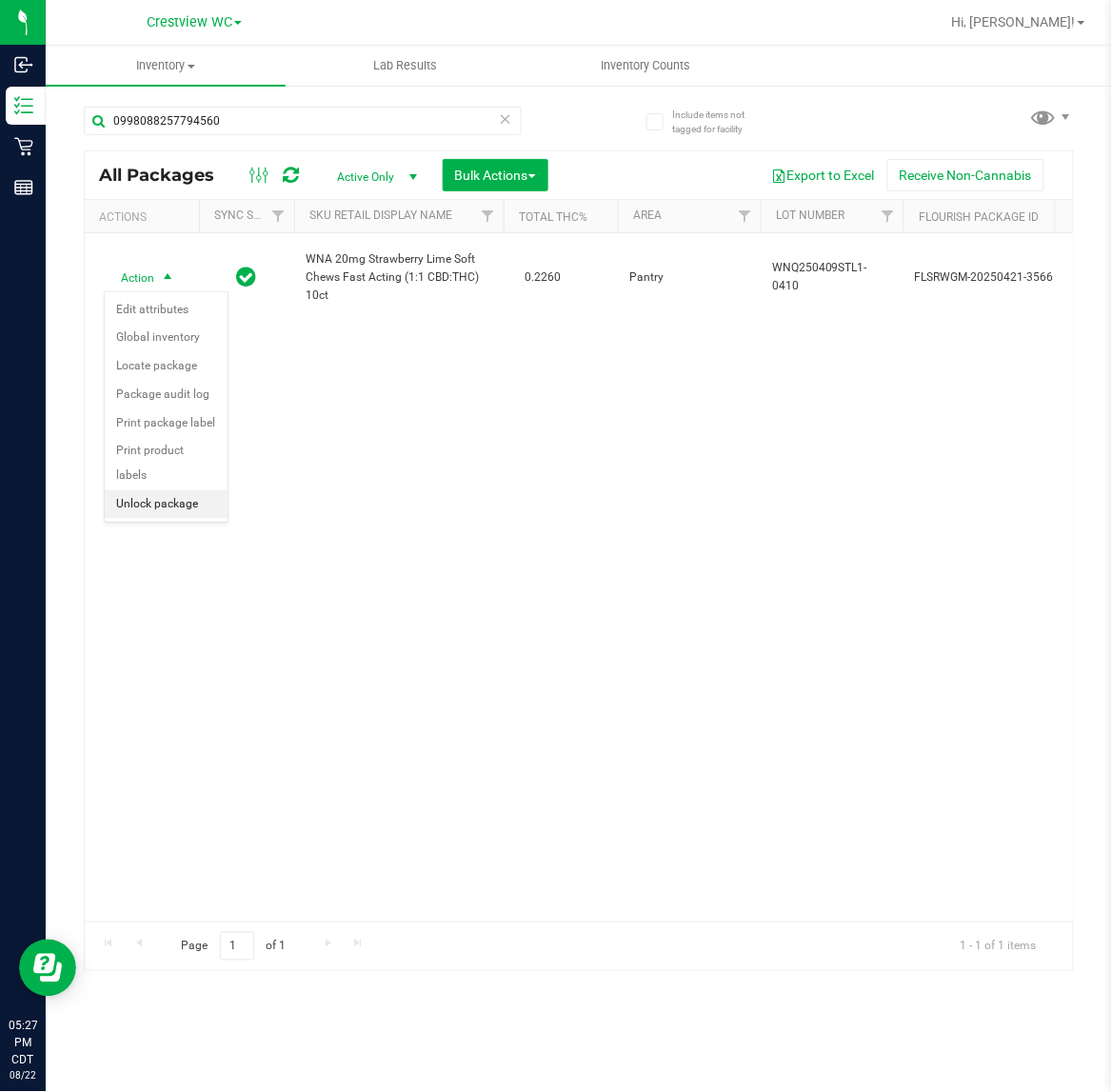
click at [210, 490] on li "Unlock package" at bounding box center [166, 504] width 123 height 28
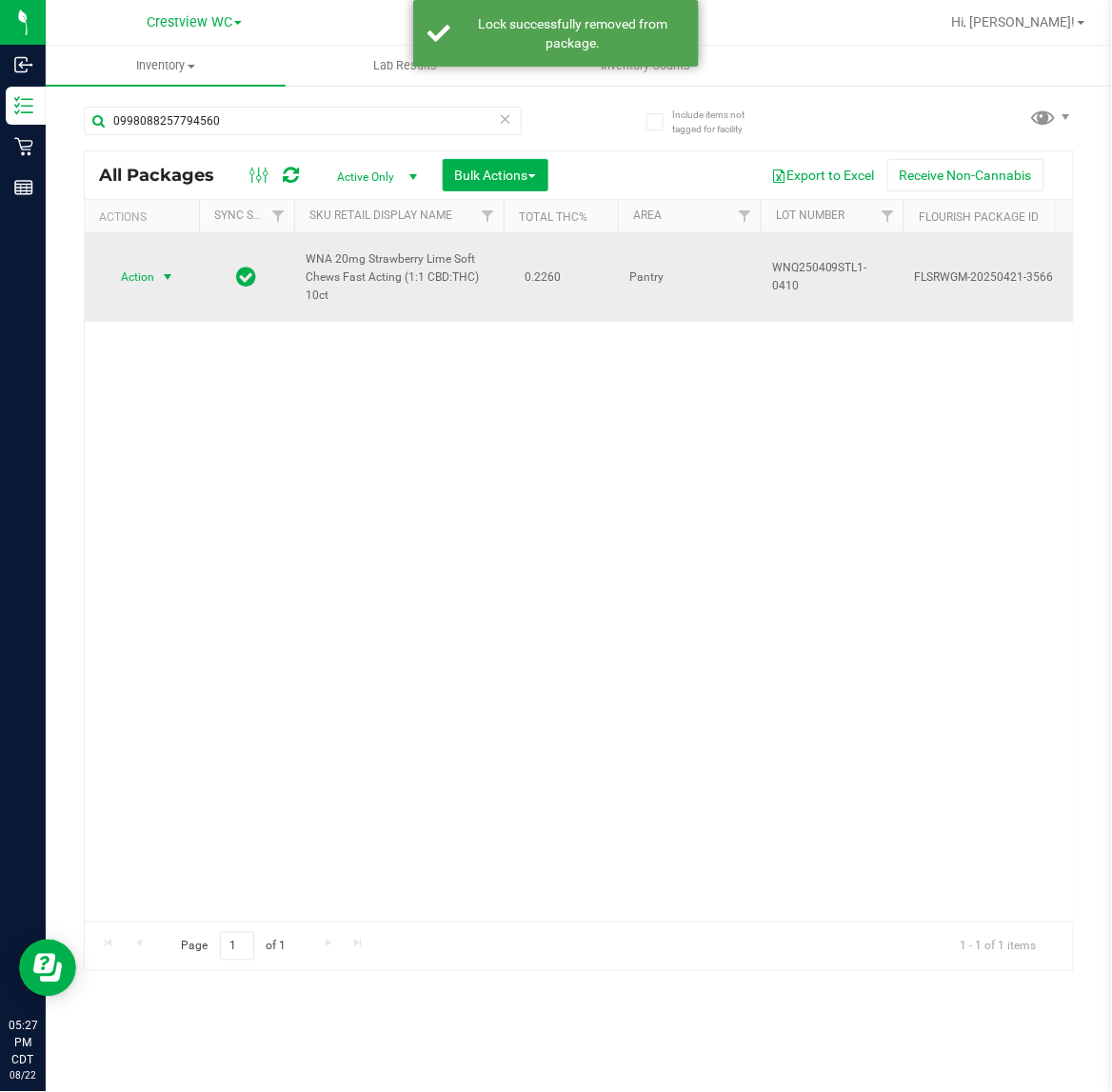
click at [139, 276] on span "Action" at bounding box center [129, 277] width 51 height 27
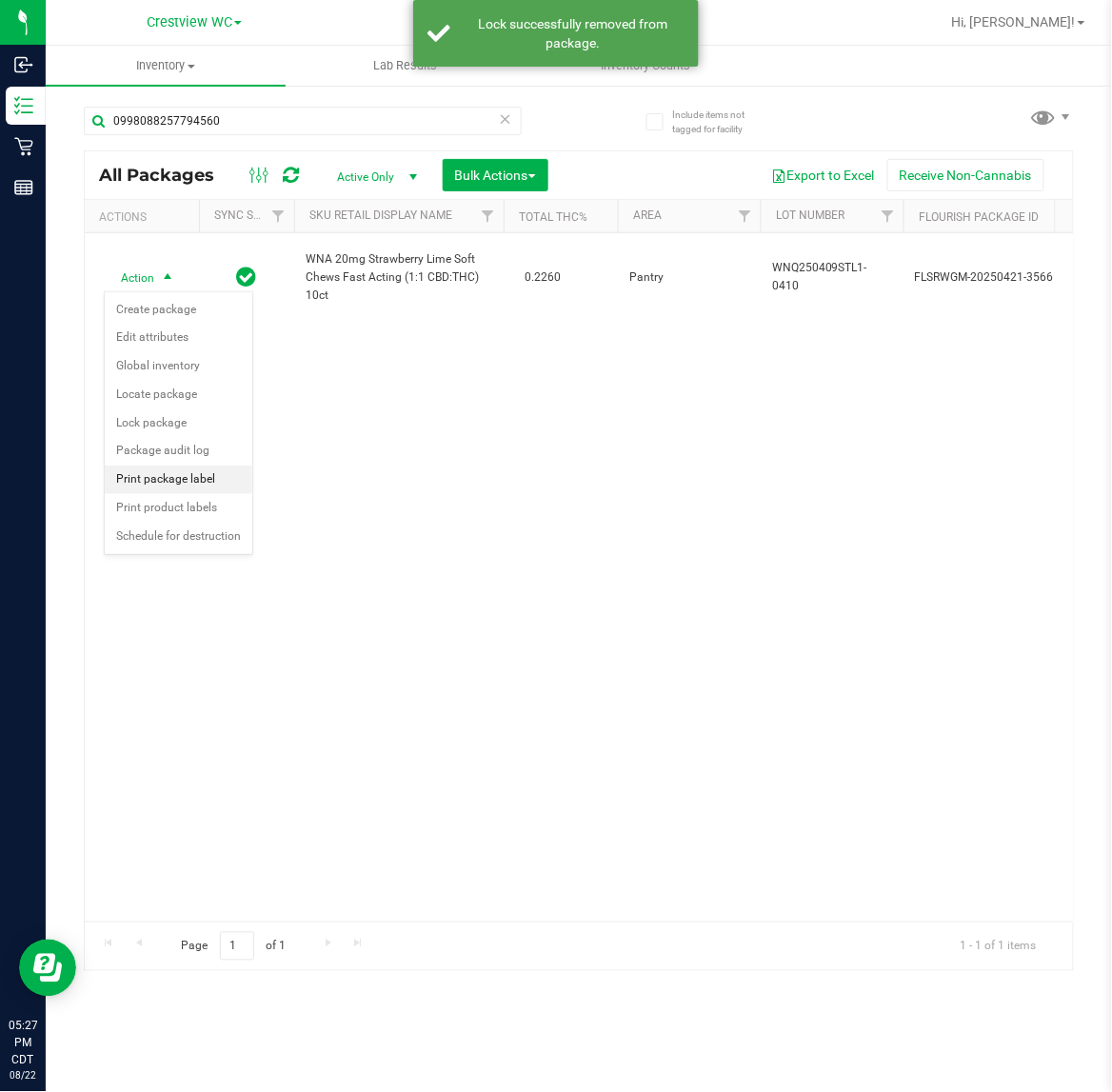
click at [225, 474] on li "Print package label" at bounding box center [178, 479] width 147 height 28
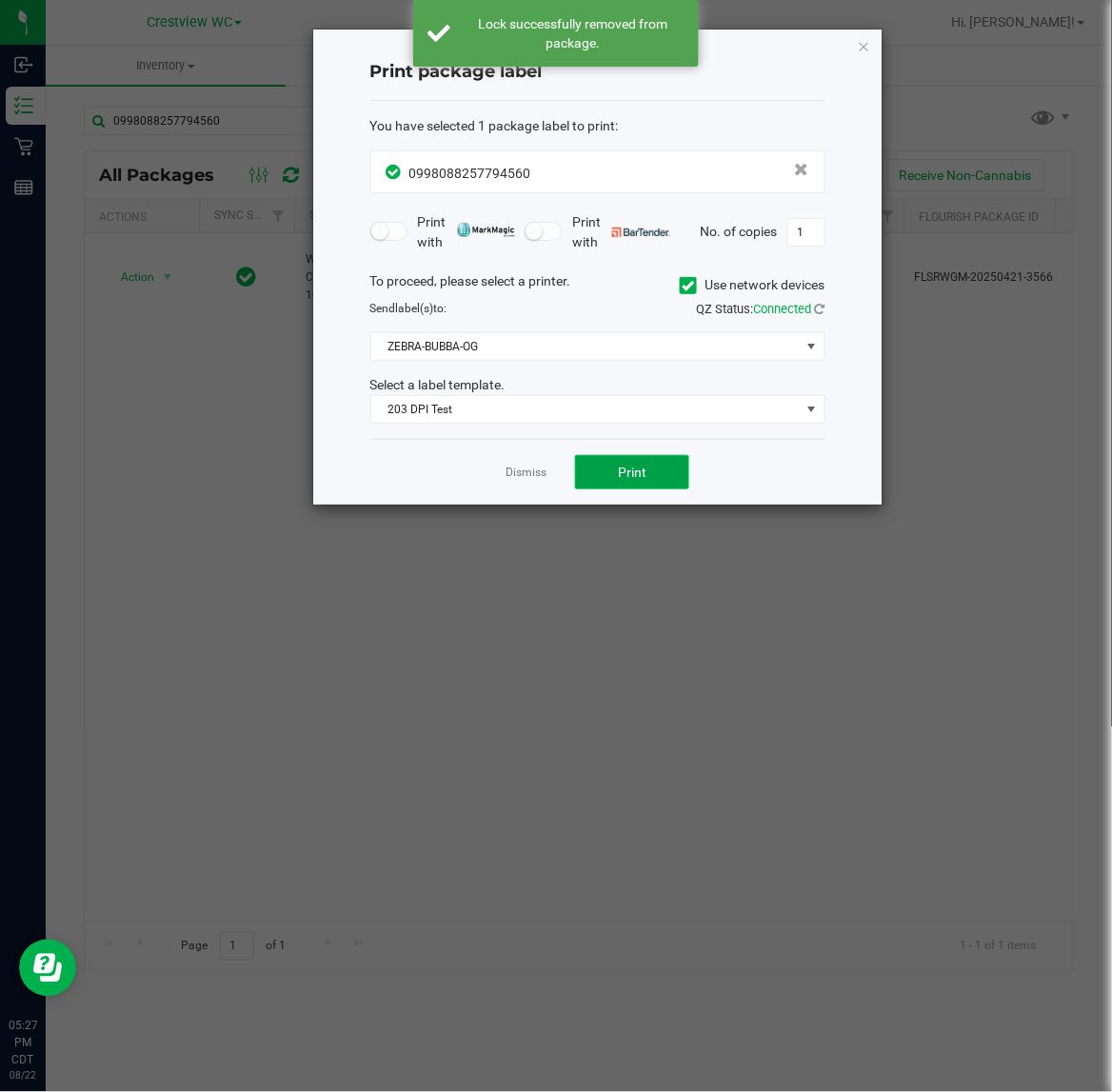
click at [631, 463] on button "Print" at bounding box center [632, 472] width 114 height 34
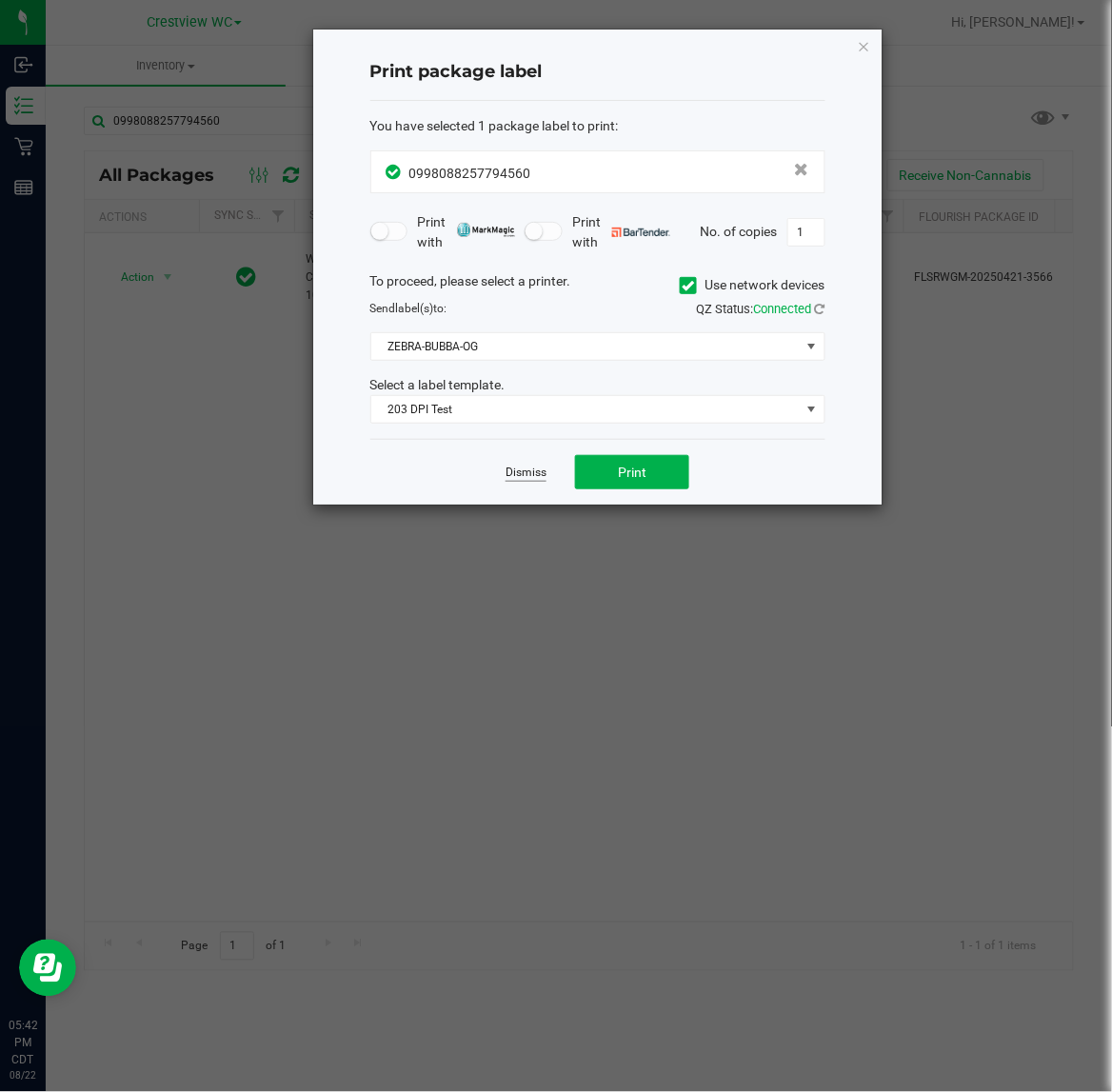
click at [506, 474] on link "Dismiss" at bounding box center [526, 472] width 41 height 16
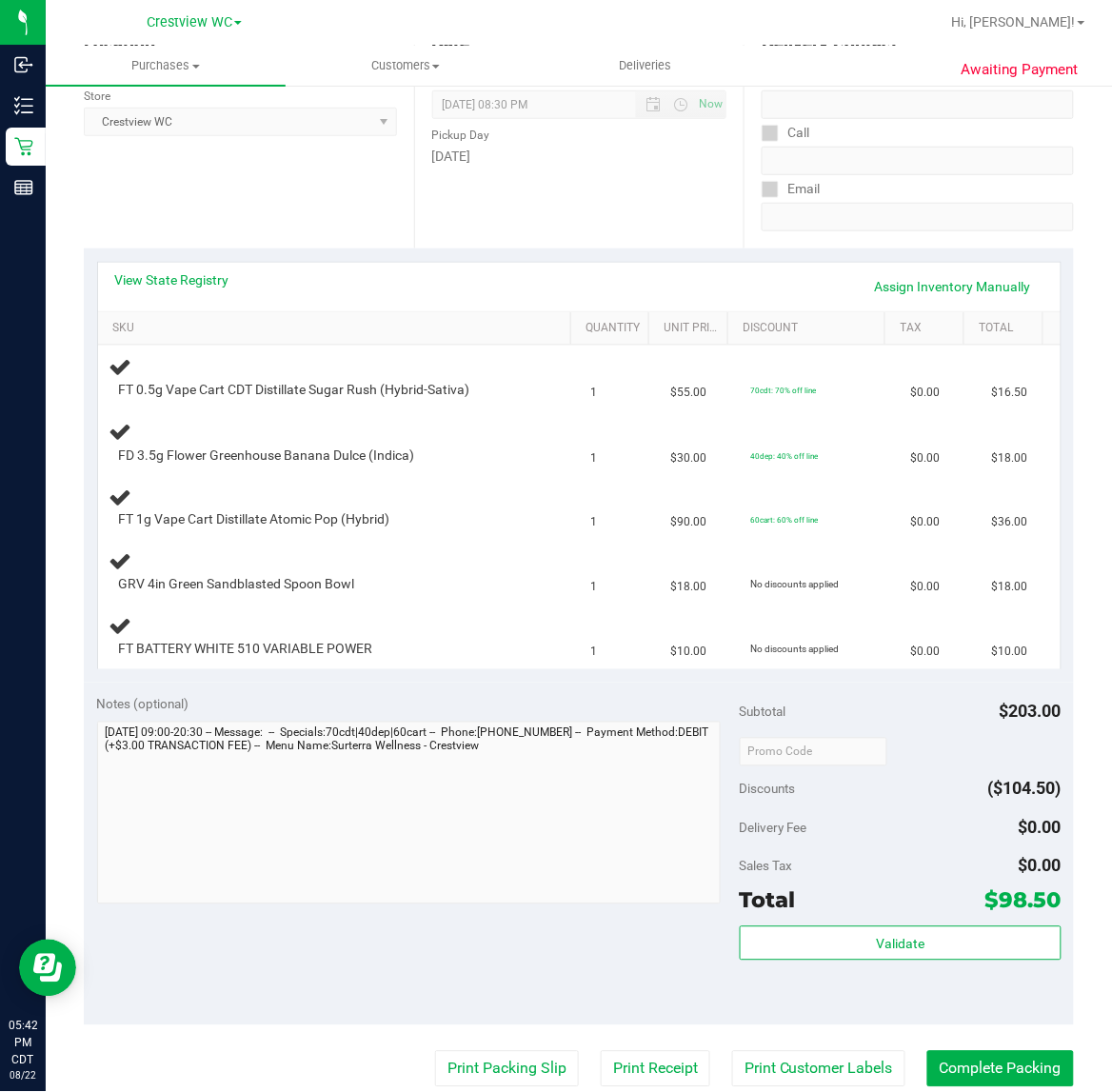
scroll to position [264, 0]
click at [300, 203] on div "Location Pickup Store Crestview WC Select Store [PERSON_NAME][GEOGRAPHIC_DATA] …" at bounding box center [248, 133] width 330 height 234
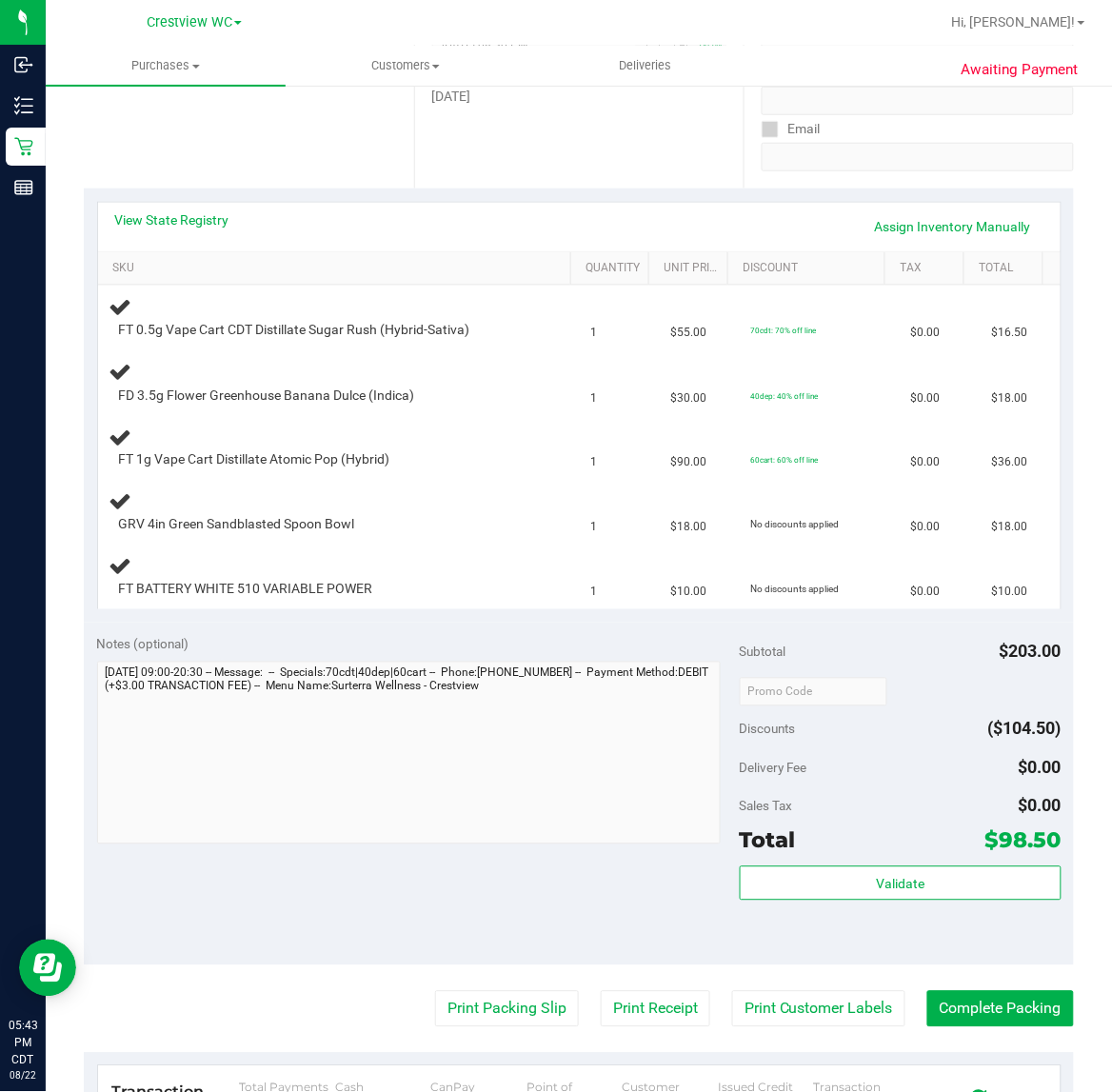
scroll to position [327, 0]
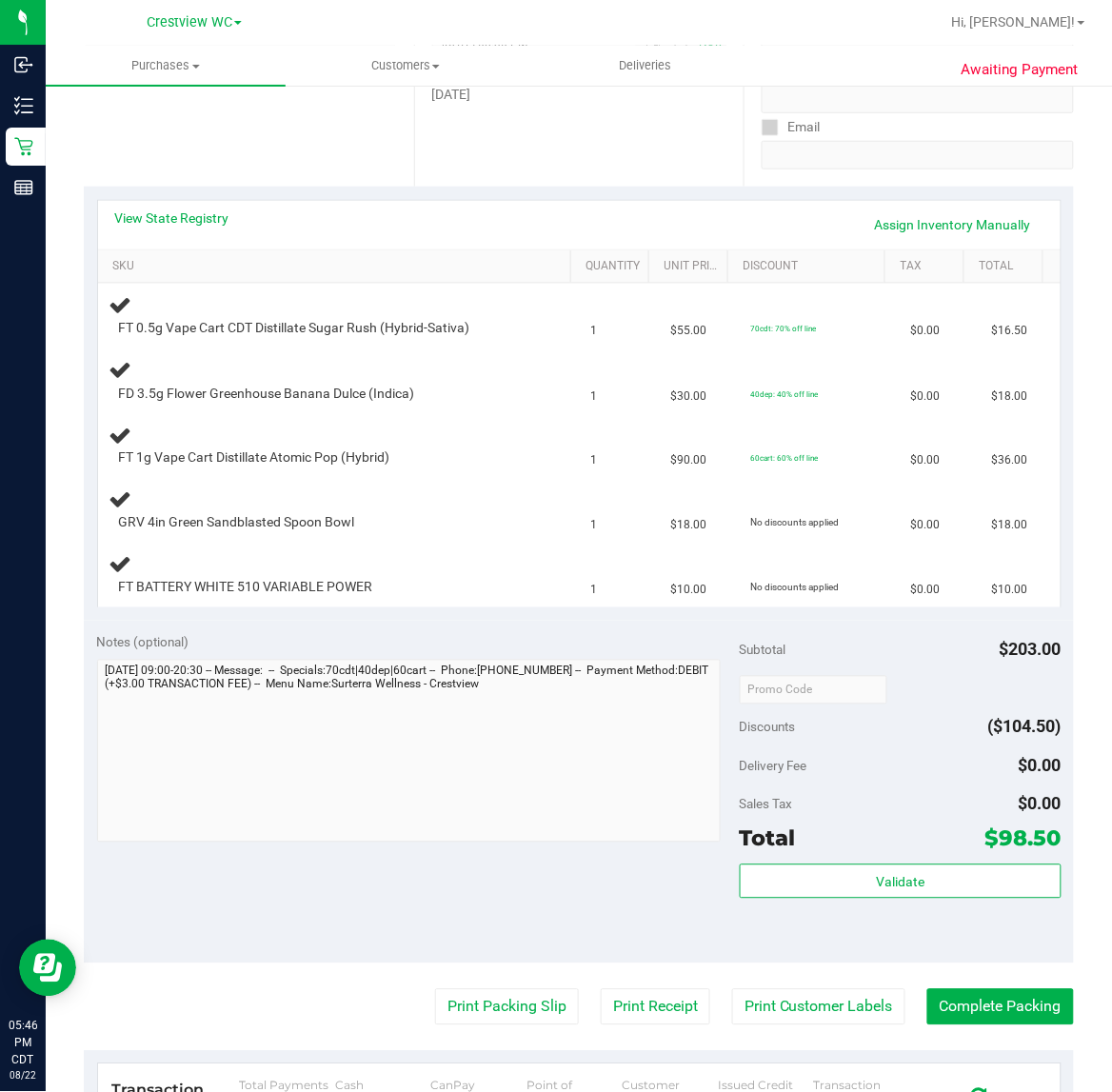
click at [1035, 35] on div "Hi, [PERSON_NAME]!" at bounding box center [1018, 22] width 148 height 33
click at [1052, 21] on span "Hi, [PERSON_NAME]!" at bounding box center [1014, 22] width 124 height 16
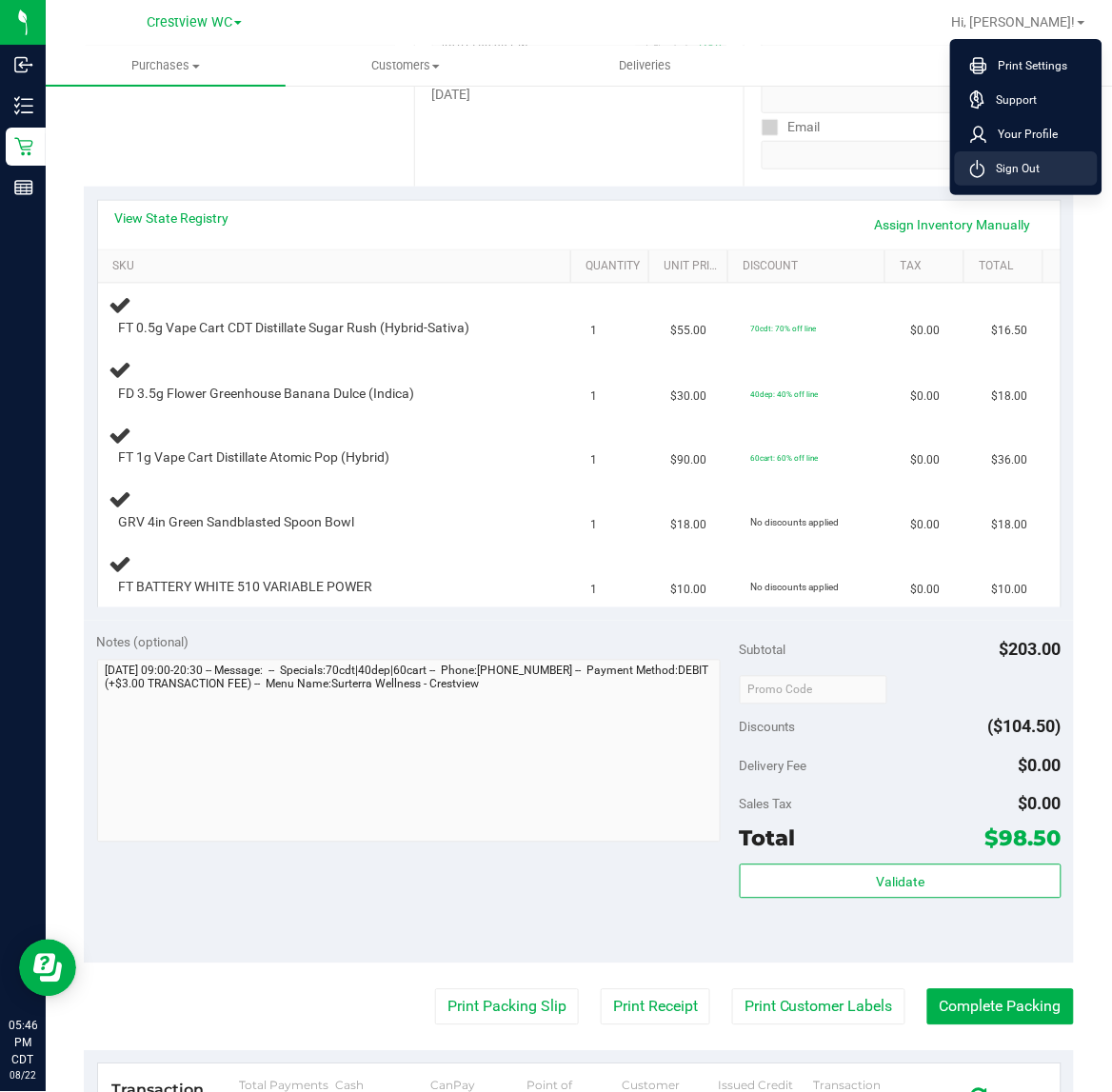
click at [1006, 177] on span "Sign Out" at bounding box center [1012, 169] width 55 height 19
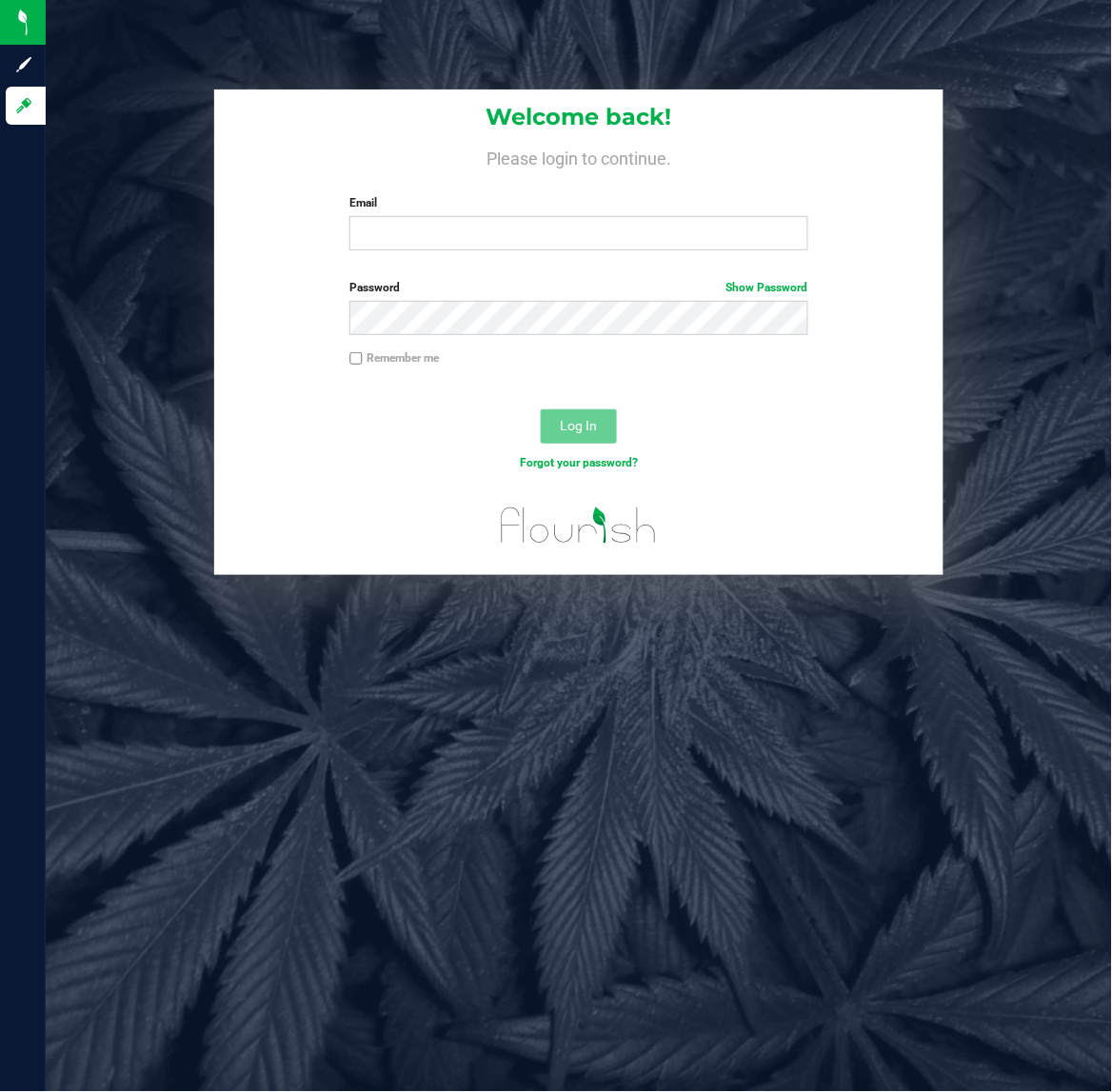
click at [436, 281] on label "Password Show Password" at bounding box center [578, 288] width 458 height 17
click at [467, 239] on input "Email" at bounding box center [578, 233] width 458 height 34
type input "[EMAIL_ADDRESS][DOMAIN_NAME]"
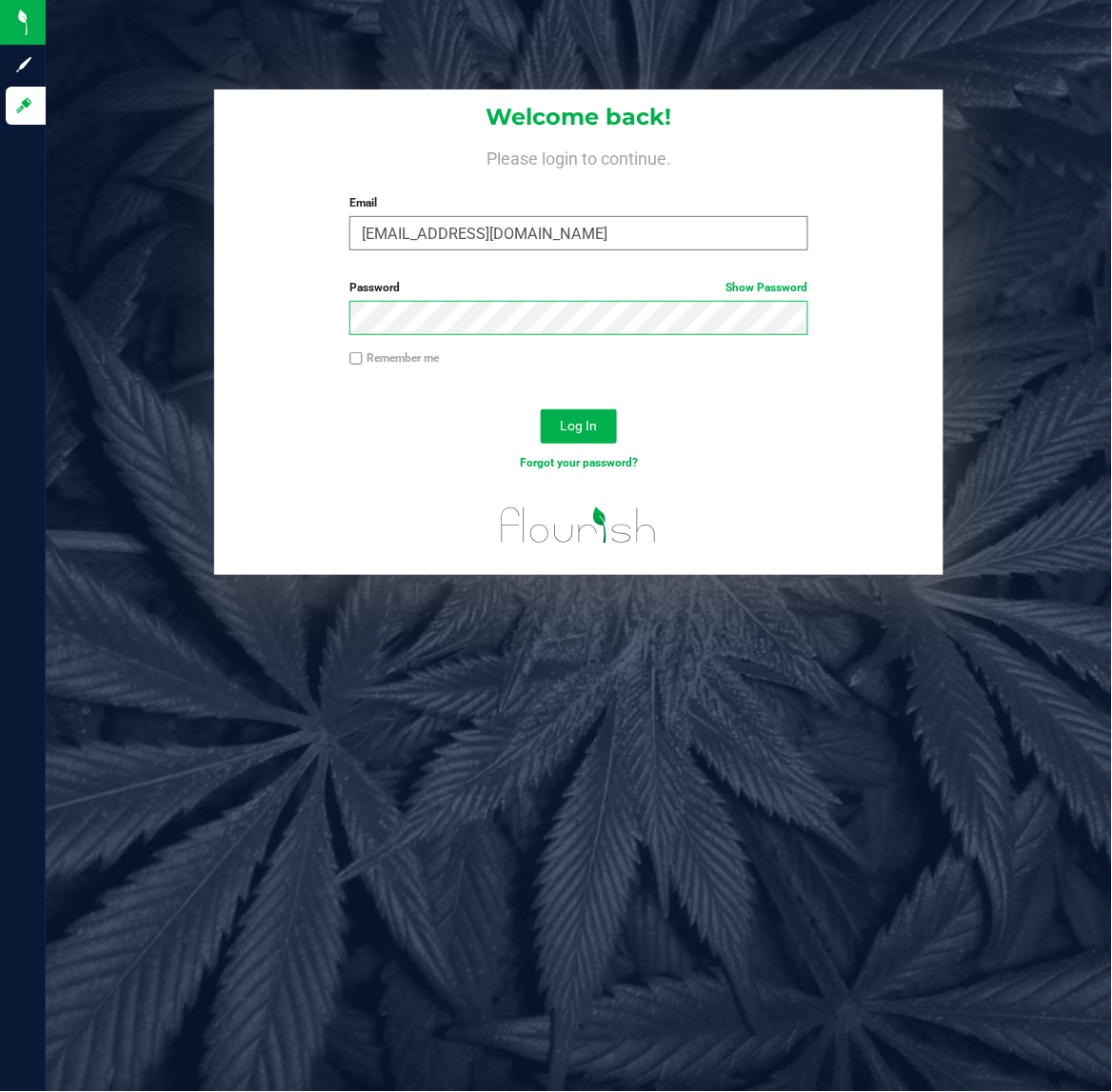
click at [541, 410] on button "Log In" at bounding box center [578, 426] width 77 height 34
